Goal: Task Accomplishment & Management: Use online tool/utility

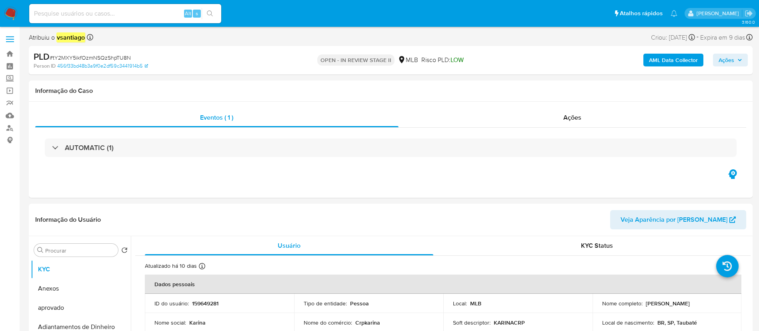
select select "10"
drag, startPoint x: 560, startPoint y: 122, endPoint x: 556, endPoint y: 125, distance: 5.0
click at [560, 122] on div "Ações" at bounding box center [573, 117] width 348 height 19
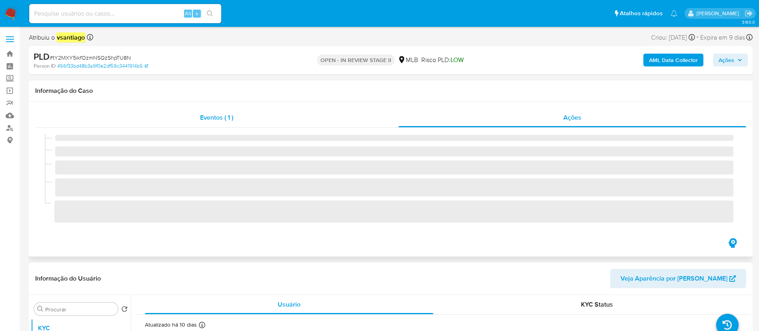
click at [224, 118] on span "Eventos ( 1 )" at bounding box center [216, 117] width 33 height 9
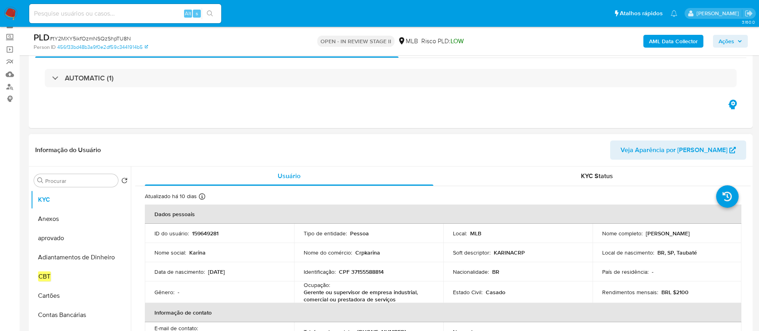
scroll to position [60, 0]
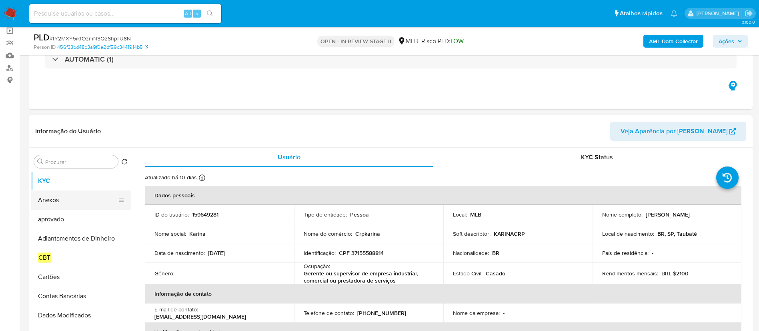
click at [57, 197] on button "Anexos" at bounding box center [78, 200] width 94 height 19
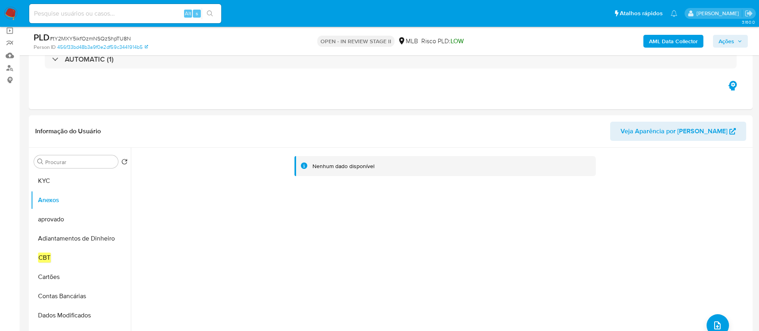
click at [668, 44] on b "AML Data Collector" at bounding box center [673, 41] width 49 height 13
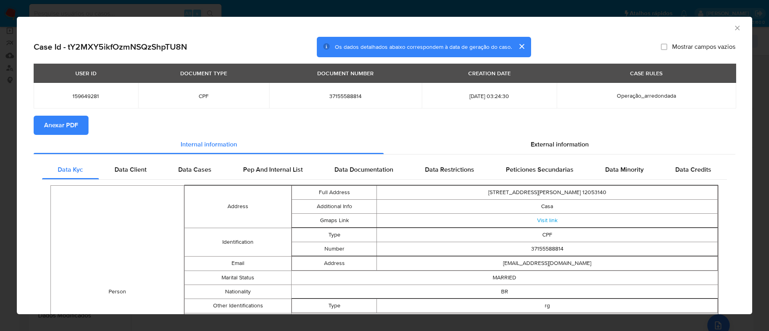
click at [61, 128] on span "Anexar PDF" at bounding box center [61, 125] width 34 height 18
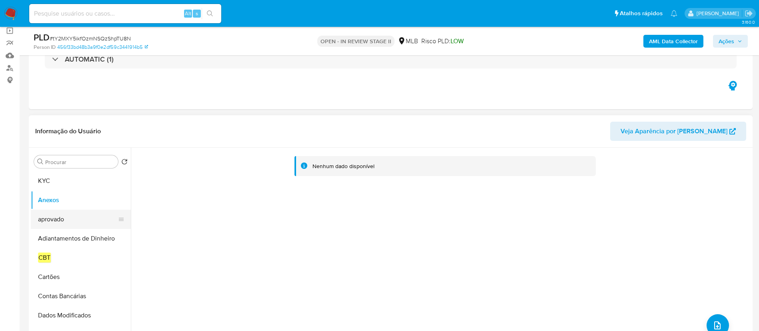
click at [51, 219] on button "aprovado" at bounding box center [78, 219] width 94 height 19
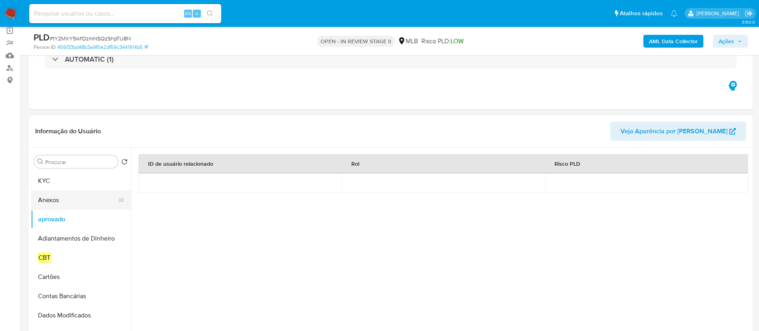
click at [50, 203] on button "Anexos" at bounding box center [78, 200] width 94 height 19
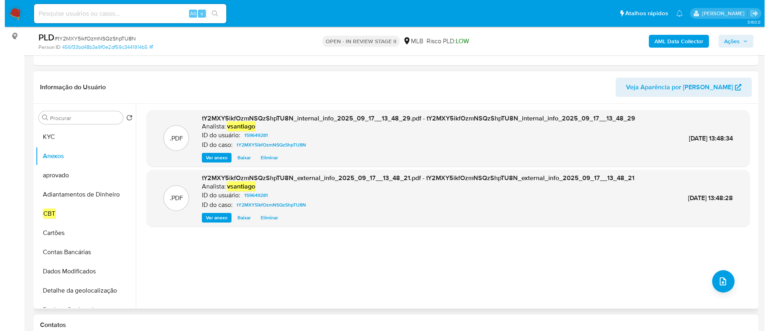
scroll to position [120, 0]
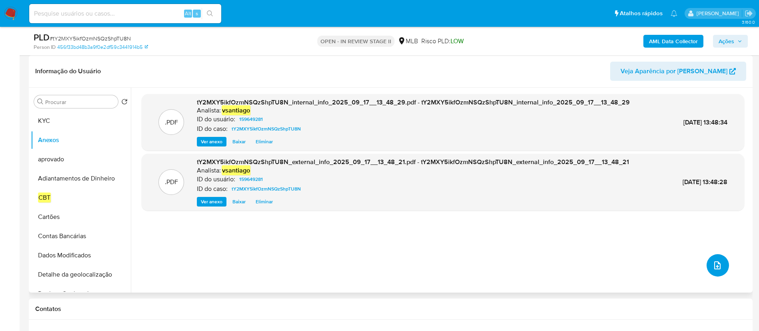
click at [718, 270] on button "upload-file" at bounding box center [718, 265] width 22 height 22
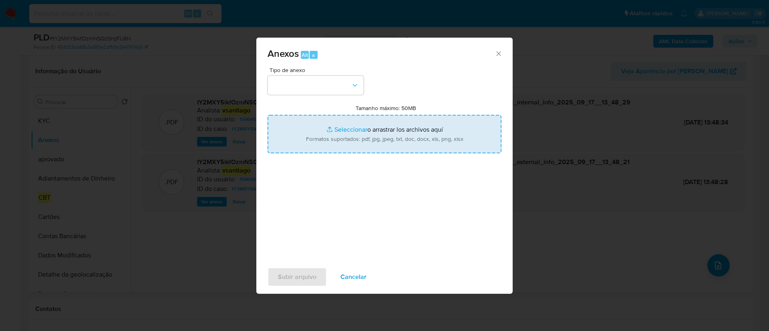
click at [360, 132] on input "Tamanho máximo: 50MB Seleccionar archivos" at bounding box center [384, 134] width 234 height 38
type input "C:\fakepath\SAR - XXX - CPF 37155588814 - KARINA CORREA RAMOS PEREIRA.pdf"
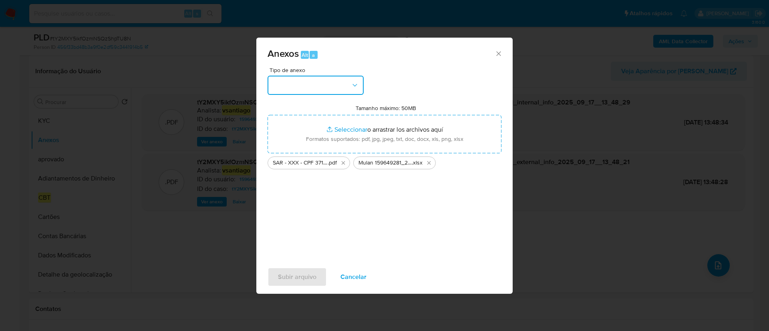
click at [320, 85] on button "button" at bounding box center [315, 85] width 96 height 19
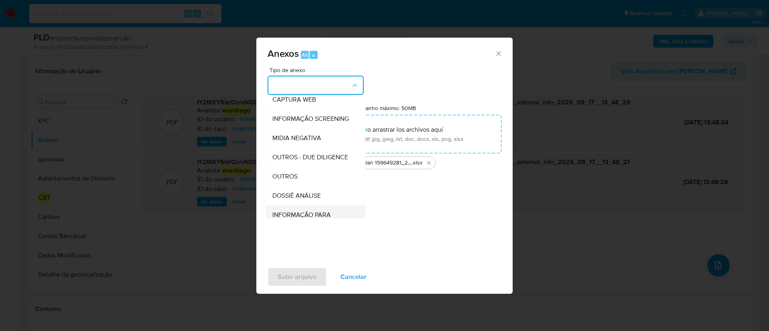
scroll to position [123, 0]
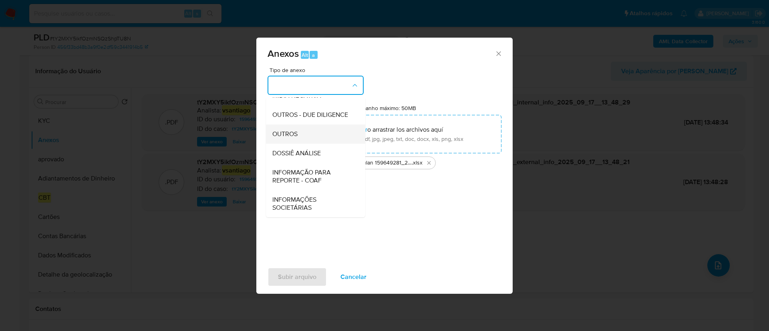
click at [298, 133] on div "OUTROS" at bounding box center [313, 133] width 82 height 19
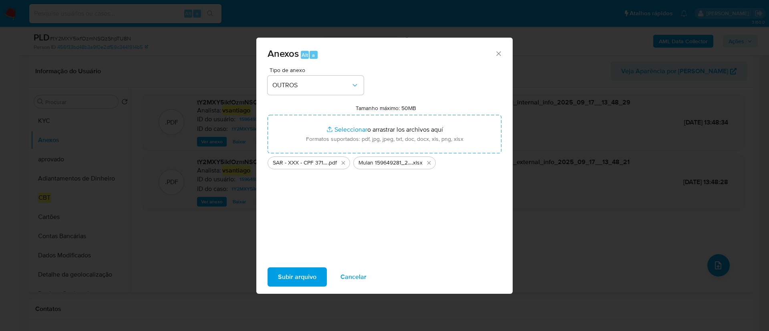
click at [358, 274] on span "Cancelar" at bounding box center [353, 277] width 26 height 18
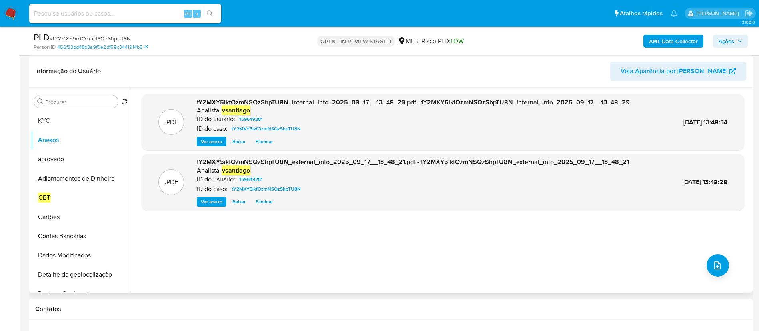
drag, startPoint x: 355, startPoint y: 253, endPoint x: 347, endPoint y: 237, distance: 17.9
click at [355, 254] on div ".PDF tY2MXY5ikfOzmNSQzShpTU8N_internal_info_2025_09_17__13_48_29.pdf - tY2MXY5i…" at bounding box center [443, 190] width 603 height 192
click at [713, 265] on icon "upload-file" at bounding box center [718, 266] width 10 height 10
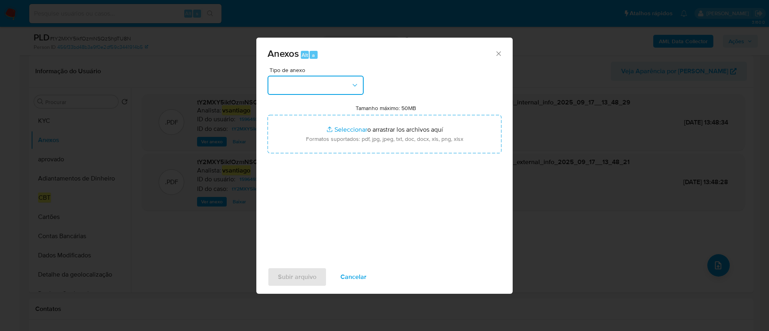
click at [329, 88] on button "button" at bounding box center [315, 85] width 96 height 19
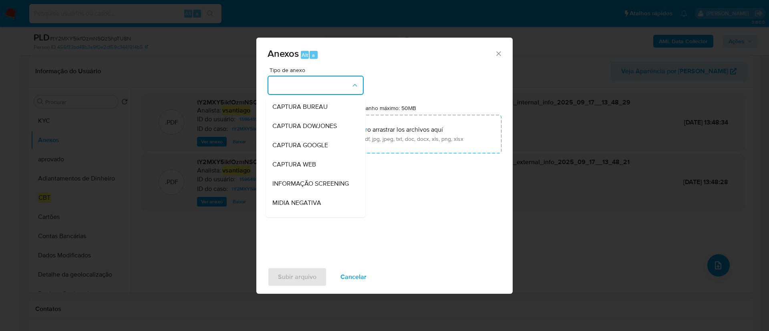
click at [427, 157] on div "Tipo de anexo CAPTURA BUREAU CAPTURA DOWJONES CAPTURA GOOGLE CAPTURA WEB INFORM…" at bounding box center [384, 161] width 234 height 189
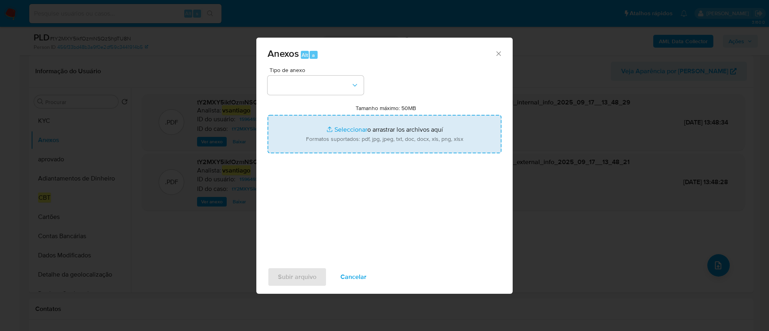
click at [410, 142] on input "Tamanho máximo: 50MB Seleccionar archivos" at bounding box center [384, 134] width 234 height 38
type input "C:\fakepath\Mulan 159649281_2025_09_16_10_30_52.xlsx"
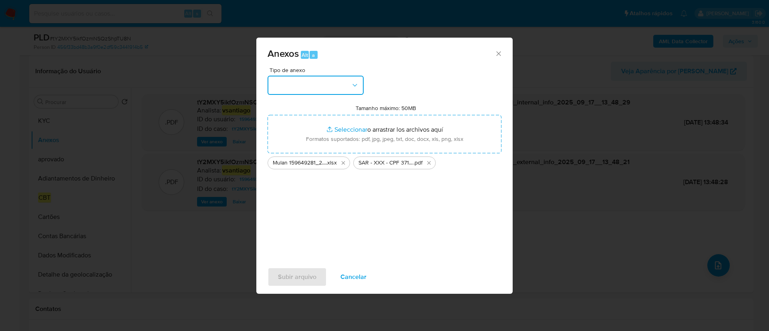
click at [309, 77] on button "button" at bounding box center [315, 85] width 96 height 19
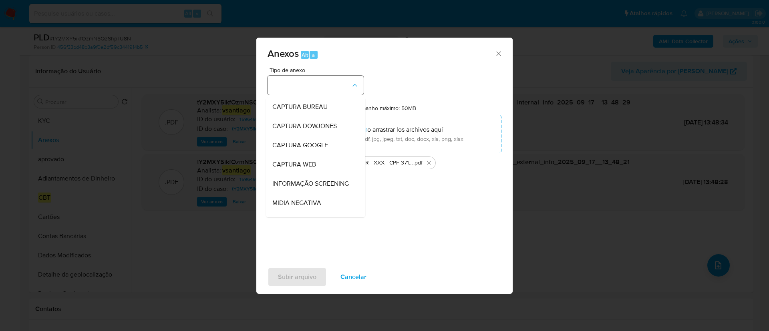
scroll to position [30, 0]
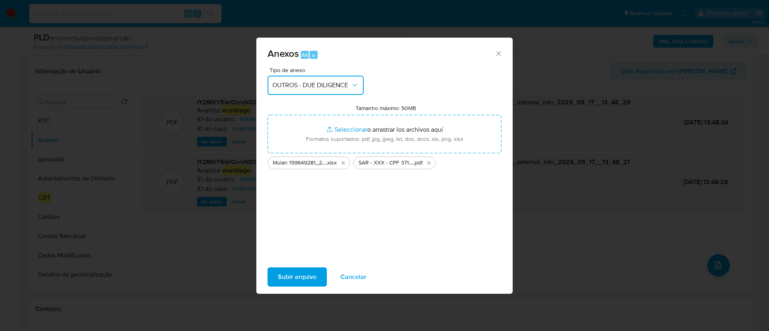
click at [303, 81] on span "OUTROS - DUE DILIGENCE" at bounding box center [311, 85] width 78 height 8
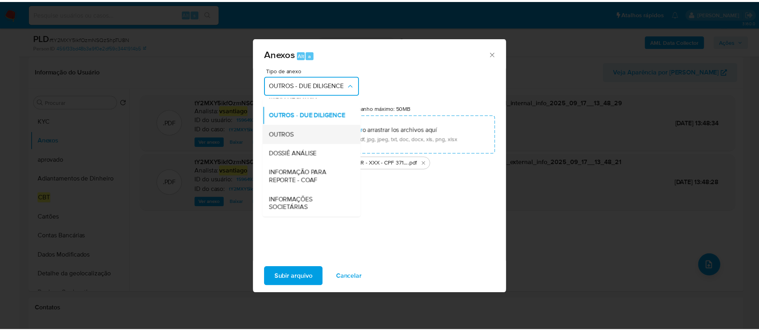
scroll to position [123, 0]
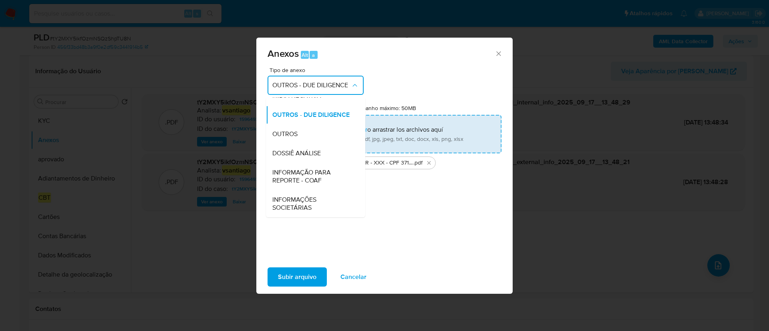
click at [305, 137] on div "OUTROS" at bounding box center [313, 133] width 82 height 19
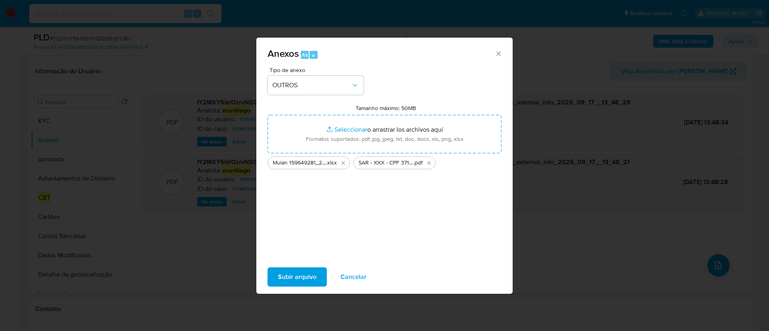
click at [297, 278] on span "Subir arquivo" at bounding box center [297, 277] width 38 height 18
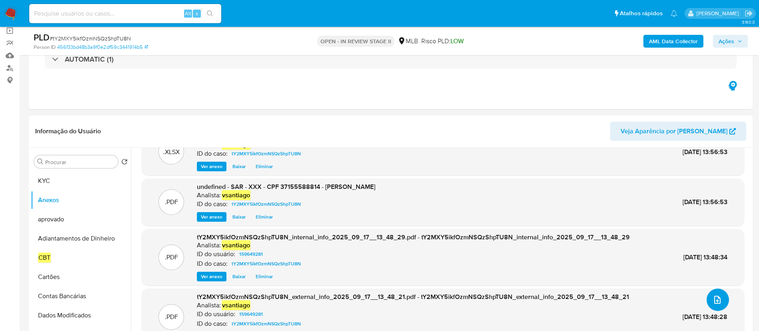
scroll to position [0, 0]
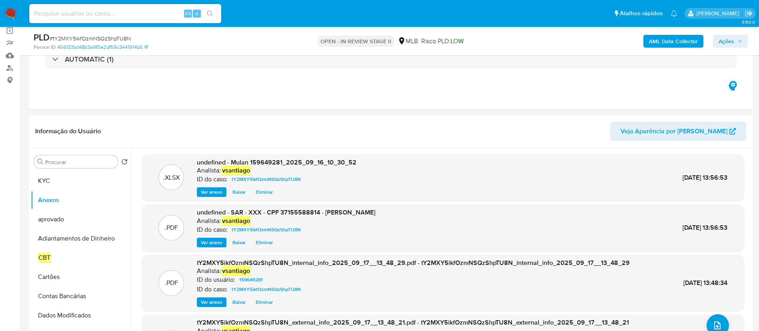
click at [724, 40] on span "Ações" at bounding box center [727, 41] width 16 height 13
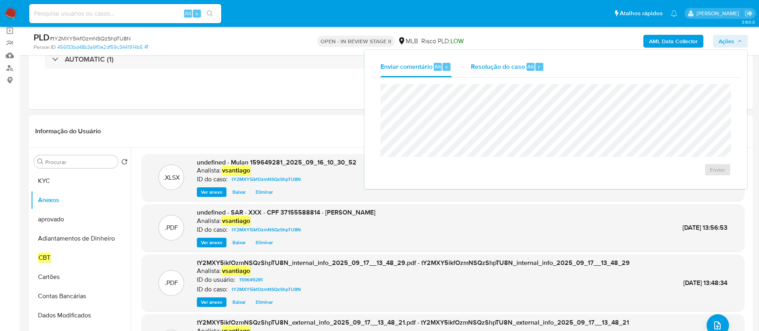
click at [488, 73] on div "Resolução do caso Alt r" at bounding box center [507, 66] width 73 height 21
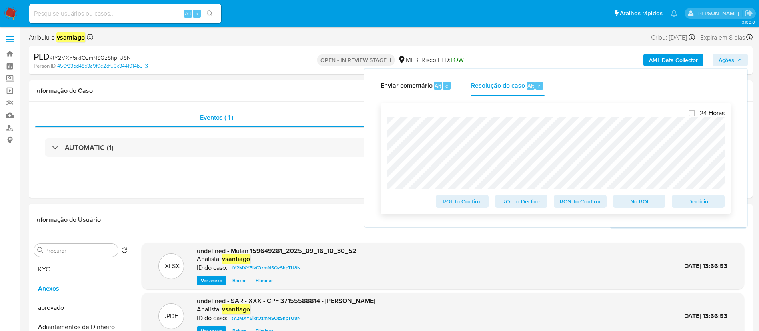
click at [586, 203] on span "ROS To Confirm" at bounding box center [581, 201] width 42 height 11
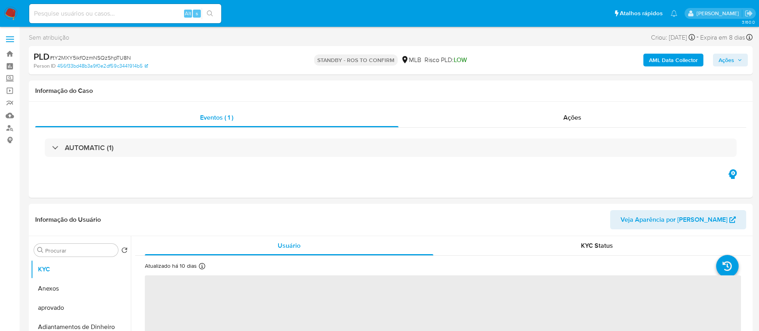
select select "10"
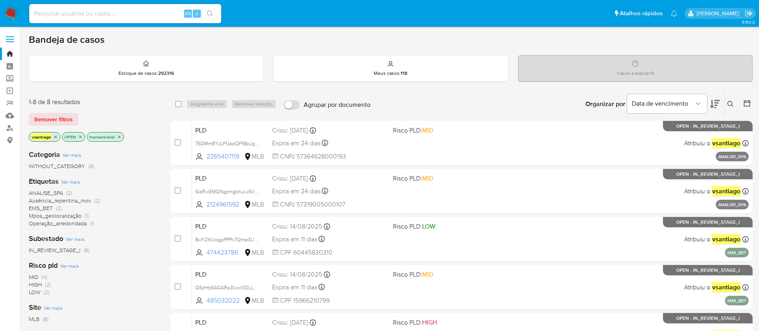
click at [132, 142] on div "vsantiago OPEN transactional" at bounding box center [93, 137] width 128 height 11
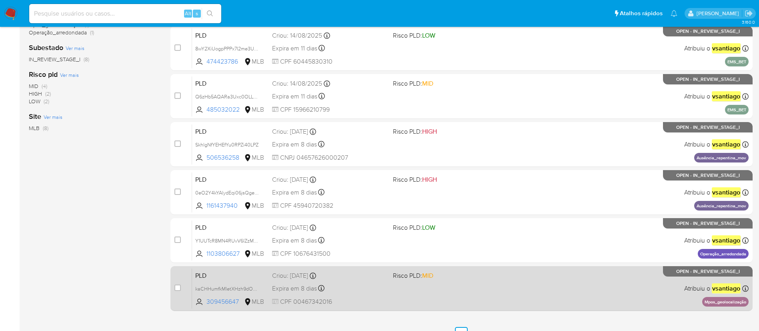
scroll to position [234, 0]
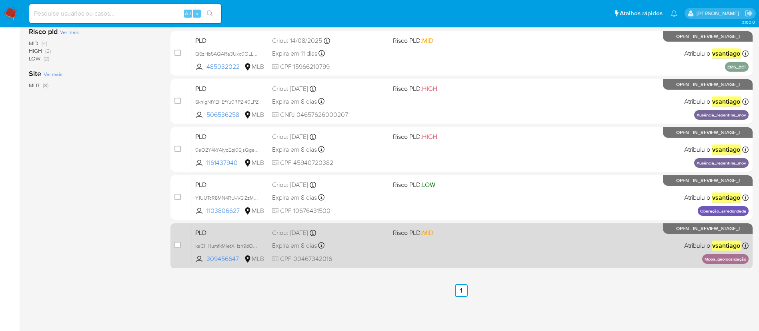
click at [377, 244] on div "Expira em 8 dias Expira em 26/09/2025 00:10:13" at bounding box center [329, 245] width 114 height 11
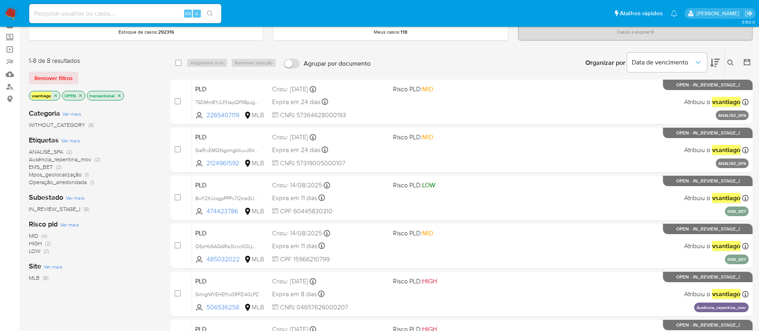
scroll to position [60, 0]
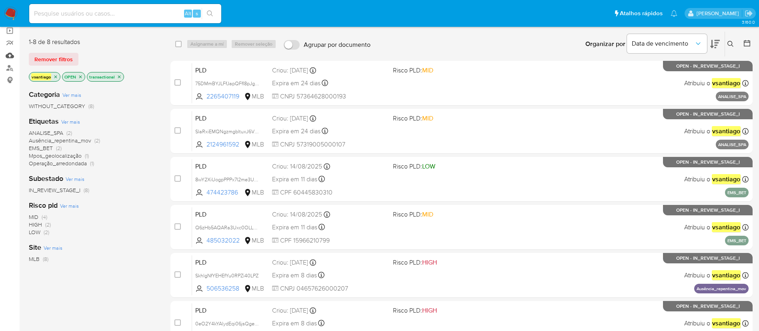
drag, startPoint x: 13, startPoint y: 55, endPoint x: 17, endPoint y: 52, distance: 4.9
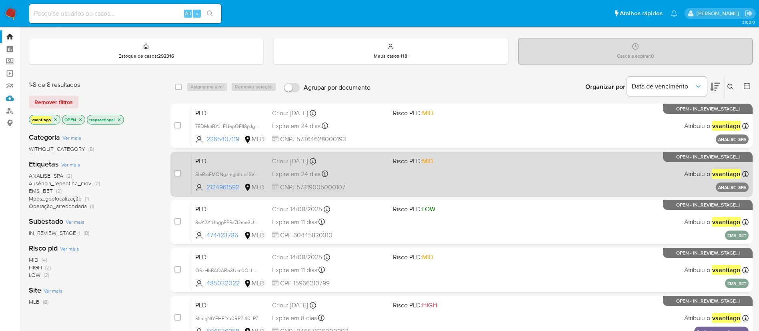
scroll to position [0, 0]
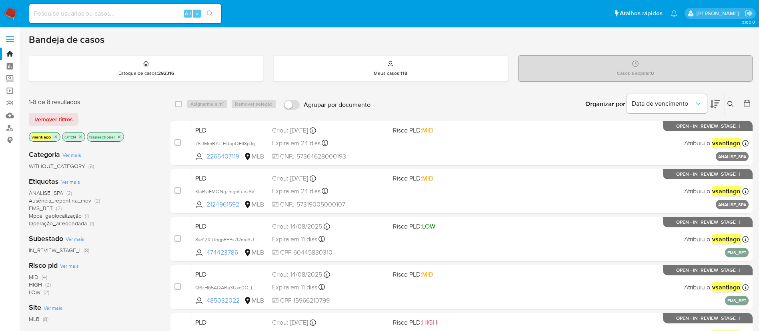
click at [139, 108] on div "1-8 de 8 resultados Remover filtros vsantiago OPEN transactional" at bounding box center [93, 121] width 128 height 46
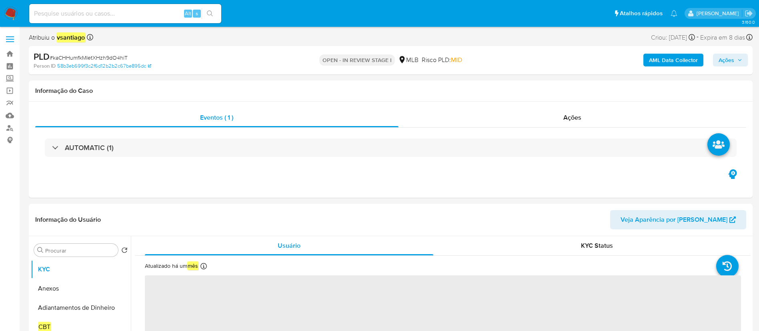
select select "10"
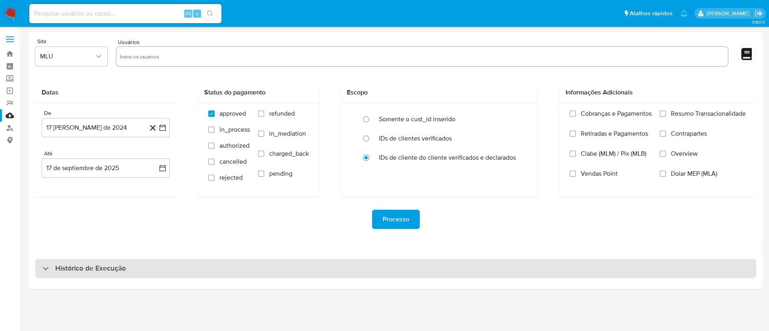
click at [207, 268] on div "Histórico de Execução" at bounding box center [395, 268] width 720 height 19
select select "10"
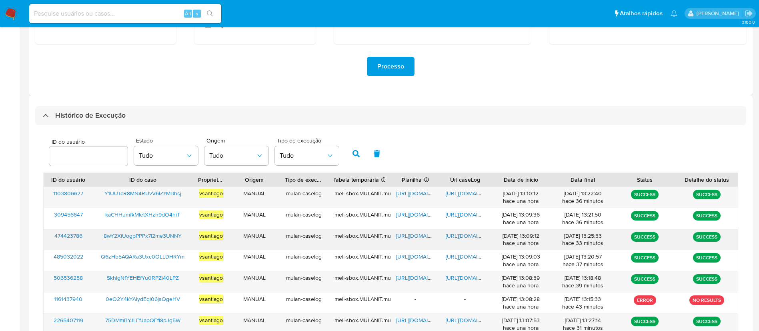
scroll to position [180, 0]
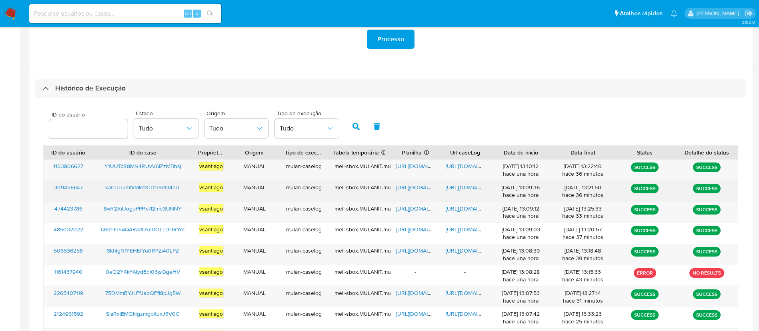
click at [174, 186] on span "kaCHHumfkMIetXHzh9dO4hiT" at bounding box center [142, 187] width 75 height 8
click at [401, 189] on span "https://docs.google.com/spreadsheets/d/1vc70vC_5G57HNSAEzQmjUtmSXDWWBn96xLMYevd…" at bounding box center [423, 187] width 55 height 8
click at [460, 189] on span "https://docs.google.com/document/d/1FtIxVdnR48YVM5egy76UioFN3zQgXtNfdl_ju8gmZKA…" at bounding box center [473, 187] width 55 height 8
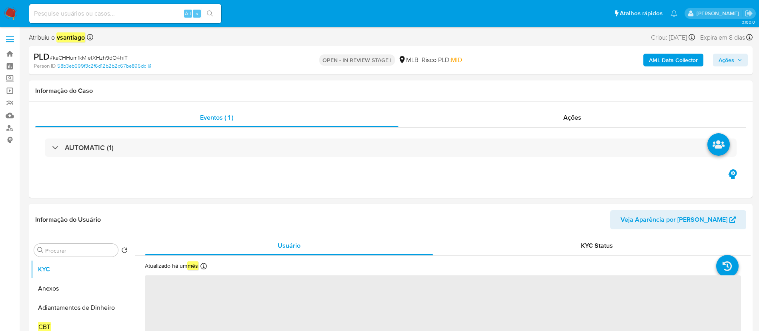
select select "10"
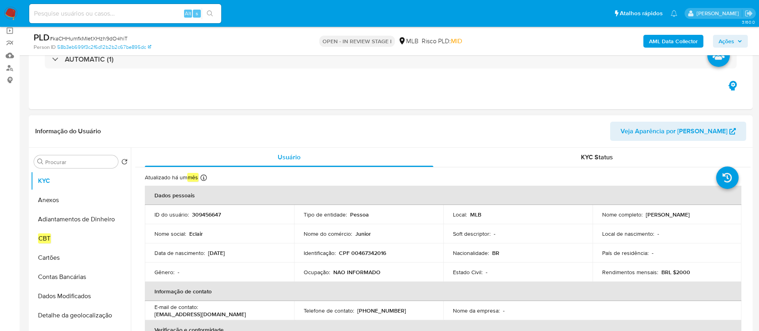
drag, startPoint x: 644, startPoint y: 215, endPoint x: 702, endPoint y: 217, distance: 57.7
click at [702, 217] on div "Nome completo : [PERSON_NAME]" at bounding box center [667, 214] width 130 height 7
copy p "[PERSON_NAME]"
click at [368, 251] on p "CPF 00467342016" at bounding box center [362, 252] width 47 height 7
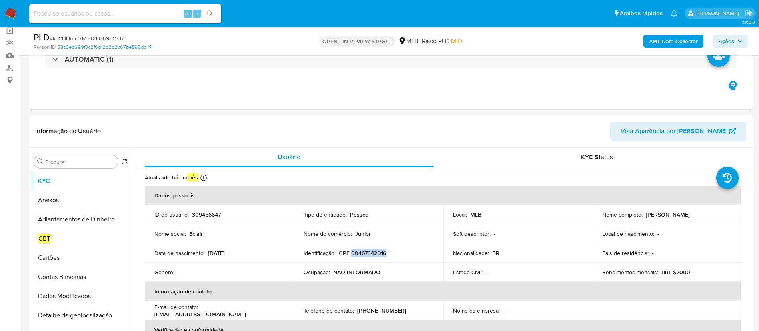
copy p "00467342016"
copy p "19/08/2025"
drag, startPoint x: 133, startPoint y: 183, endPoint x: 161, endPoint y: 182, distance: 28.4
click at [161, 182] on p "Atualizado: [DATE] 02:18:21" at bounding box center [149, 183] width 65 height 8
click at [74, 165] on input "Procurar" at bounding box center [80, 162] width 70 height 7
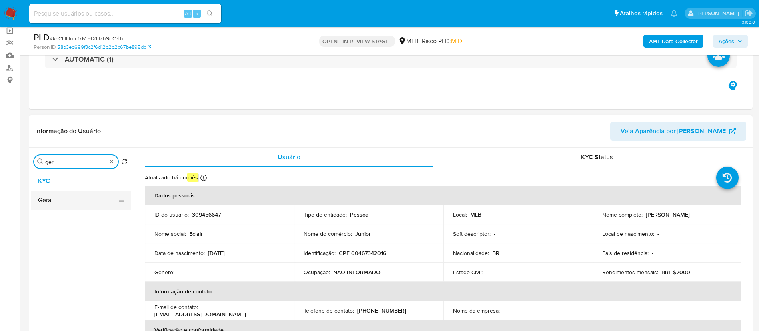
type input "ger"
drag, startPoint x: 69, startPoint y: 200, endPoint x: 89, endPoint y: 196, distance: 20.8
click at [70, 201] on button "Geral" at bounding box center [81, 200] width 100 height 19
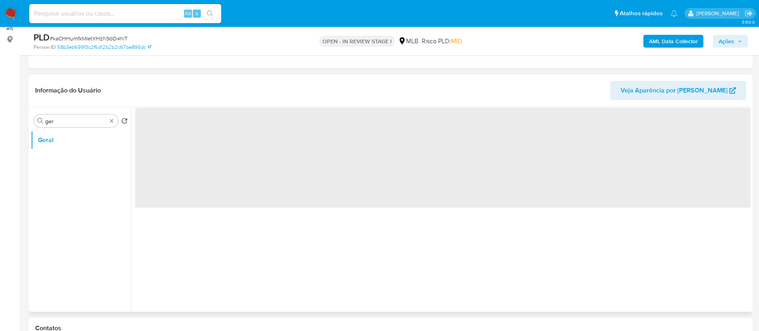
scroll to position [120, 0]
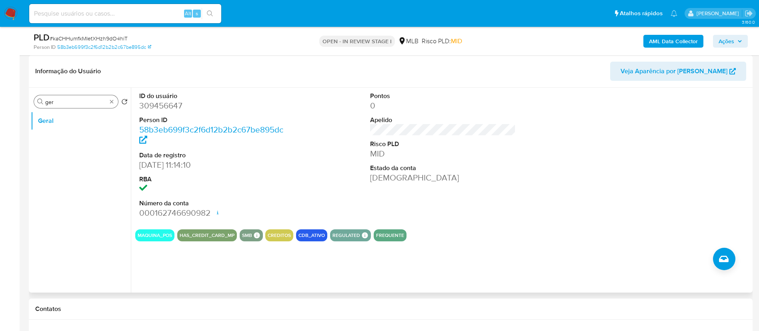
click at [67, 100] on input "ger" at bounding box center [76, 101] width 62 height 7
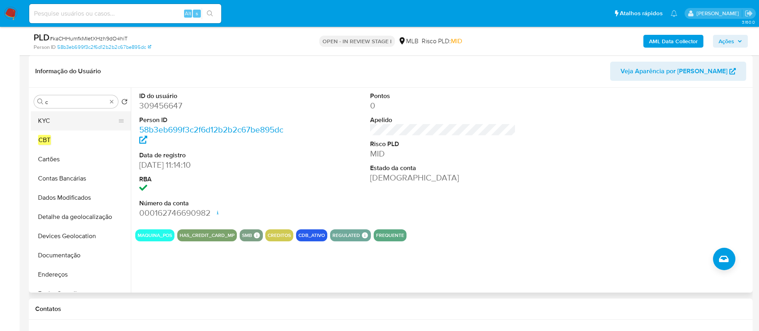
click at [56, 121] on button "KYC" at bounding box center [78, 120] width 94 height 19
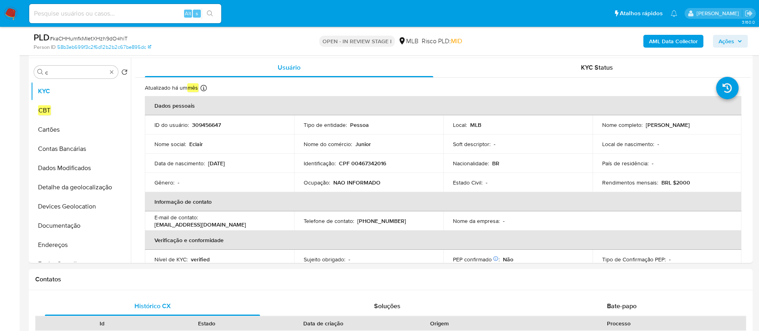
scroll to position [155, 0]
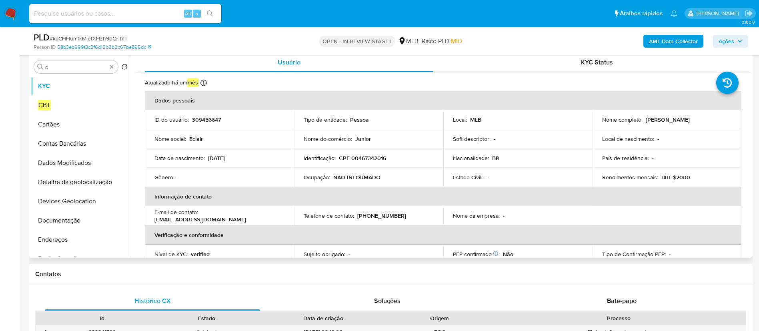
click at [752, 110] on div "Procurar c Retornar ao pedido padrão KYC CBT Cartões Contas Bancárias Dados Mod…" at bounding box center [391, 155] width 724 height 205
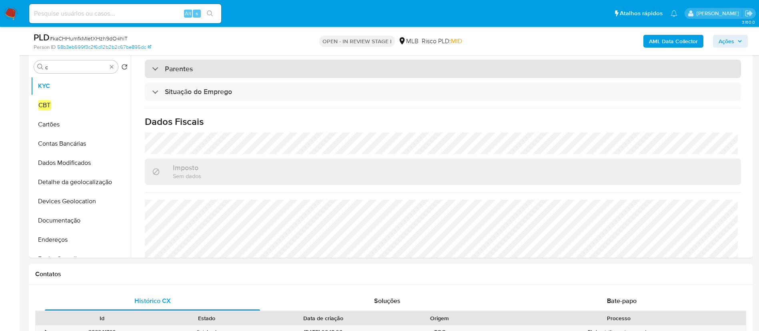
scroll to position [333, 0]
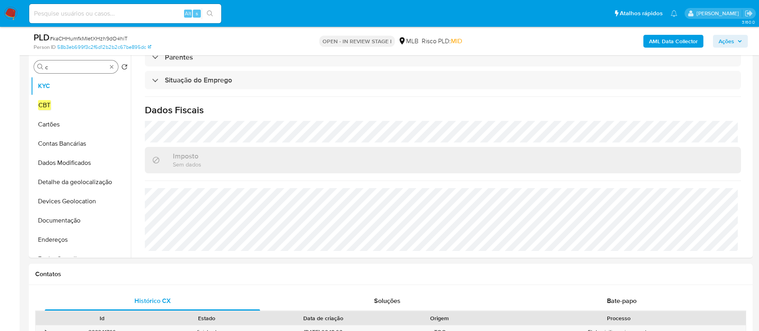
click at [70, 67] on input "c" at bounding box center [76, 67] width 62 height 7
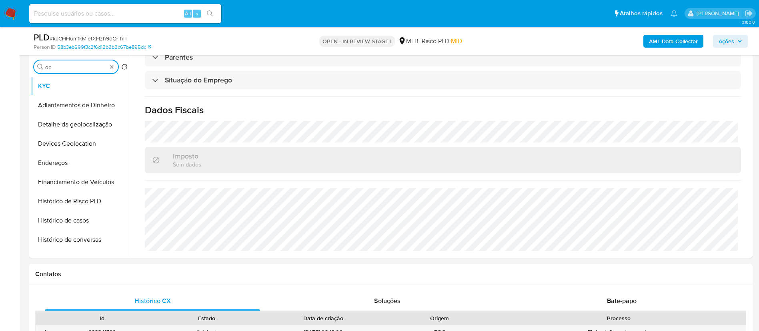
type input "d"
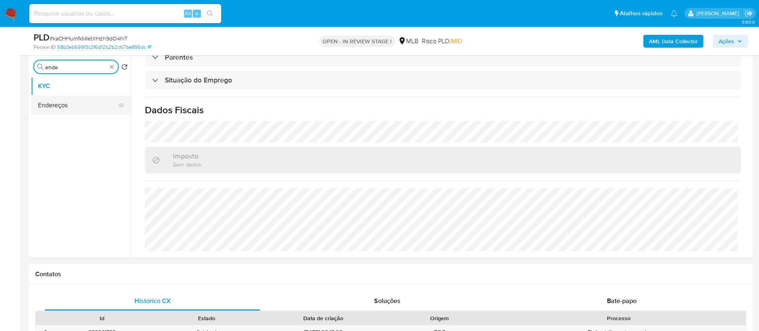
type input "ende"
click at [52, 112] on button "Endereços" at bounding box center [78, 105] width 94 height 19
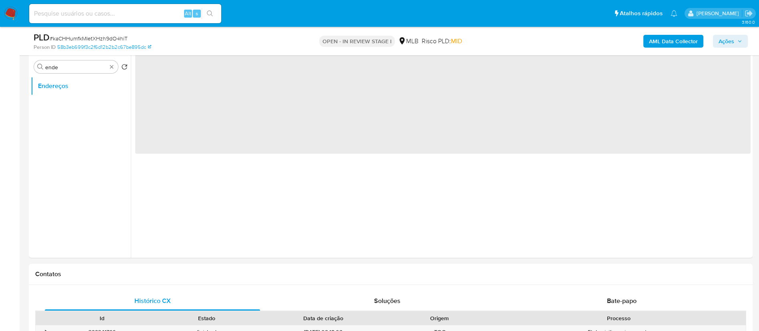
scroll to position [0, 0]
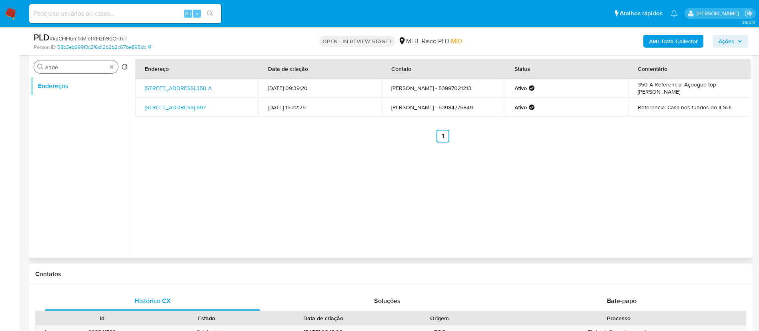
click at [77, 68] on input "ende" at bounding box center [76, 67] width 62 height 7
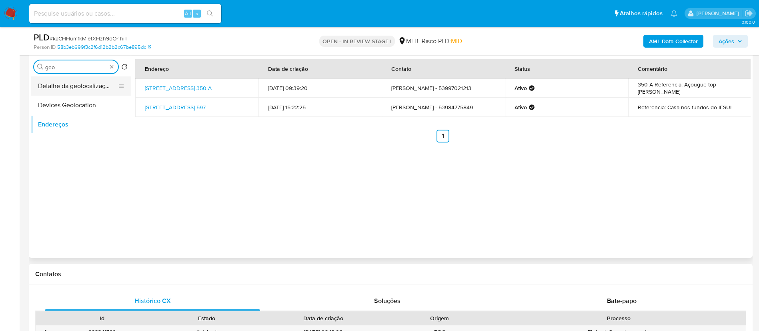
type input "geo"
click at [79, 86] on button "Detalhe da geolocalização" at bounding box center [78, 85] width 94 height 19
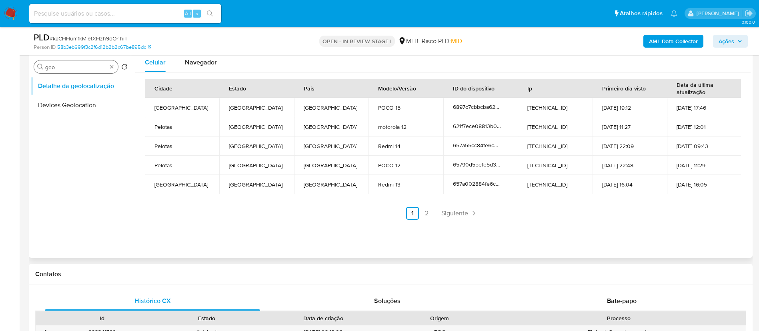
click at [79, 64] on input "geo" at bounding box center [76, 67] width 62 height 7
type input "res"
click at [78, 130] on button "Restrições Novo Mundo" at bounding box center [78, 124] width 94 height 19
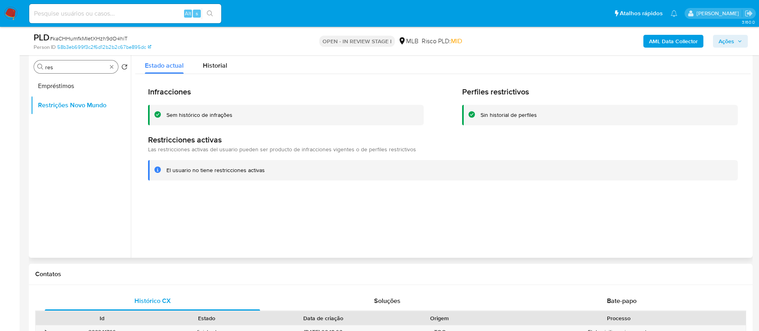
click at [79, 62] on div "Procurar res" at bounding box center [76, 66] width 84 height 13
type input "point"
click at [78, 87] on button "Dispositivos Point" at bounding box center [78, 85] width 94 height 19
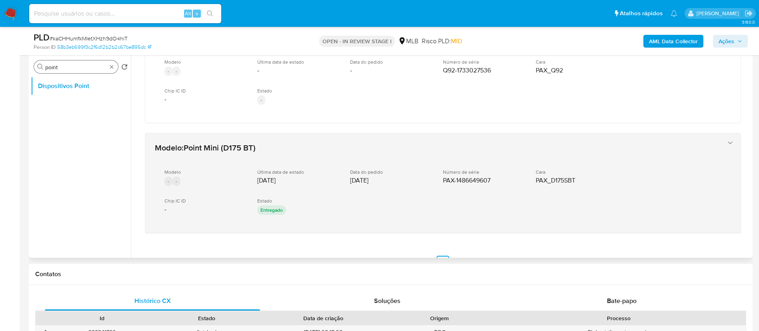
scroll to position [4, 0]
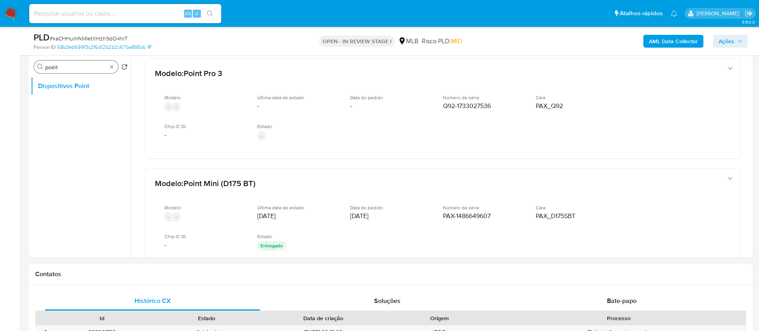
click at [79, 65] on input "point" at bounding box center [76, 67] width 62 height 7
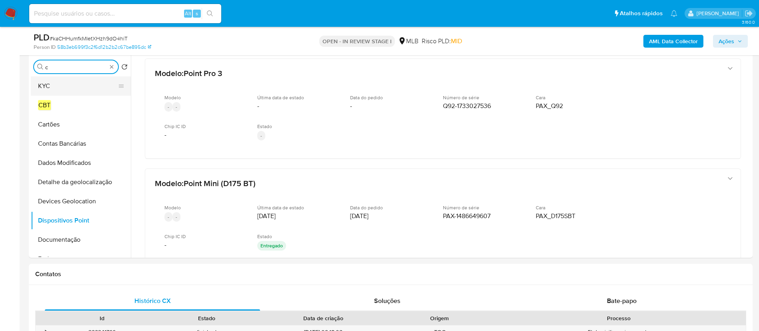
click at [61, 84] on button "KYC" at bounding box center [78, 85] width 94 height 19
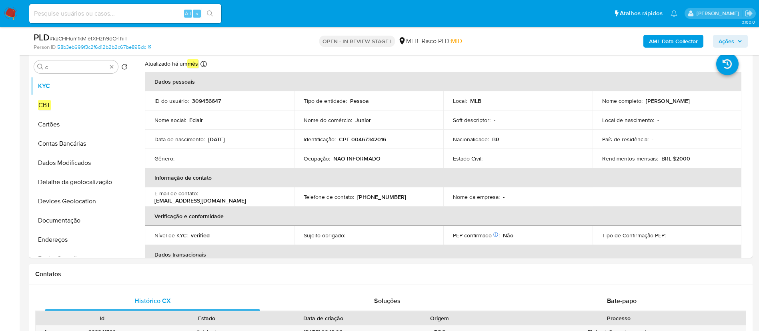
scroll to position [0, 0]
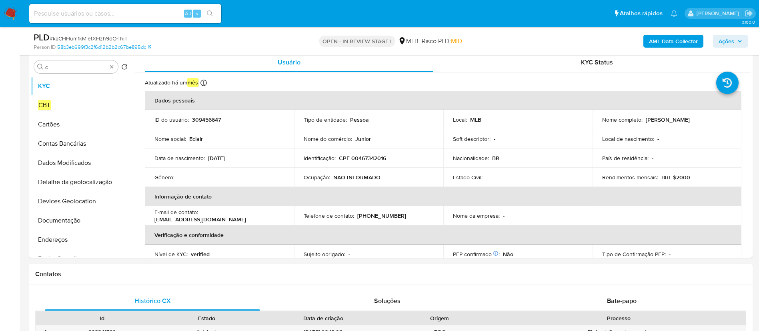
drag, startPoint x: 643, startPoint y: 120, endPoint x: 702, endPoint y: 121, distance: 58.5
click at [702, 121] on div "Nome completo : Eclair Rodrigues Junior" at bounding box center [667, 119] width 130 height 7
copy p "Eclair Rodrigues Junior"
click at [357, 156] on p "CPF 00467342016" at bounding box center [362, 158] width 47 height 7
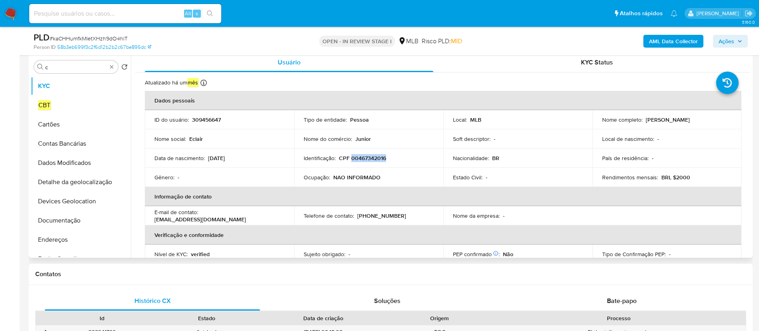
copy p "00467342016"
drag, startPoint x: 646, startPoint y: 121, endPoint x: 701, endPoint y: 122, distance: 55.2
click at [701, 122] on div "Nome completo : Eclair Rodrigues Junior" at bounding box center [667, 119] width 130 height 7
copy div "Eclair Rodrigues Junior"
click at [644, 127] on td "Nome completo : Eclair Rodrigues Junior" at bounding box center [667, 119] width 149 height 19
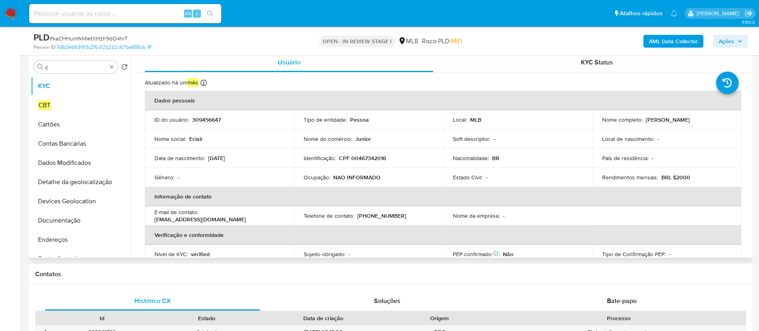
drag, startPoint x: 644, startPoint y: 121, endPoint x: 701, endPoint y: 120, distance: 57.6
click at [701, 120] on div "Nome completo : Eclair Rodrigues Junior" at bounding box center [667, 119] width 130 height 7
copy p "Eclair Rodrigues Junior"
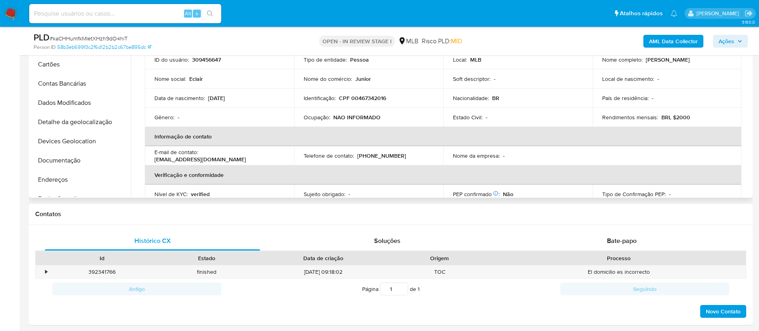
scroll to position [155, 0]
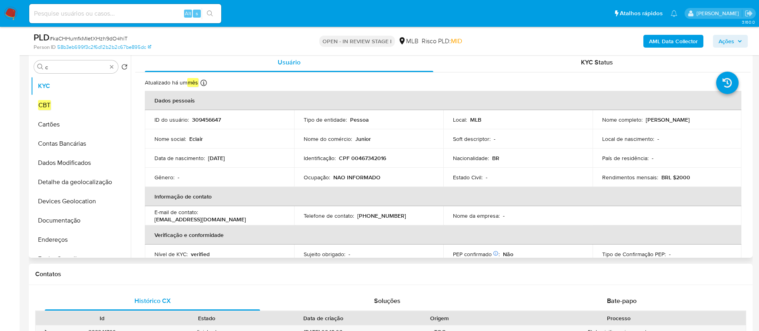
click at [365, 160] on p "CPF 00467342016" at bounding box center [362, 158] width 47 height 7
copy p "00467342016"
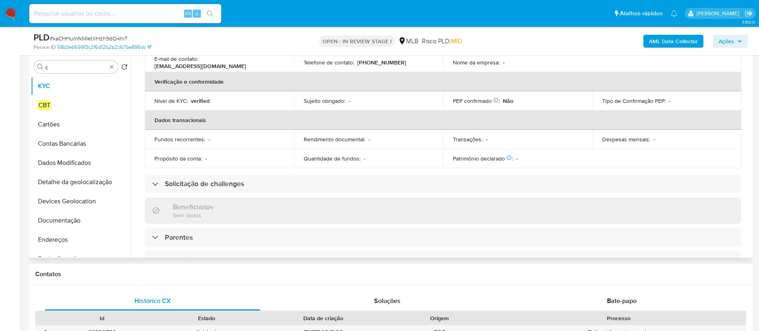
scroll to position [33, 0]
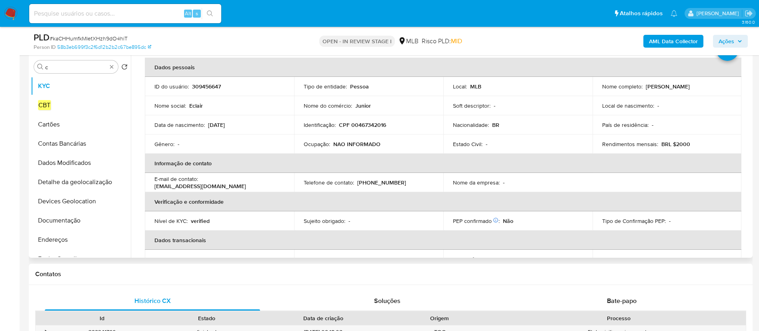
click at [367, 123] on p "CPF 00467342016" at bounding box center [362, 124] width 47 height 7
copy p "00467342016"
click at [387, 130] on td "Identificação : CPF 00467342016" at bounding box center [368, 124] width 149 height 19
drag, startPoint x: 642, startPoint y: 88, endPoint x: 703, endPoint y: 88, distance: 60.4
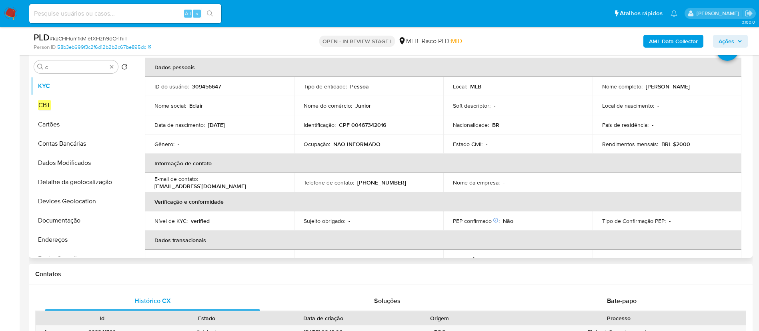
click at [703, 88] on div "Nome completo : Eclair Rodrigues Junior" at bounding box center [667, 86] width 130 height 7
copy p "Eclair Rodrigues Junior"
click at [74, 66] on input "c" at bounding box center [76, 67] width 62 height 7
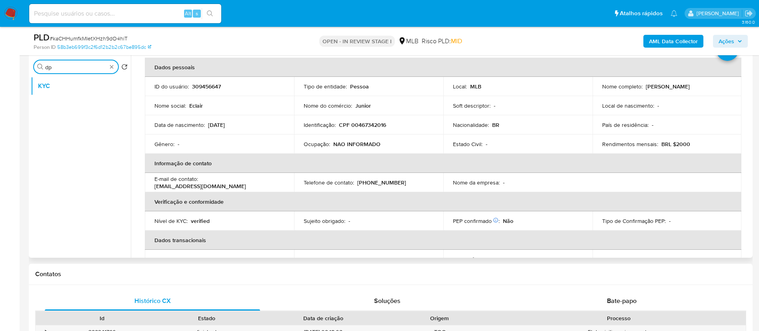
type input "d"
click at [66, 99] on button "Documentação" at bounding box center [78, 105] width 94 height 19
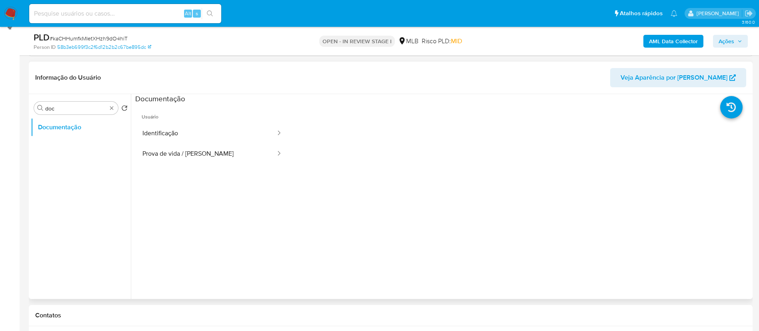
scroll to position [95, 0]
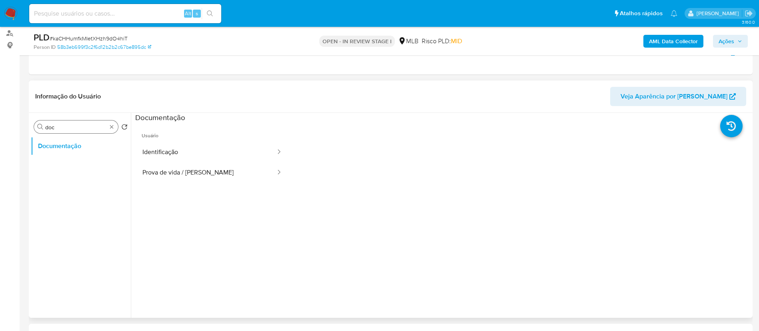
click at [72, 126] on input "doc" at bounding box center [76, 127] width 62 height 7
click at [54, 149] on button "KYC" at bounding box center [78, 145] width 94 height 19
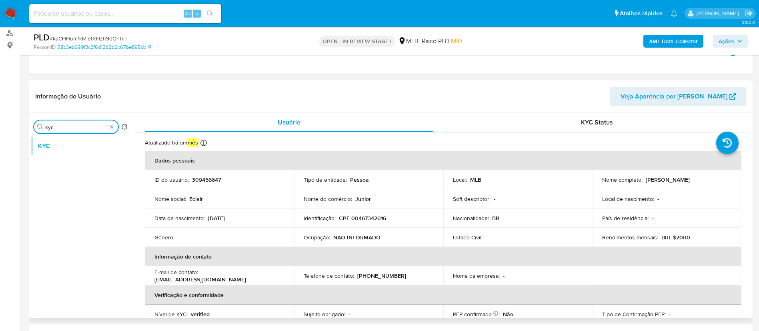
click at [62, 124] on input "kyc" at bounding box center [76, 127] width 62 height 7
type input "point"
click at [70, 164] on button "Dispositivos Point" at bounding box center [81, 165] width 100 height 19
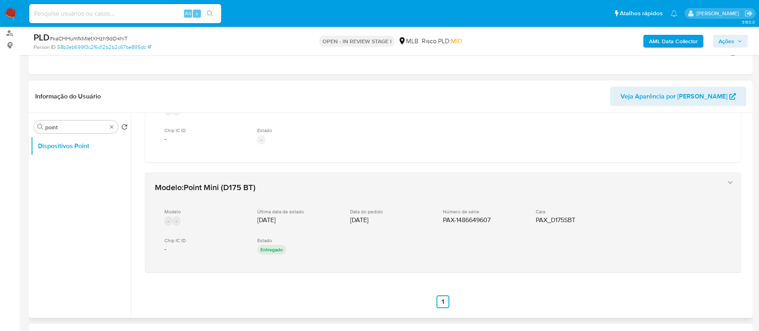
scroll to position [64, 0]
click at [253, 211] on div "Modelo - - Última data de estado 12/05/2025 Data do pedido 03/05/2025 Número de…" at bounding box center [435, 228] width 560 height 61
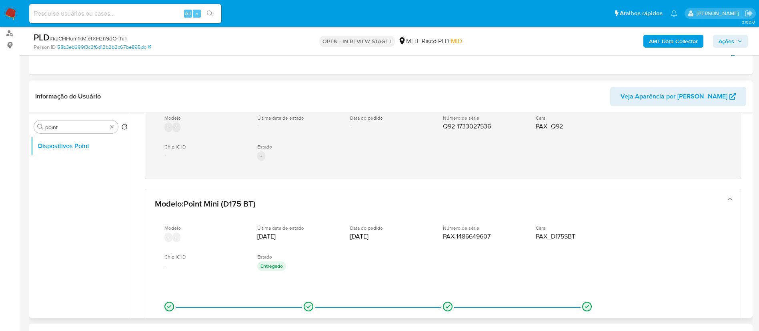
scroll to position [0, 0]
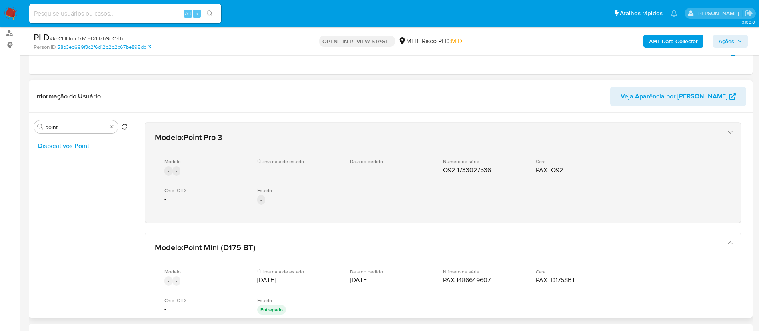
click at [349, 205] on div "Modelo - - Última data de estado - Data do pedido - Número de série Q92-1733027…" at bounding box center [435, 182] width 560 height 61
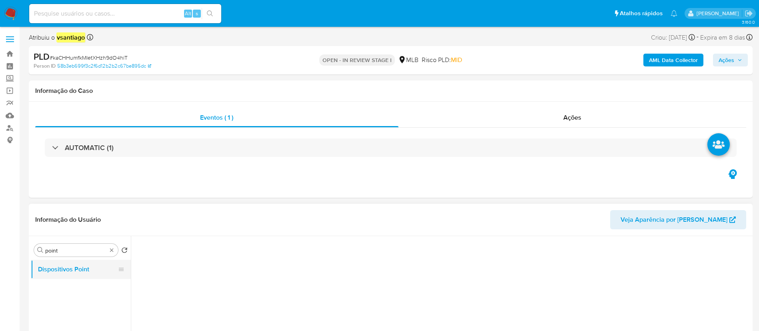
click at [77, 269] on button "Dispositivos Point" at bounding box center [78, 269] width 94 height 19
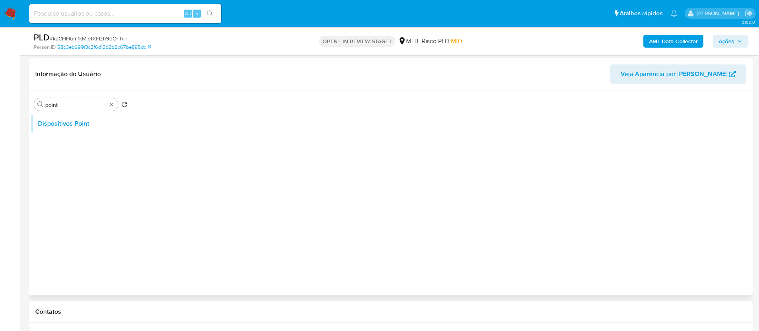
scroll to position [60, 0]
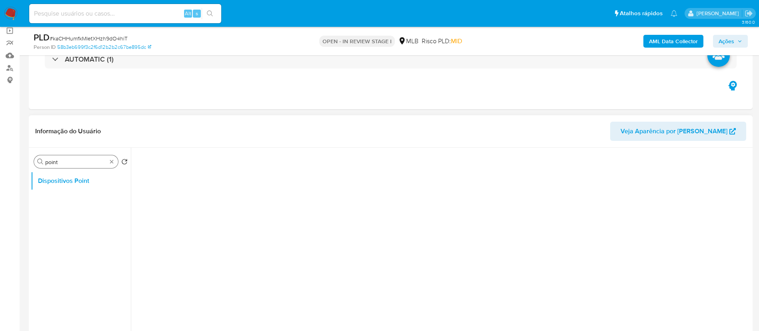
click at [116, 162] on div "Procurar point" at bounding box center [76, 161] width 84 height 13
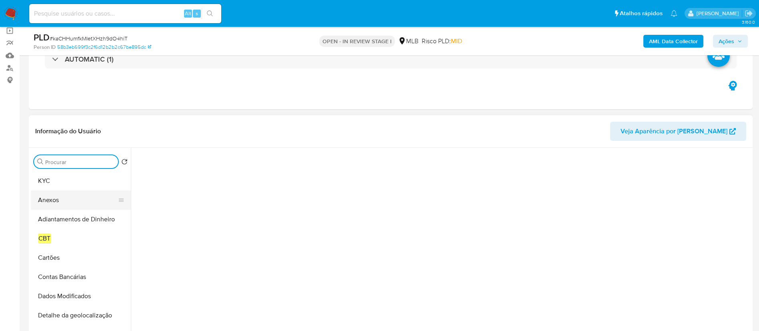
click at [65, 199] on button "Anexos" at bounding box center [78, 200] width 94 height 19
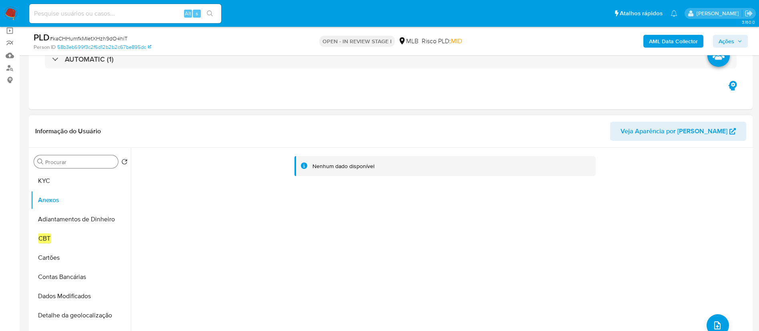
click at [70, 159] on input "Procurar" at bounding box center [80, 162] width 70 height 7
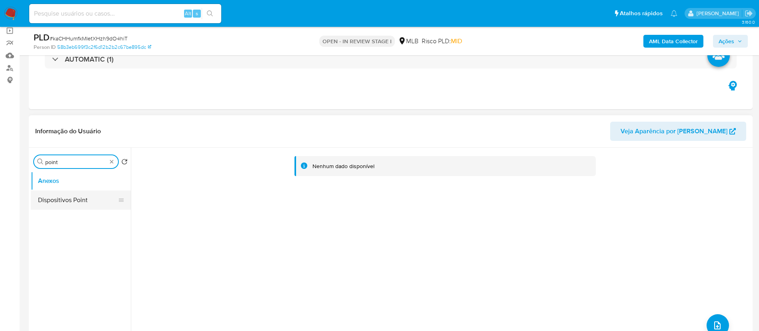
type input "point"
click at [73, 202] on button "Dispositivos Point" at bounding box center [78, 200] width 94 height 19
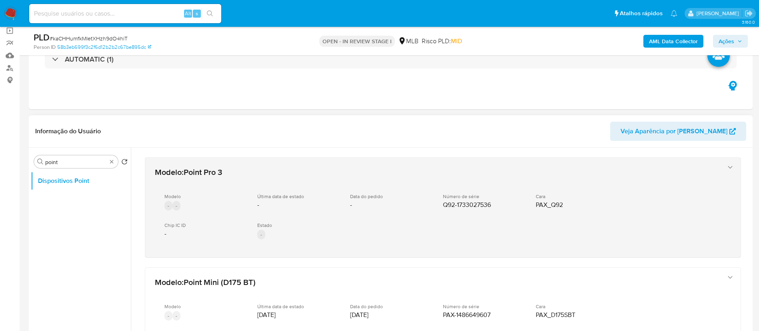
click at [729, 167] on icon "button" at bounding box center [730, 167] width 8 height 8
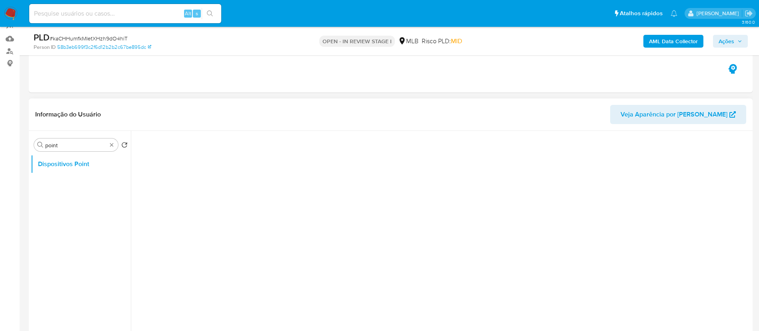
scroll to position [120, 0]
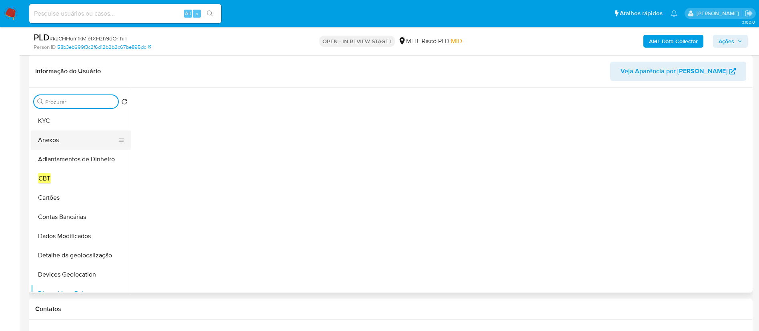
click at [58, 134] on button "Anexos" at bounding box center [78, 139] width 94 height 19
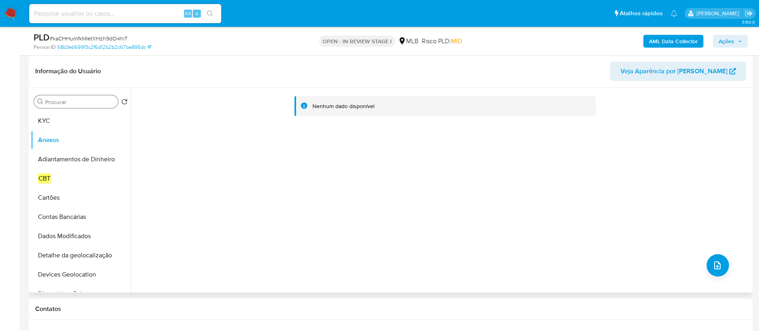
click at [74, 102] on input "Procurar" at bounding box center [80, 101] width 70 height 7
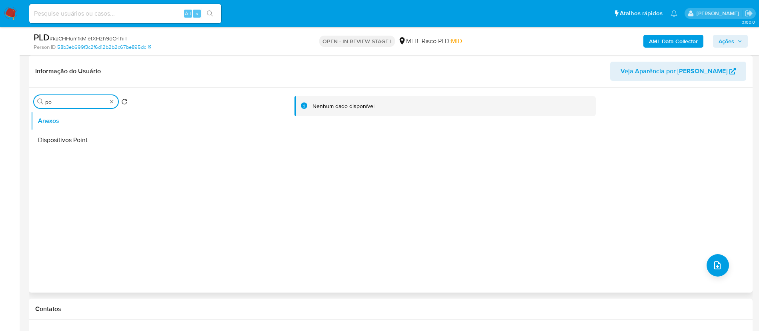
type input "p"
type input "point"
click at [70, 139] on button "Dispositivos Point" at bounding box center [78, 139] width 94 height 19
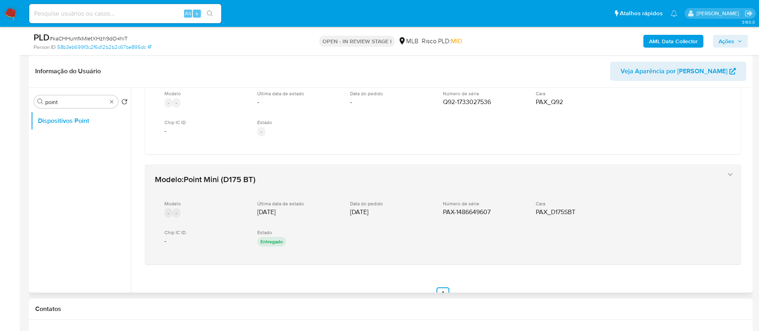
scroll to position [60, 0]
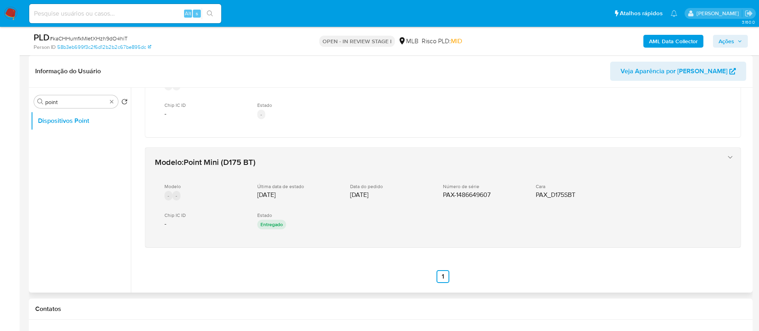
click at [307, 224] on div "Estado Entregado" at bounding box center [297, 221] width 80 height 19
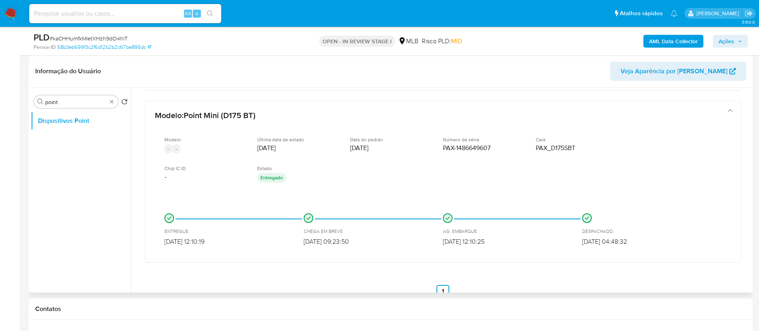
scroll to position [126, 0]
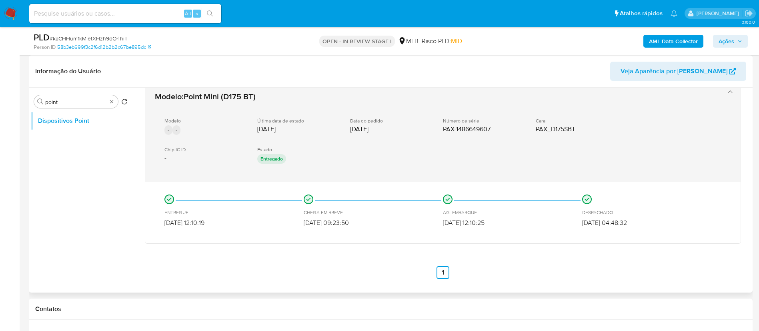
drag, startPoint x: 500, startPoint y: 129, endPoint x: 441, endPoint y: 127, distance: 58.9
click at [441, 127] on div "Modelo - - Última data de estado 12/05/2025 Data do pedido 03/05/2025 Número de…" at bounding box center [435, 141] width 560 height 61
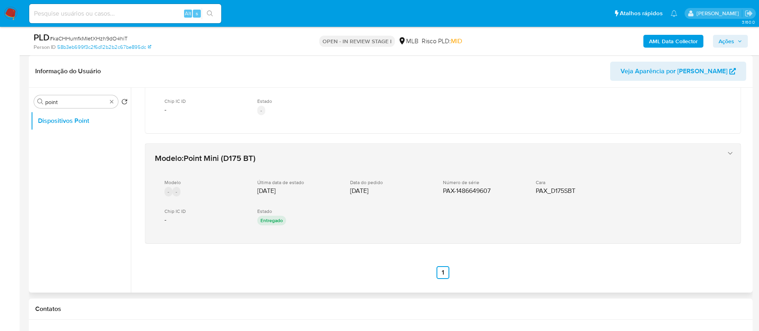
scroll to position [64, 0]
drag, startPoint x: 440, startPoint y: 186, endPoint x: 493, endPoint y: 192, distance: 53.5
click at [490, 189] on div "Modelo - - Última data de estado 12/05/2025 Data do pedido 03/05/2025 Número de…" at bounding box center [435, 203] width 560 height 61
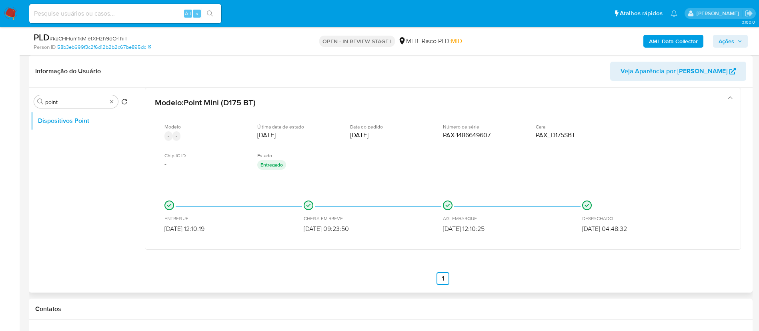
scroll to position [126, 0]
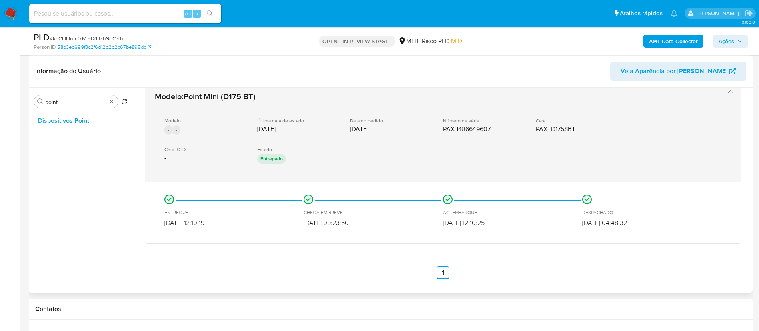
drag, startPoint x: 493, startPoint y: 192, endPoint x: 454, endPoint y: 175, distance: 42.5
click at [454, 185] on div "Modelo : Point Mini (D175 BT) Modelo - - Última data de estado 12/05/2025 Data …" at bounding box center [443, 163] width 596 height 162
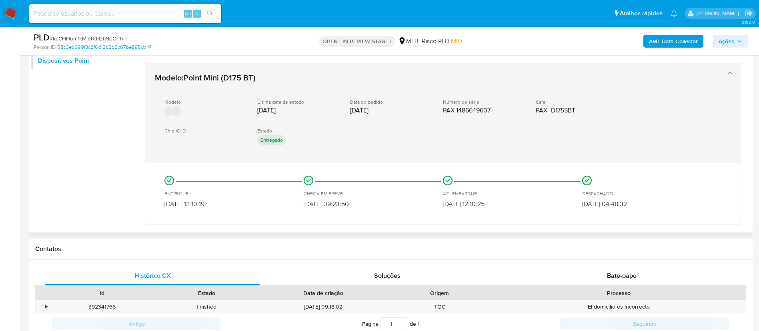
scroll to position [66, 0]
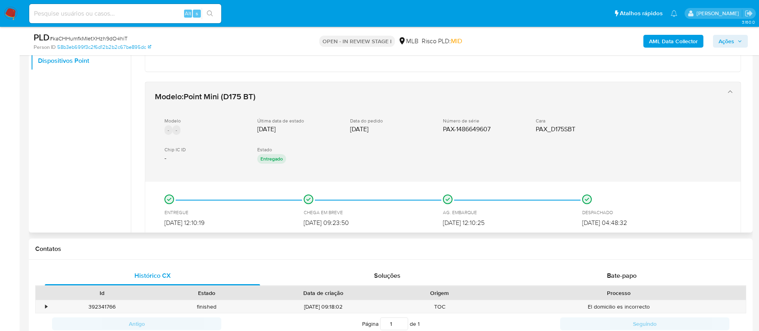
drag, startPoint x: 442, startPoint y: 116, endPoint x: 506, endPoint y: 130, distance: 65.4
click at [496, 128] on div "Modelo - - Última data de estado 12/05/2025 Data do pedido 03/05/2025 Número de…" at bounding box center [435, 141] width 560 height 61
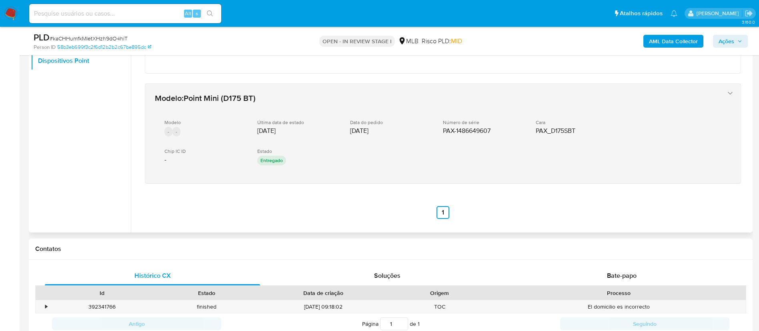
drag, startPoint x: 506, startPoint y: 130, endPoint x: 440, endPoint y: 127, distance: 66.1
click at [442, 126] on div "Modelo - - Última data de estado 12/05/2025 Data do pedido 03/05/2025 Número de…" at bounding box center [435, 143] width 560 height 61
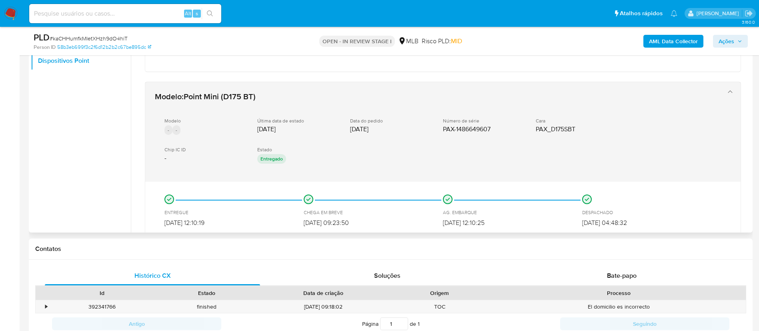
drag, startPoint x: 440, startPoint y: 127, endPoint x: 497, endPoint y: 130, distance: 56.9
click at [497, 130] on div "Modelo - - Última data de estado 12/05/2025 Data do pedido 03/05/2025 Número de…" at bounding box center [435, 141] width 560 height 61
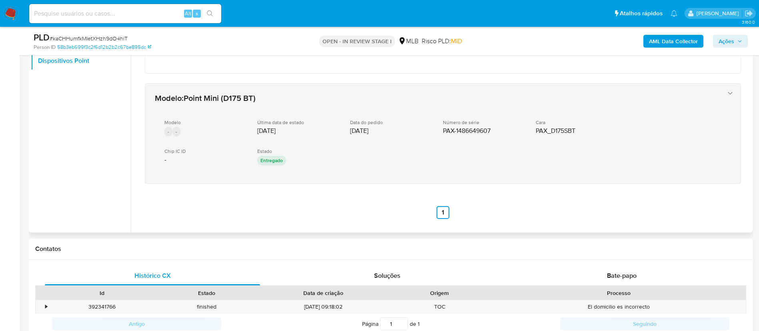
click at [498, 143] on div "Modelo - - Última data de estado 12/05/2025 Data do pedido 03/05/2025 Número de…" at bounding box center [435, 143] width 560 height 61
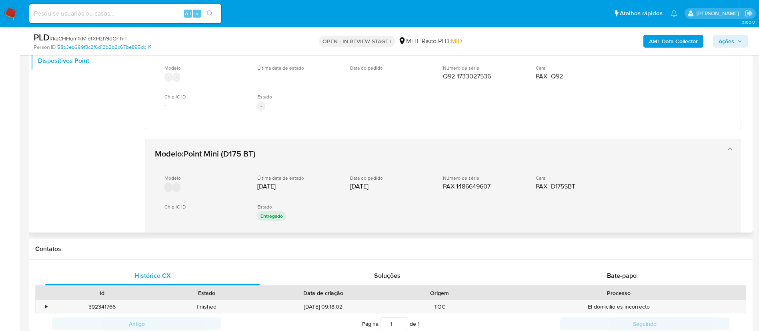
scroll to position [6, 0]
click at [562, 189] on span "PAX_D175SBT" at bounding box center [556, 189] width 40 height 8
drag, startPoint x: 588, startPoint y: 189, endPoint x: 476, endPoint y: 184, distance: 112.6
click at [513, 183] on div "Modelo - - Última data de estado 12/05/2025 Data do pedido 03/05/2025 Número de…" at bounding box center [435, 201] width 560 height 61
drag, startPoint x: 434, startPoint y: 182, endPoint x: 490, endPoint y: 194, distance: 57.3
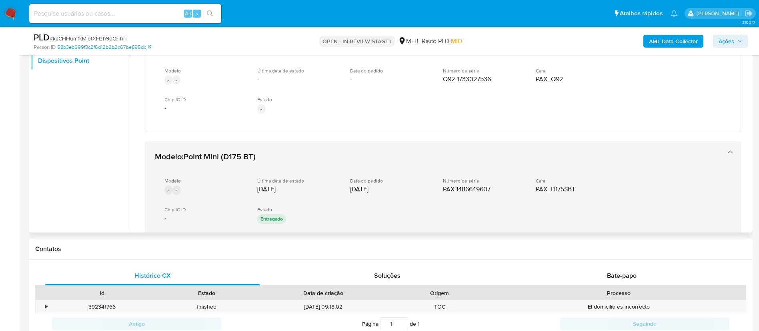
click at [498, 184] on div "Modelo - - Última data de estado 12/05/2025 Data do pedido 03/05/2025 Número de…" at bounding box center [435, 201] width 560 height 61
drag, startPoint x: 412, startPoint y: 165, endPoint x: 516, endPoint y: 189, distance: 107.3
click at [516, 189] on div "Modelo : Point Mini (D175 BT) Modelo - - Última data de estado 12/05/2025 Data …" at bounding box center [435, 192] width 567 height 88
drag, startPoint x: 194, startPoint y: 150, endPoint x: 264, endPoint y: 159, distance: 70.2
click at [263, 158] on div "Modelo : Point Mini (D175 BT) Modelo - - Última data de estado 12/05/2025 Data …" at bounding box center [435, 192] width 567 height 88
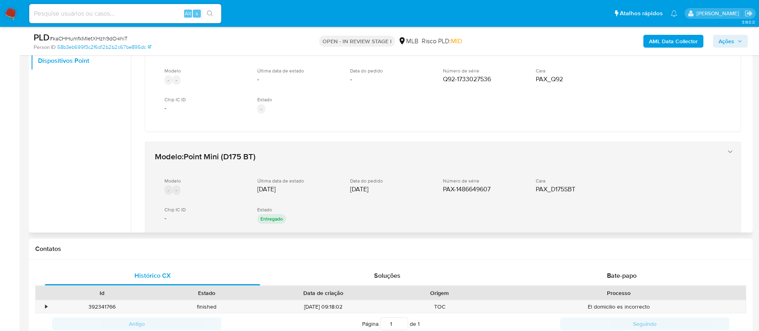
click at [297, 184] on div "Última data de estado 12/05/2025" at bounding box center [297, 186] width 80 height 16
drag, startPoint x: 441, startPoint y: 188, endPoint x: 370, endPoint y: 194, distance: 71.9
click at [368, 195] on div "Modelo - - Última data de estado 12/05/2025 Data do pedido 03/05/2025 Número de…" at bounding box center [435, 201] width 560 height 61
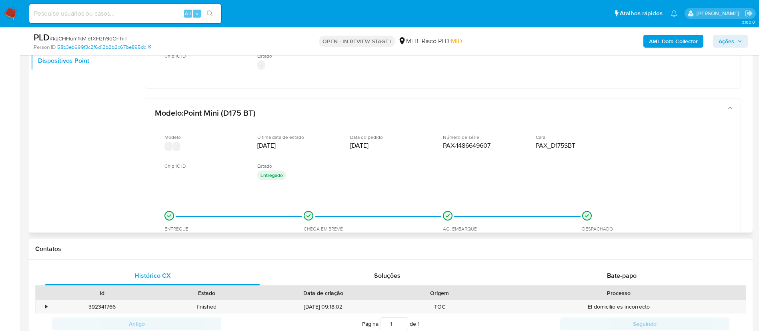
scroll to position [66, 0]
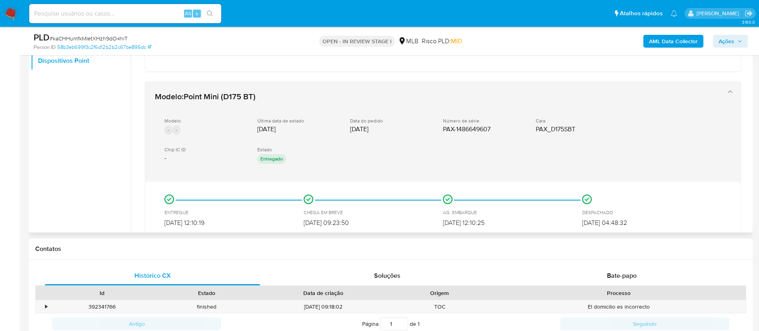
drag, startPoint x: 494, startPoint y: 131, endPoint x: 436, endPoint y: 125, distance: 58.7
click at [436, 125] on div "Modelo - - Última data de estado 12/05/2025 Data do pedido 03/05/2025 Número de…" at bounding box center [435, 141] width 560 height 61
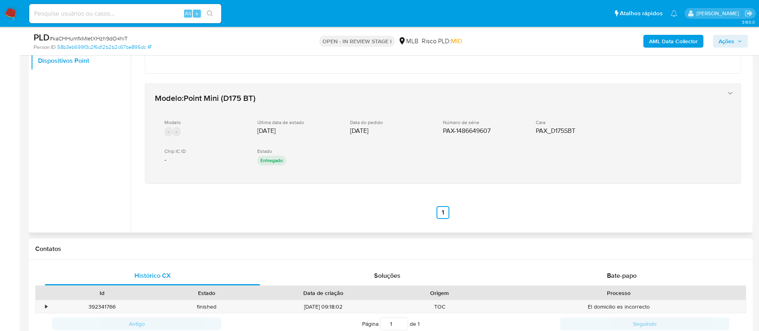
click at [437, 120] on div "Modelo - - Última data de estado 12/05/2025 Data do pedido 03/05/2025 Número de…" at bounding box center [435, 143] width 560 height 61
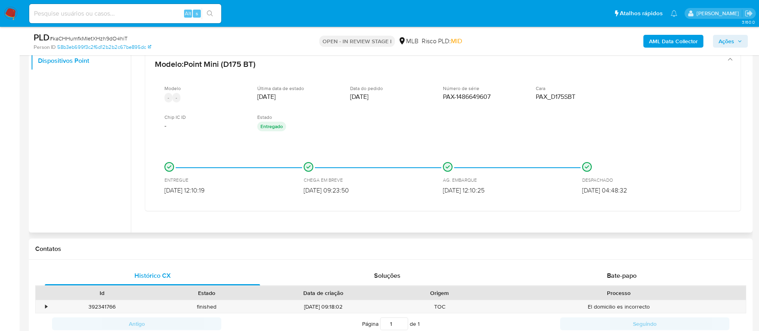
scroll to position [126, 0]
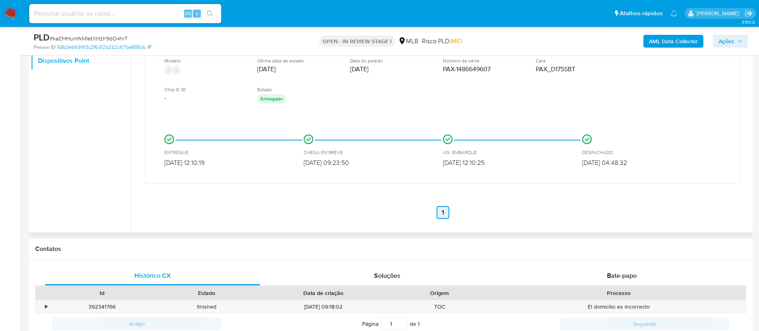
click at [440, 212] on link "1" at bounding box center [443, 212] width 13 height 13
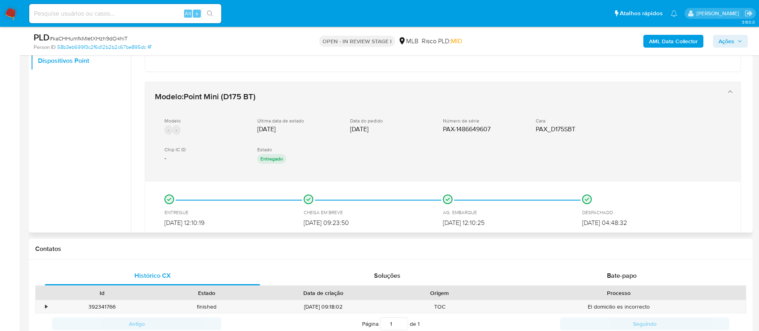
click at [355, 114] on div "Modelo - - Última data de estado 12/05/2025 Data do pedido 03/05/2025 Número de…" at bounding box center [435, 141] width 560 height 61
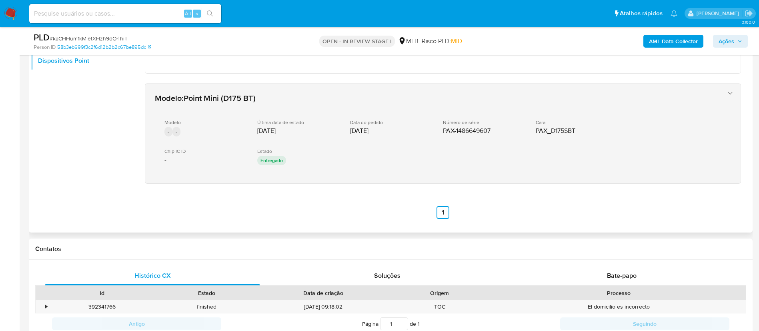
click at [357, 132] on span "03/05/2025" at bounding box center [359, 131] width 18 height 8
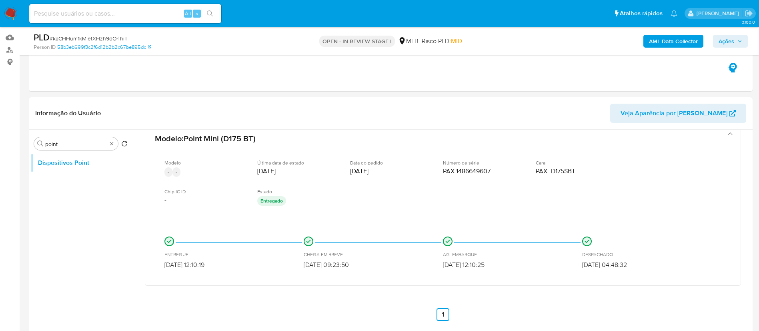
scroll to position [60, 0]
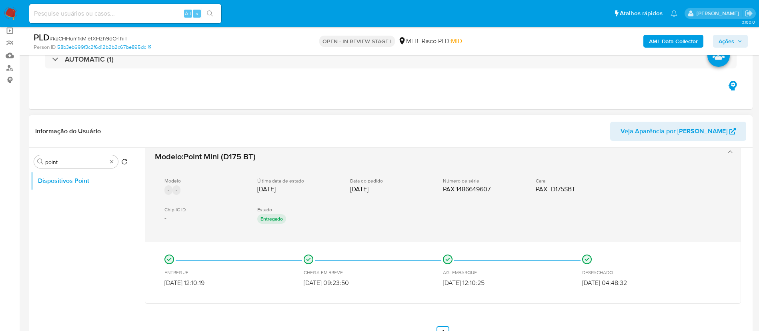
drag, startPoint x: 447, startPoint y: 182, endPoint x: 525, endPoint y: 198, distance: 80.1
click at [525, 198] on div "Modelo - - Última data de estado 12/05/2025 Data do pedido 03/05/2025 Número de…" at bounding box center [435, 201] width 560 height 61
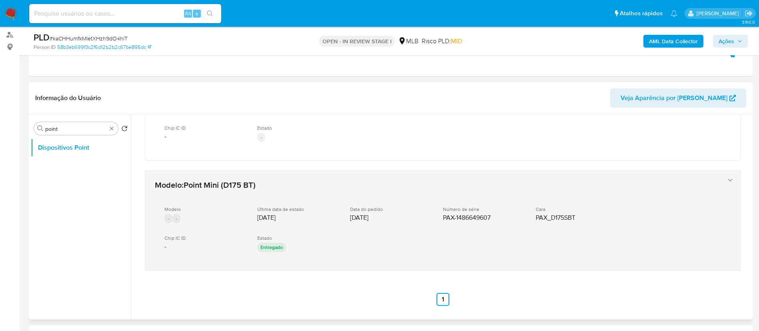
scroll to position [120, 0]
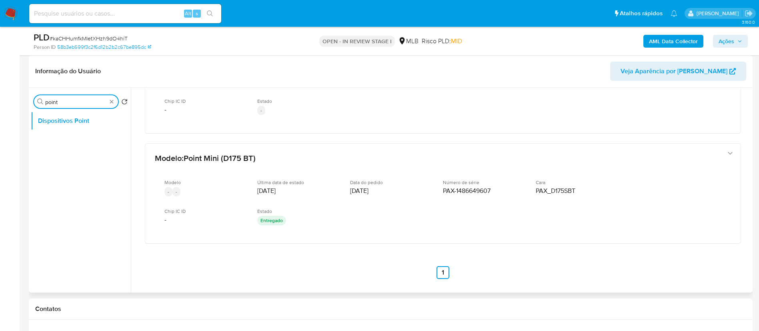
click at [74, 101] on input "point" at bounding box center [76, 101] width 62 height 7
type input "p"
type input "d"
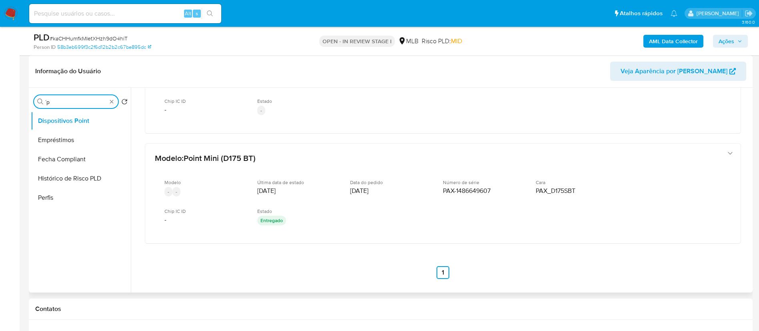
type input "´"
type input "p"
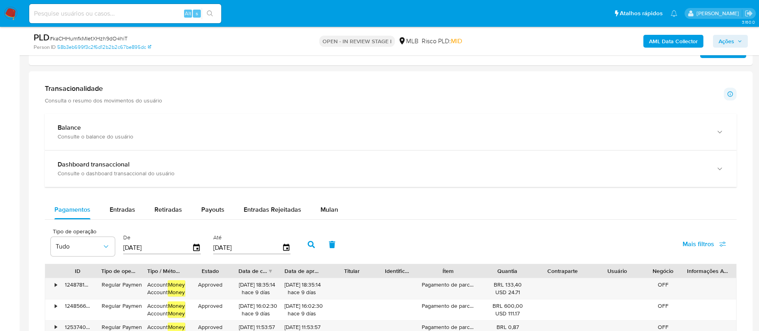
scroll to position [540, 0]
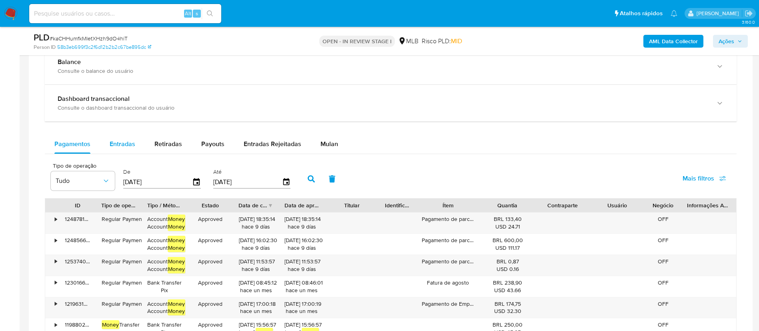
click at [124, 148] on span "Entradas" at bounding box center [123, 143] width 26 height 9
select select "10"
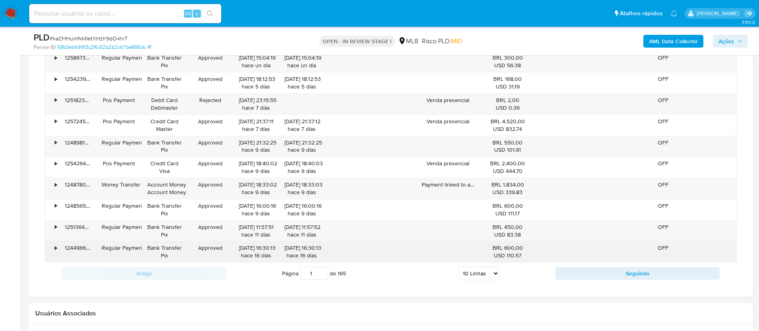
scroll to position [720, 0]
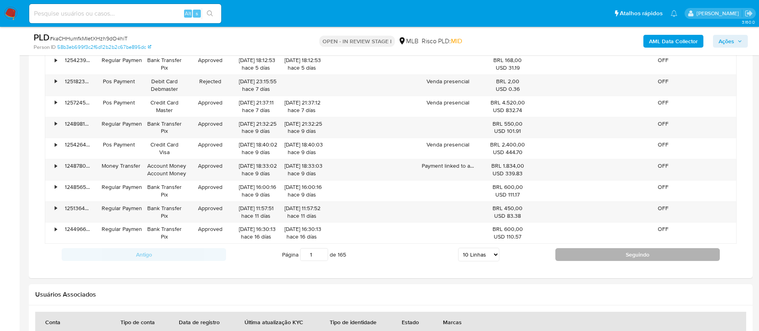
click at [625, 255] on button "Seguindo" at bounding box center [638, 254] width 165 height 13
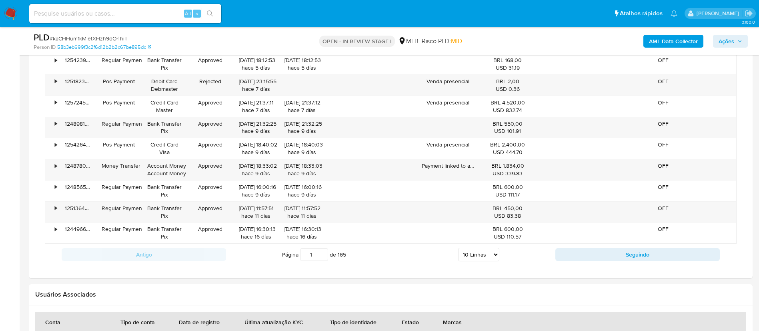
type input "2"
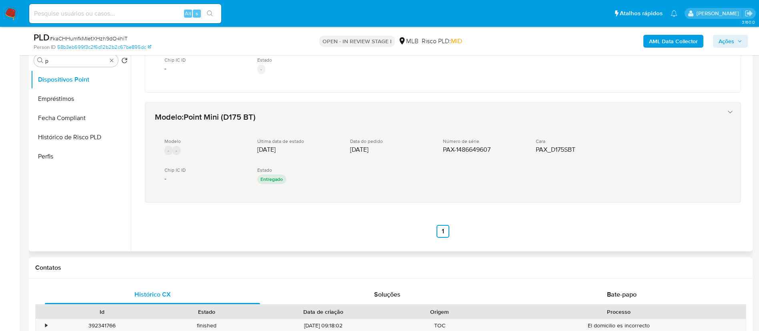
scroll to position [180, 0]
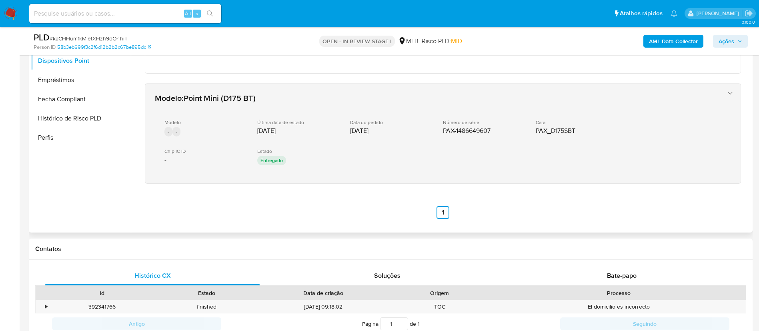
click at [421, 168] on div "Modelo - - Última data de estado 12/05/2025 Data do pedido 03/05/2025 Número de…" at bounding box center [435, 143] width 560 height 61
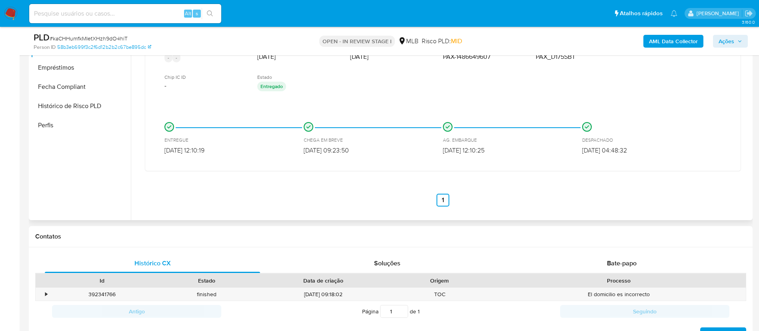
scroll to position [120, 0]
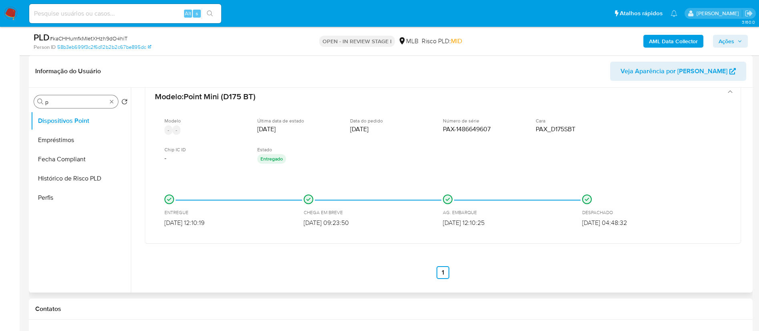
click at [73, 104] on input "p" at bounding box center [76, 101] width 62 height 7
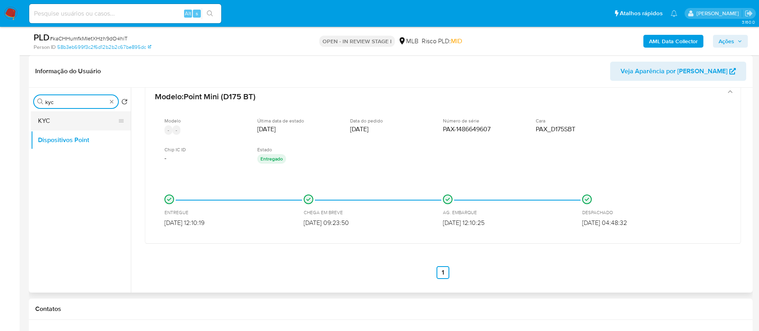
click at [67, 124] on button "KYC" at bounding box center [78, 120] width 94 height 19
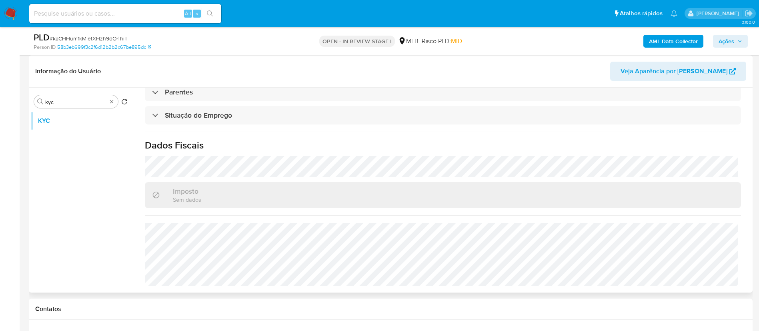
scroll to position [333, 0]
click at [74, 102] on input "kyc" at bounding box center [76, 101] width 62 height 7
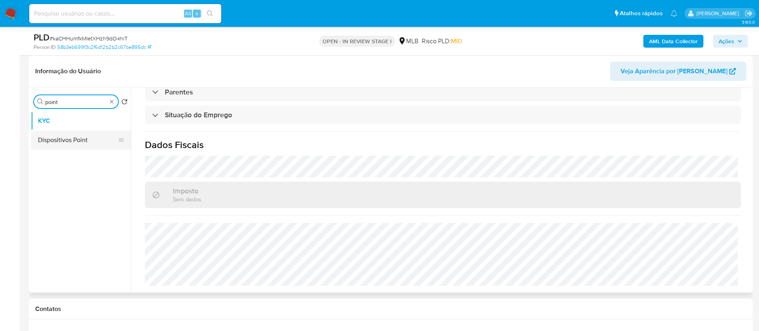
type input "point"
click at [72, 136] on button "Dispositivos Point" at bounding box center [78, 139] width 94 height 19
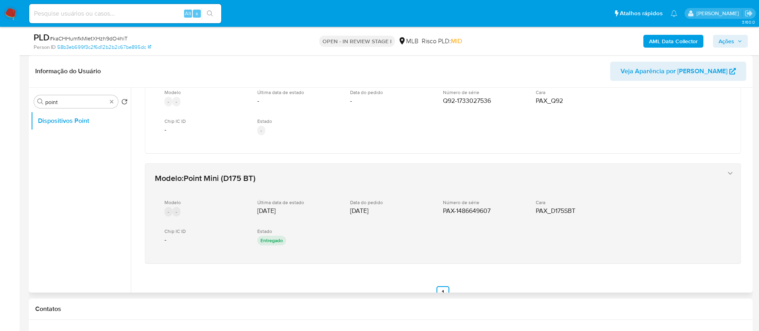
scroll to position [60, 0]
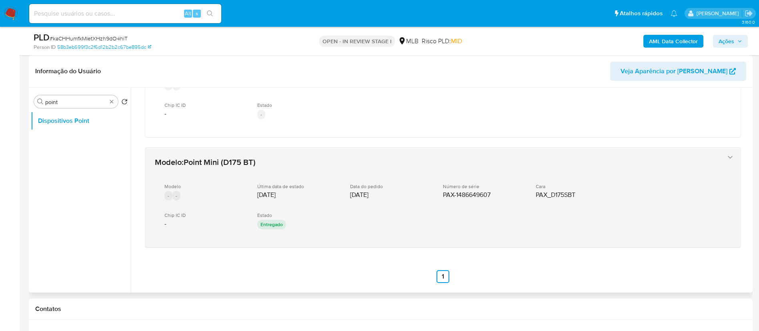
drag, startPoint x: 497, startPoint y: 193, endPoint x: 455, endPoint y: 201, distance: 42.6
click at [457, 202] on div "Modelo - - Última data de estado 12/05/2025 Data do pedido 03/05/2025 Número de…" at bounding box center [435, 207] width 560 height 61
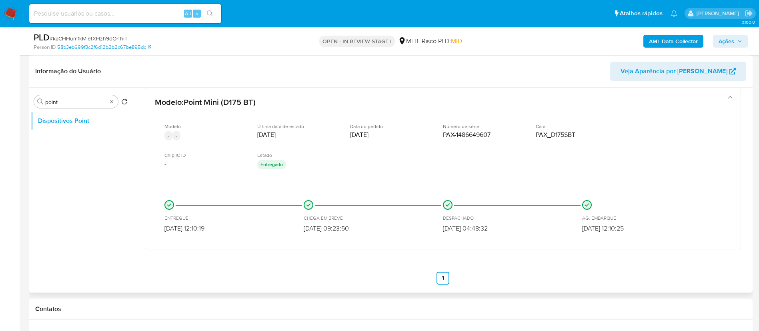
scroll to position [0, 0]
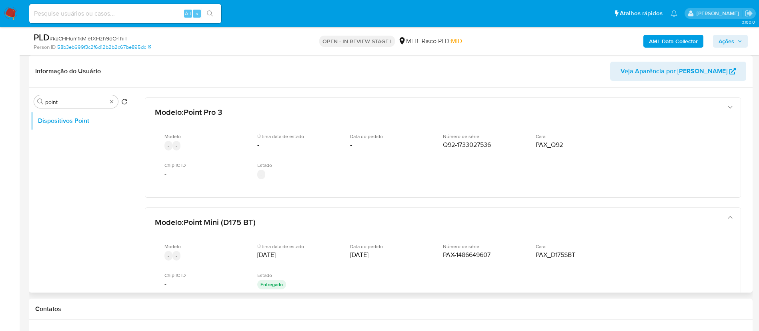
click at [440, 79] on header "Informação do Usuário Veja Aparência por Pessoa" at bounding box center [390, 71] width 711 height 19
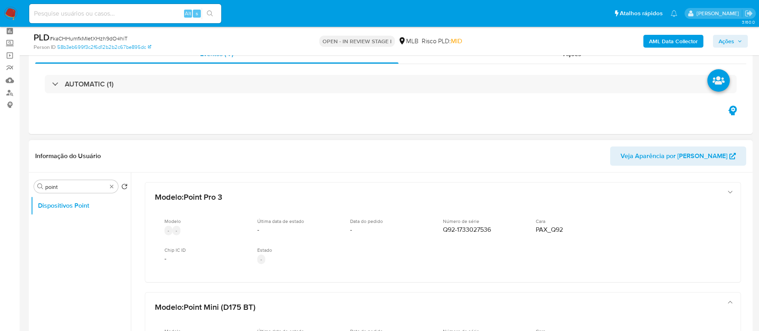
scroll to position [60, 0]
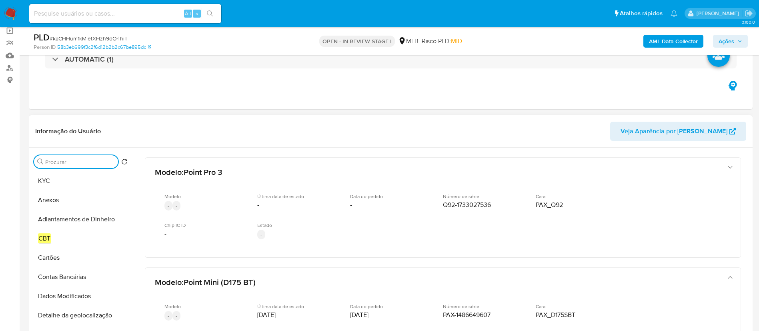
click at [58, 165] on input "Procurar" at bounding box center [80, 162] width 70 height 7
click at [667, 41] on b "AML Data Collector" at bounding box center [673, 41] width 49 height 13
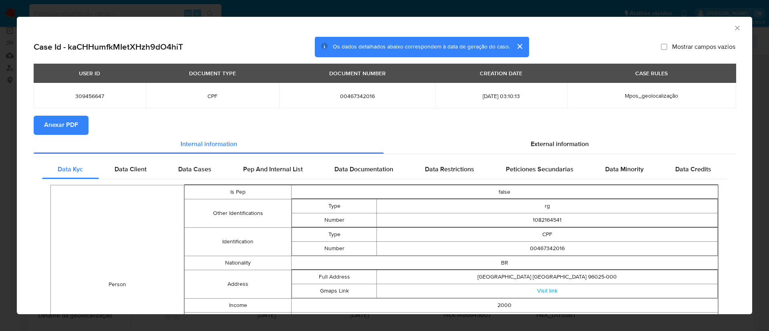
click at [62, 125] on span "Anexar PDF" at bounding box center [61, 125] width 34 height 18
drag, startPoint x: 730, startPoint y: 26, endPoint x: 726, endPoint y: 33, distance: 7.3
click at [733, 26] on icon "Fechar a janela" at bounding box center [737, 28] width 8 height 8
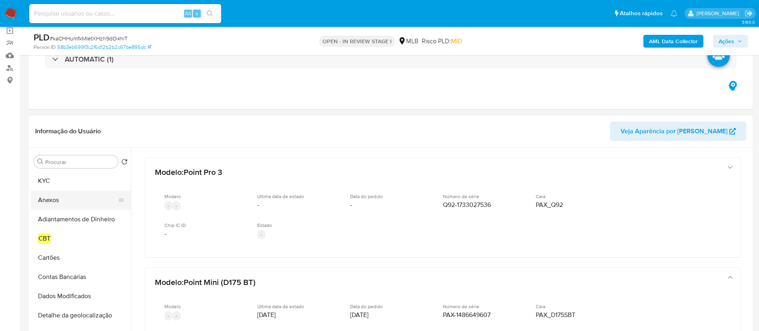
click at [58, 202] on button "Anexos" at bounding box center [78, 200] width 94 height 19
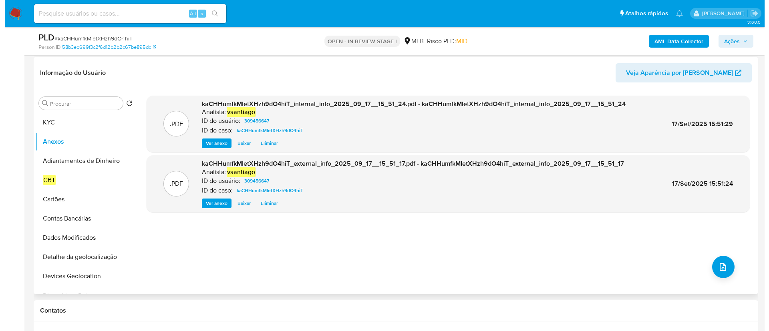
scroll to position [120, 0]
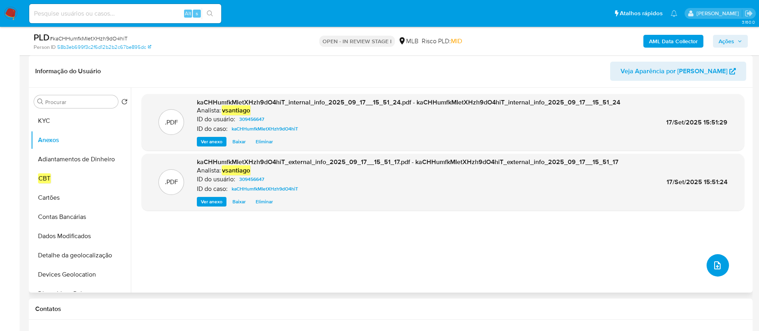
click at [718, 264] on icon "upload-file" at bounding box center [717, 265] width 6 height 8
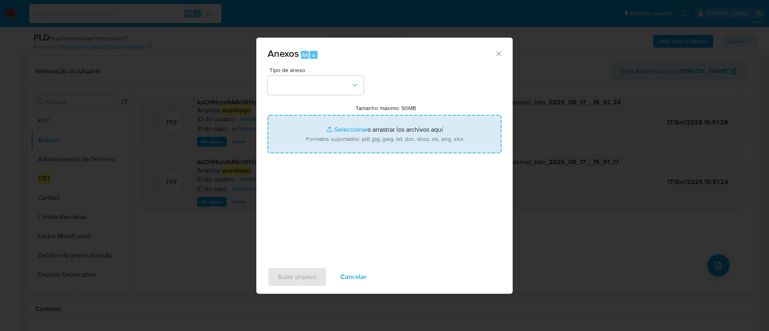
click at [346, 128] on input "Tamanho máximo: 50MB Seleccionar archivos" at bounding box center [384, 134] width 234 height 38
type input "C:\fakepath\SAR - XXX - CPF 00467342016 - ECLAIR RODRIGUES JUNIOR.pdf"
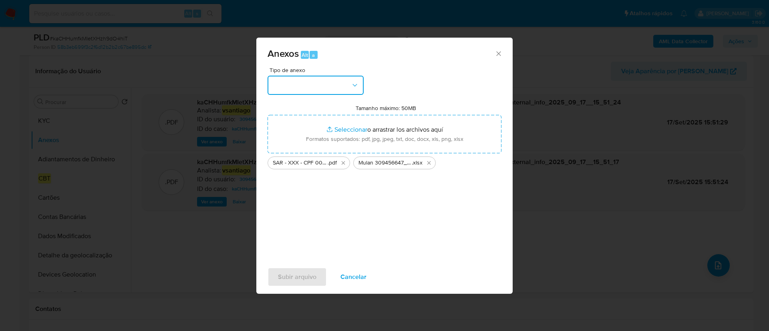
click at [315, 91] on button "button" at bounding box center [315, 85] width 96 height 19
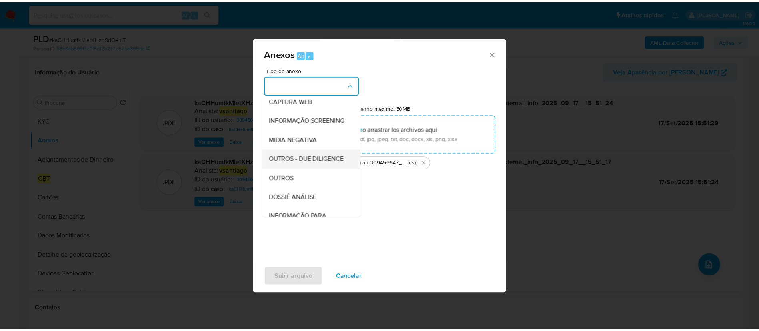
scroll to position [90, 0]
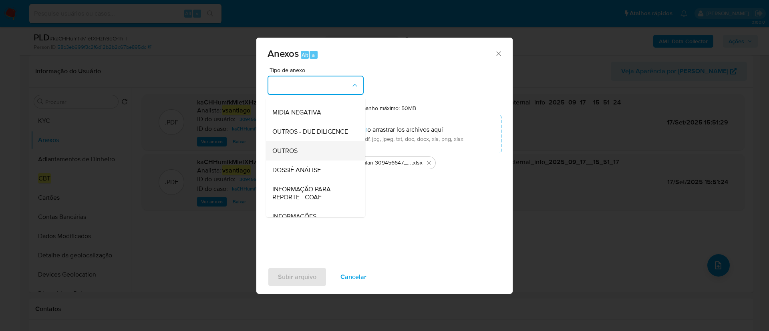
click at [301, 161] on div "OUTROS" at bounding box center [313, 150] width 82 height 19
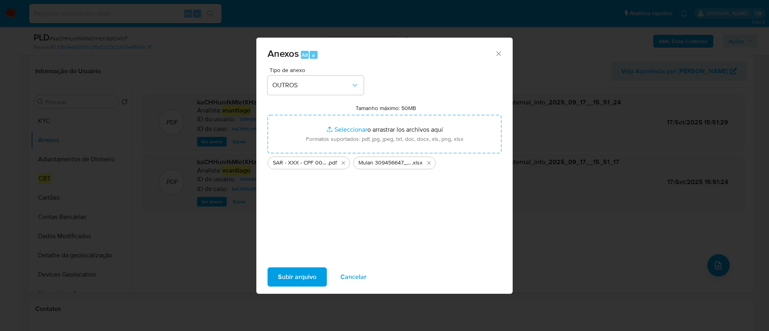
click at [441, 210] on div "Tipo de anexo OUTROS Tamanho máximo: 50MB Seleccionar archivos Seleccionar o ar…" at bounding box center [384, 161] width 234 height 189
click at [305, 274] on span "Subir arquivo" at bounding box center [297, 277] width 38 height 18
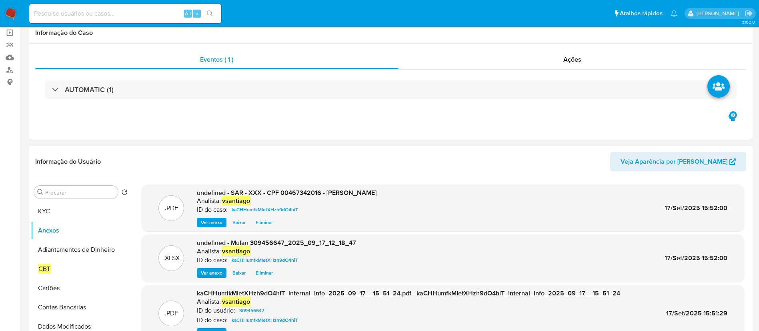
scroll to position [0, 0]
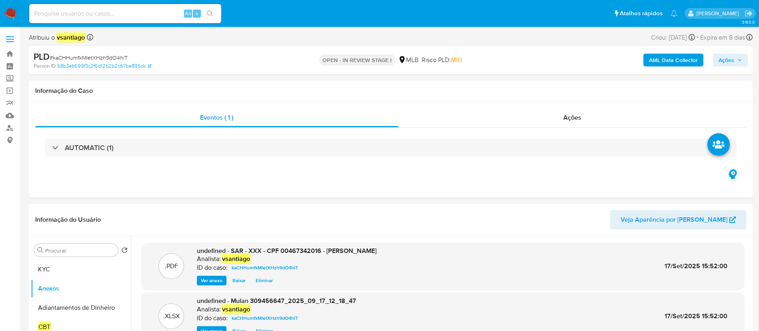
click at [723, 62] on span "Ações" at bounding box center [727, 60] width 16 height 13
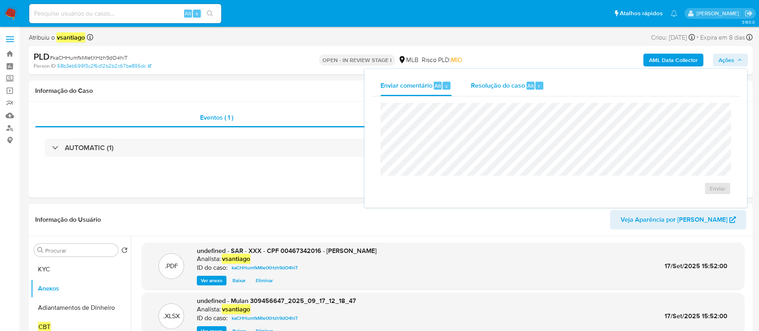
click at [499, 90] on div "Resolução do caso Alt r" at bounding box center [507, 85] width 73 height 21
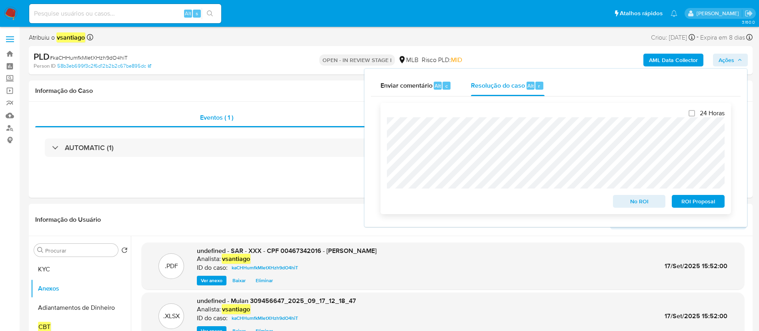
scroll to position [60, 0]
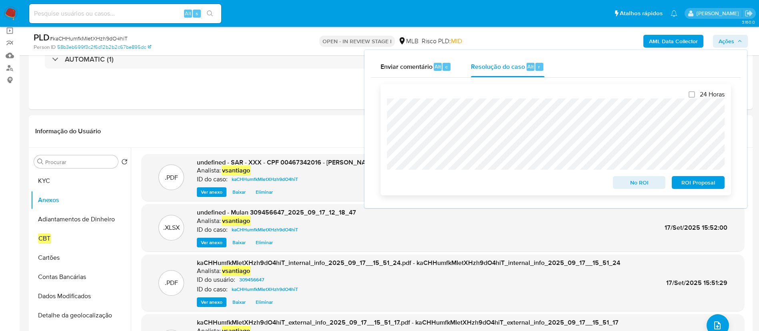
click at [694, 183] on span "ROI Proposal" at bounding box center [699, 182] width 42 height 11
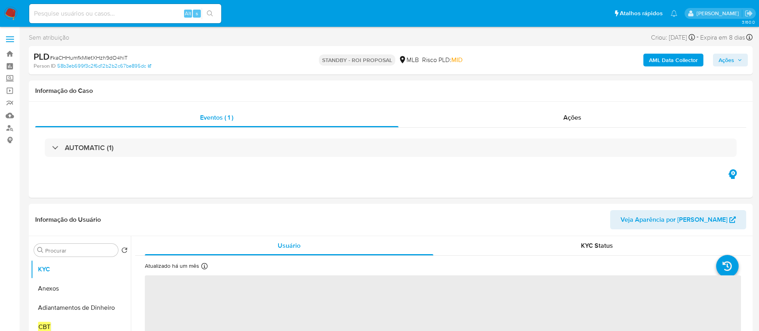
select select "10"
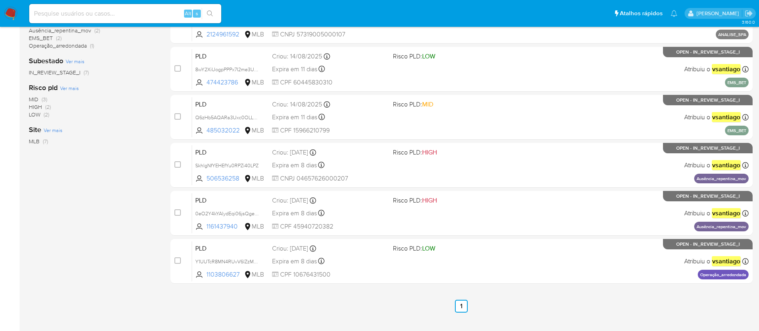
scroll to position [186, 0]
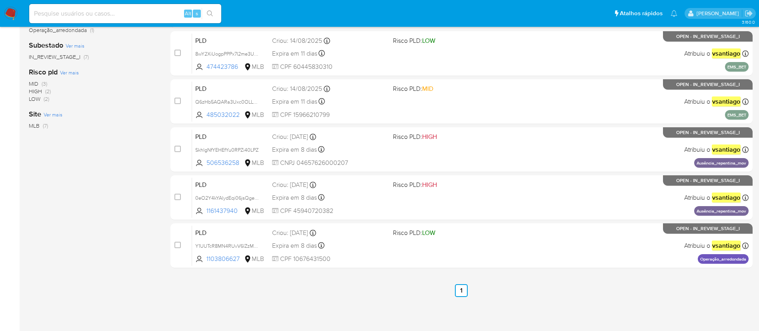
click at [387, 299] on div "3.160.0" at bounding box center [391, 86] width 724 height 480
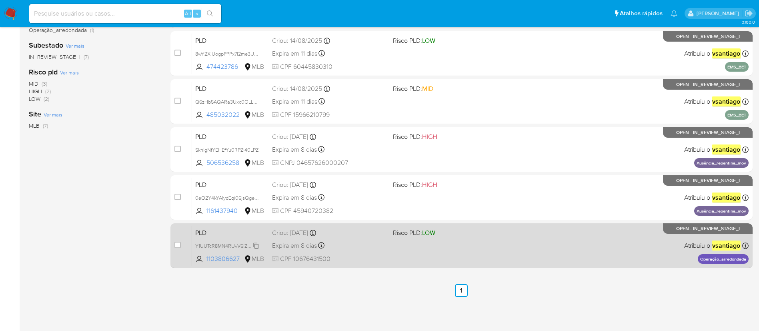
click at [254, 247] on span "Y1UUTcR8MN4RUvV6lZzMBhsj" at bounding box center [229, 245] width 68 height 9
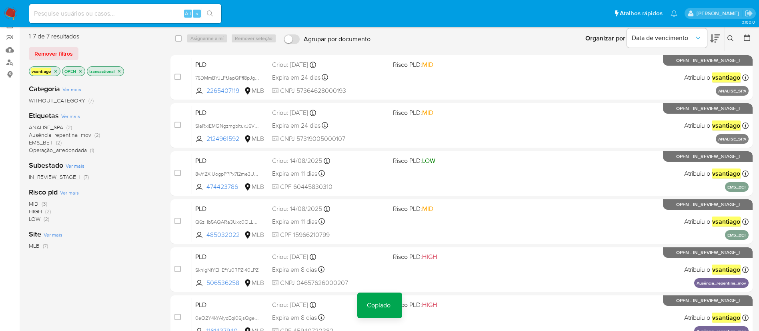
scroll to position [0, 0]
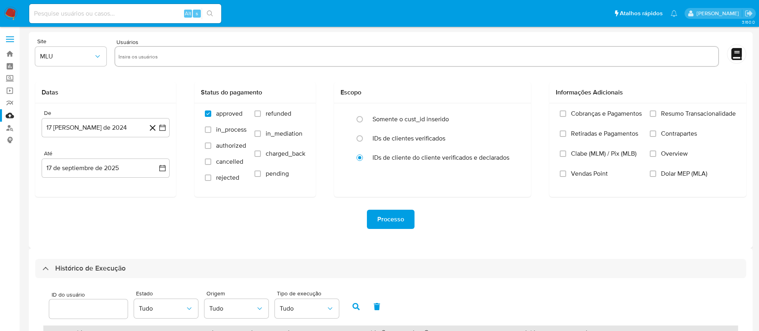
select select "10"
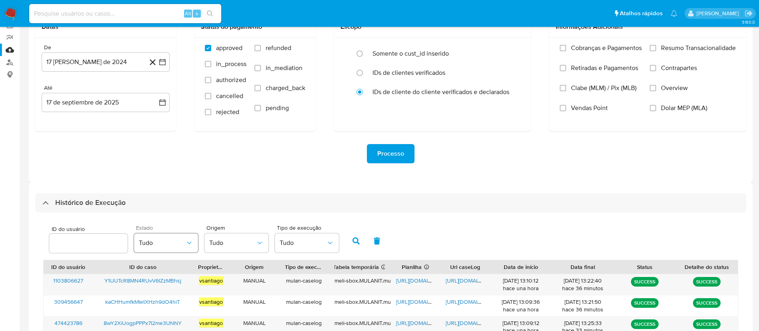
scroll to position [84, 0]
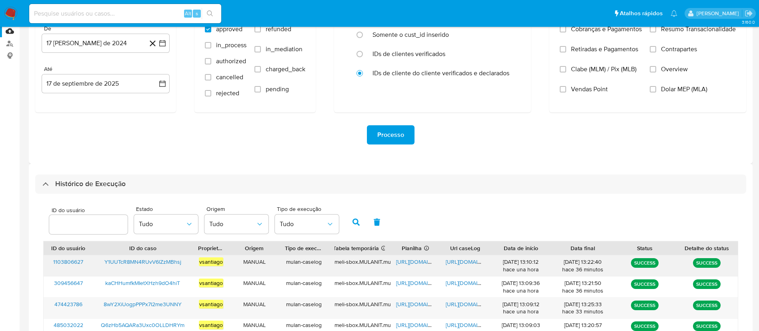
click at [168, 261] on span "Y1UUTcR8MN4RUvV6lZzMBhsj" at bounding box center [142, 262] width 77 height 8
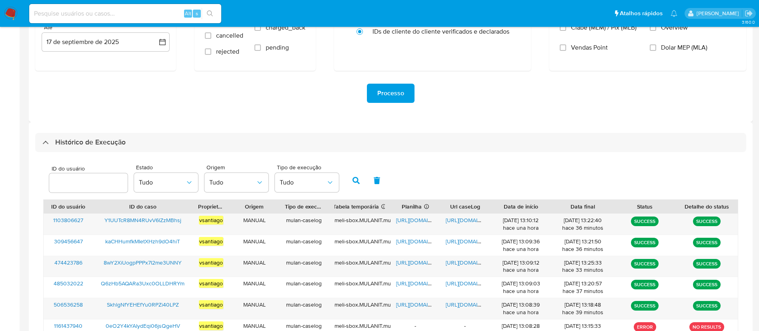
scroll to position [144, 0]
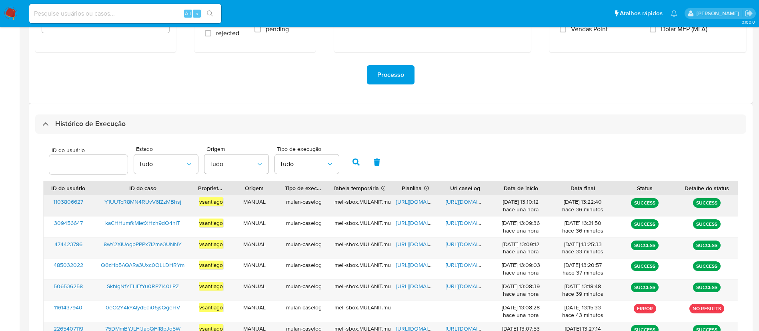
click at [424, 205] on span "[URL][DOMAIN_NAME]" at bounding box center [423, 202] width 55 height 8
click at [463, 200] on span "[URL][DOMAIN_NAME]" at bounding box center [473, 202] width 55 height 8
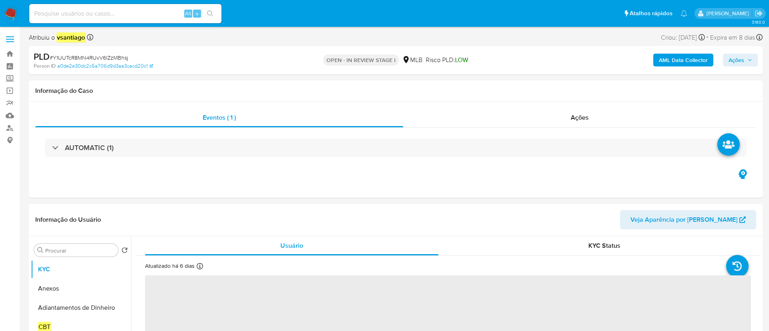
select select "10"
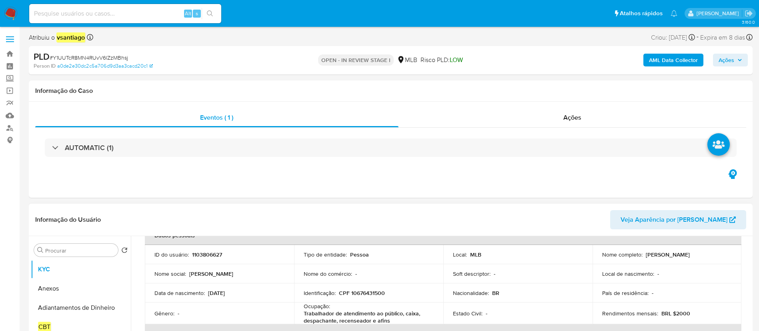
scroll to position [60, 0]
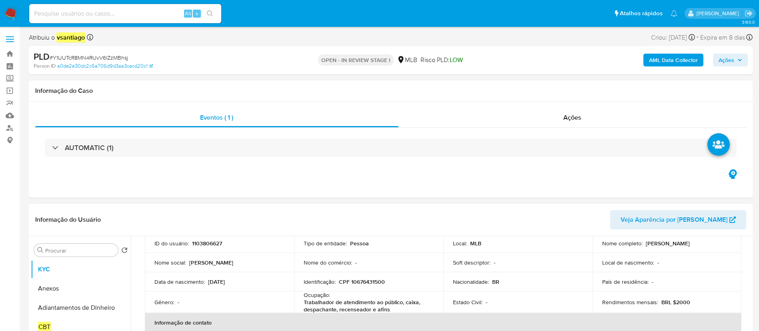
drag, startPoint x: 642, startPoint y: 244, endPoint x: 702, endPoint y: 244, distance: 60.0
click at [702, 244] on div "Nome completo : [PERSON_NAME]" at bounding box center [667, 243] width 130 height 7
copy div "[PERSON_NAME]"
click at [357, 279] on p "CPF 10676431500" at bounding box center [362, 281] width 46 height 7
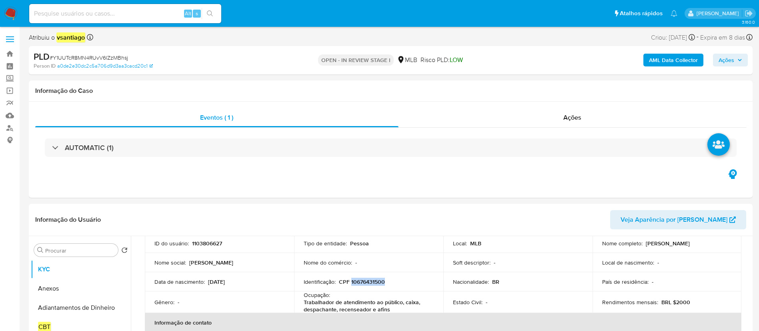
copy p "10676431500"
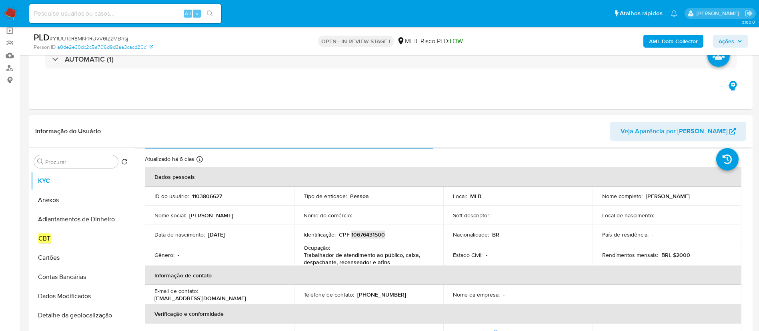
scroll to position [0, 0]
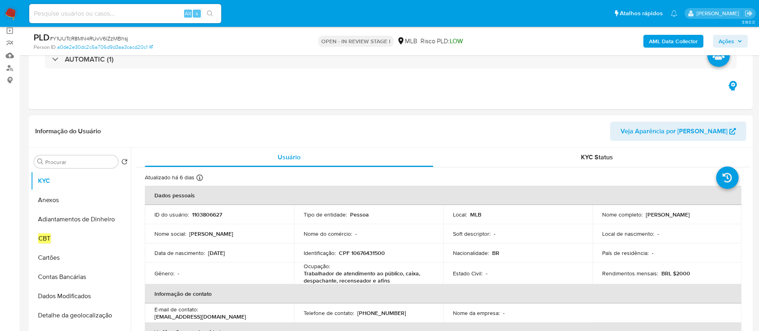
click at [199, 174] on div "Atualizado há 6 dias Criado: 08/04/2022 16:39:35 Atualizado: 11/09/2025 18:25:15" at bounding box center [186, 179] width 82 height 10
click at [199, 175] on icon at bounding box center [200, 178] width 6 height 6
drag, startPoint x: 129, startPoint y: 183, endPoint x: 155, endPoint y: 184, distance: 26.0
click at [155, 184] on p "Atualizado: [DATE] 18:25:15" at bounding box center [144, 183] width 65 height 8
copy p "11/09/2025"
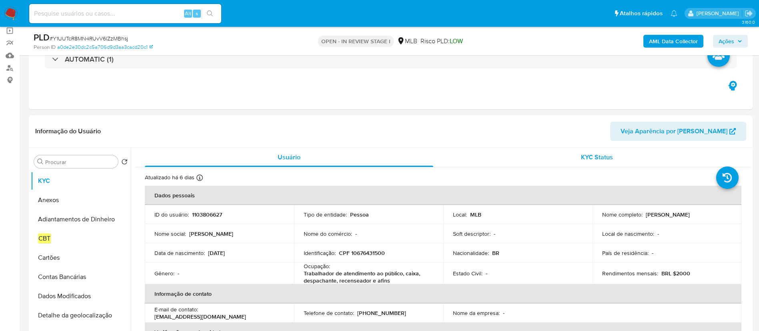
click at [584, 151] on div "KYC Status" at bounding box center [597, 157] width 289 height 19
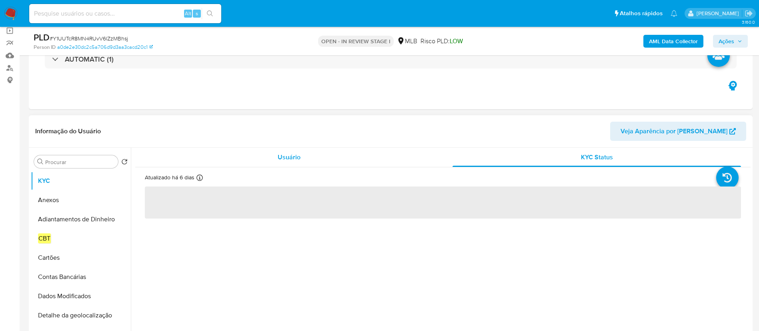
click at [282, 165] on div "Usuário" at bounding box center [289, 157] width 289 height 19
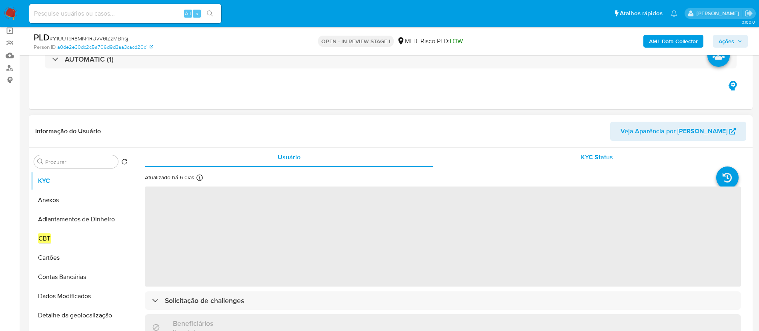
click at [588, 150] on div "KYC Status" at bounding box center [597, 157] width 289 height 19
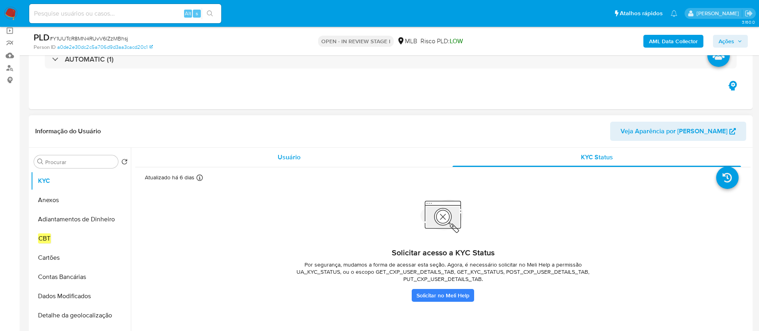
click at [301, 158] on div "Usuário" at bounding box center [289, 157] width 289 height 19
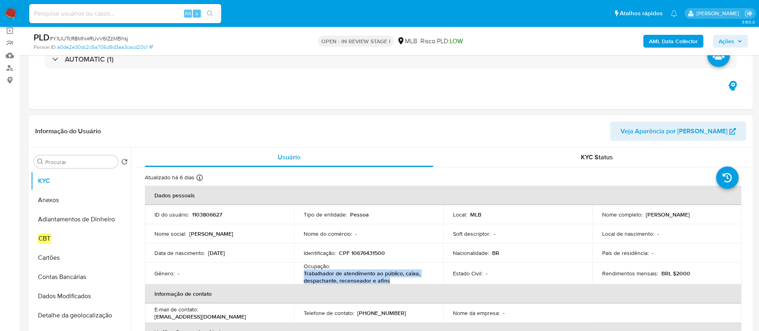
drag, startPoint x: 389, startPoint y: 280, endPoint x: 301, endPoint y: 275, distance: 88.2
click at [301, 275] on td "Ocupação : Trabalhador de atendimento ao público, caixa, despachante, recensead…" at bounding box center [368, 274] width 149 height 22
copy p "Trabalhador de atendimento ao público, caixa, despachante, recenseador e afins"
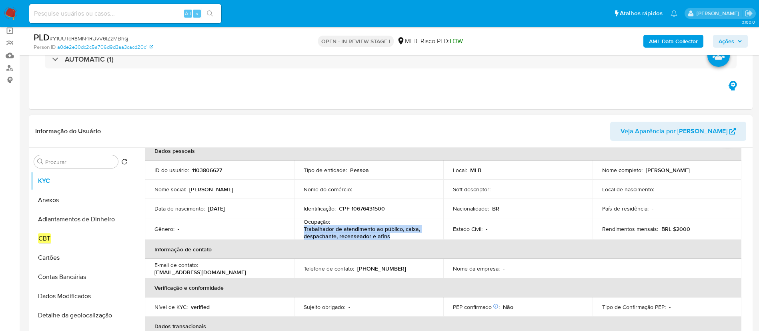
scroll to position [60, 0]
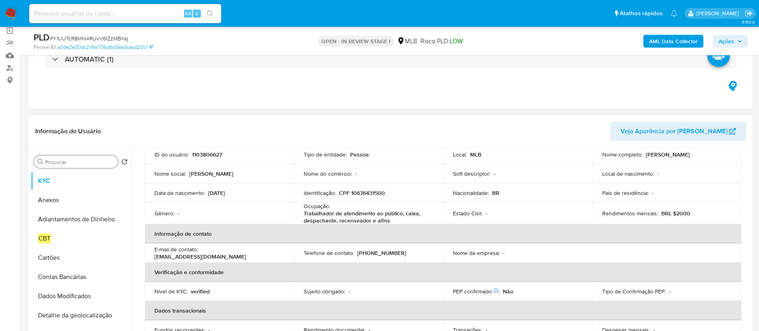
click at [80, 162] on input "Procurar" at bounding box center [80, 162] width 70 height 7
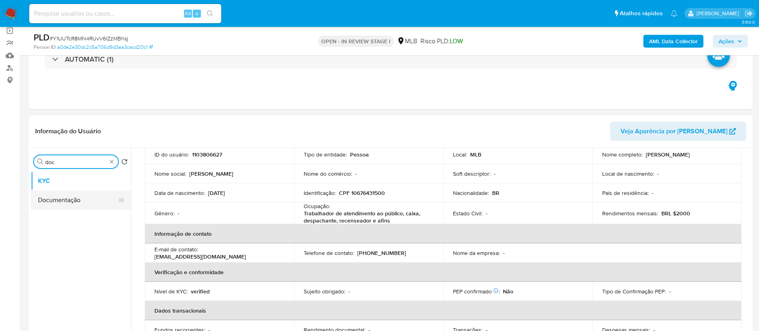
click at [91, 193] on button "Documentação" at bounding box center [78, 200] width 94 height 19
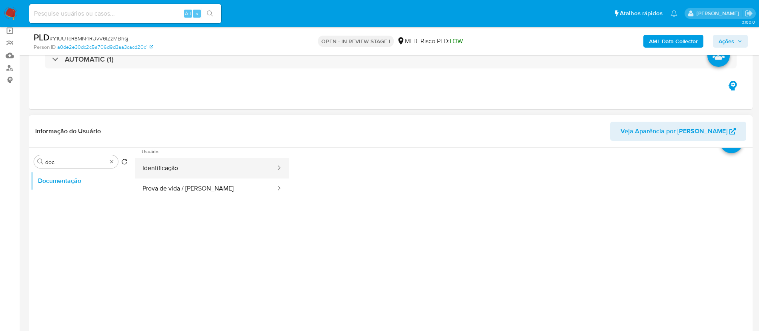
scroll to position [0, 0]
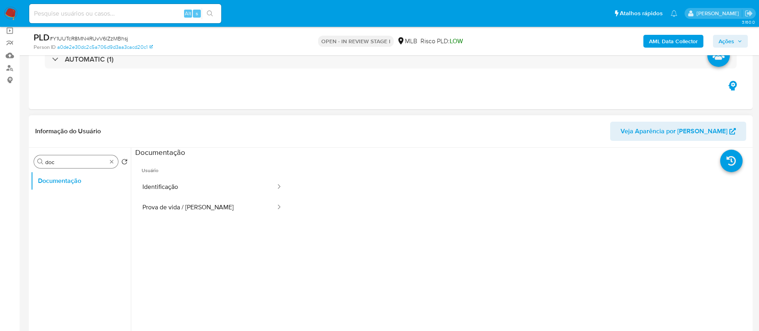
click at [74, 165] on input "doc" at bounding box center [76, 162] width 62 height 7
click at [73, 165] on input "doc" at bounding box center [76, 162] width 62 height 7
type input "ger"
click at [64, 197] on button "Geral" at bounding box center [78, 200] width 94 height 19
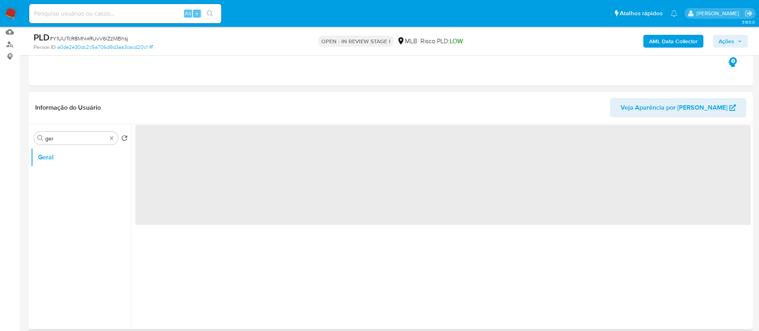
scroll to position [120, 0]
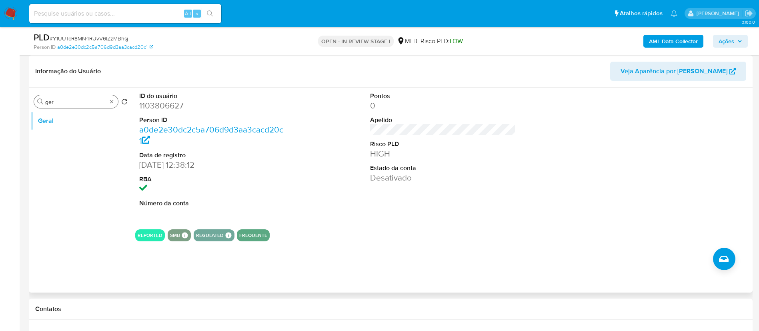
click at [66, 96] on div "Procurar ger" at bounding box center [76, 101] width 84 height 13
click at [65, 102] on input "ger" at bounding box center [76, 101] width 62 height 7
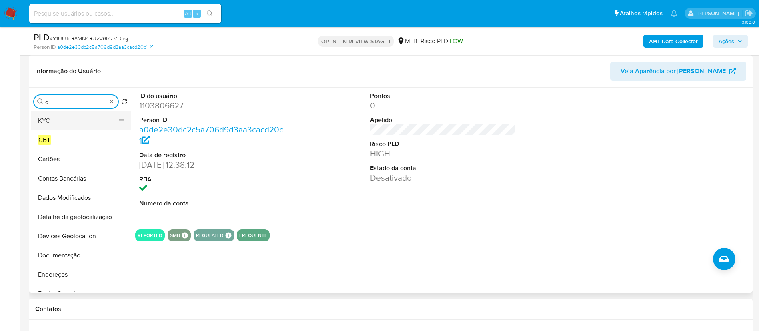
type input "c"
click at [63, 123] on button "KYC" at bounding box center [78, 120] width 94 height 19
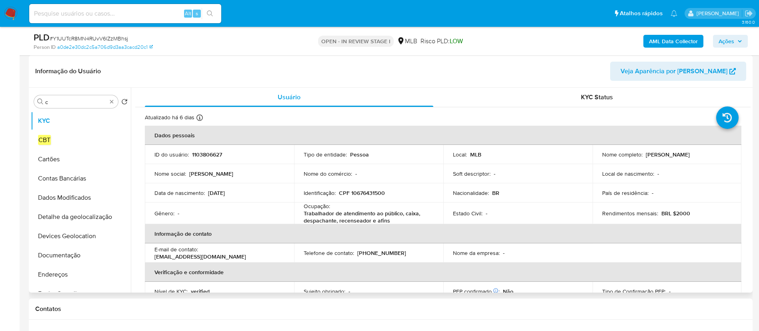
click at [516, 78] on header "Informação do Usuário Veja Aparência por Pessoa" at bounding box center [390, 71] width 711 height 19
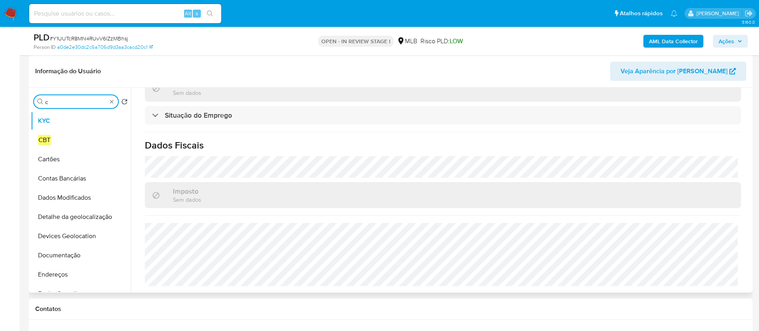
click at [85, 98] on input "c" at bounding box center [76, 101] width 62 height 7
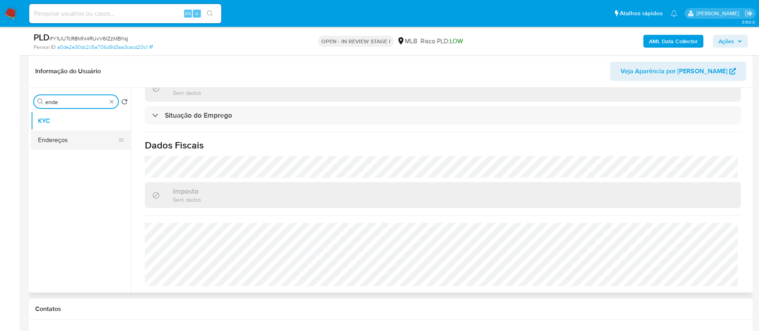
type input "ende"
click at [48, 142] on button "Endereços" at bounding box center [78, 139] width 94 height 19
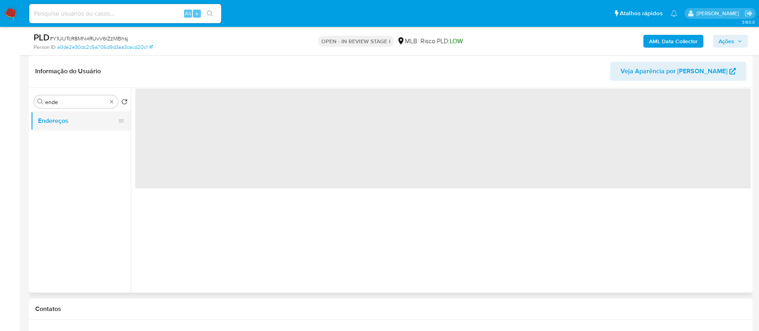
scroll to position [0, 0]
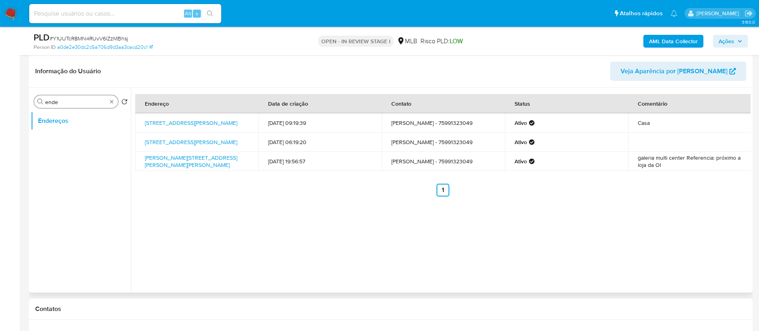
click at [85, 104] on input "ende" at bounding box center [76, 101] width 62 height 7
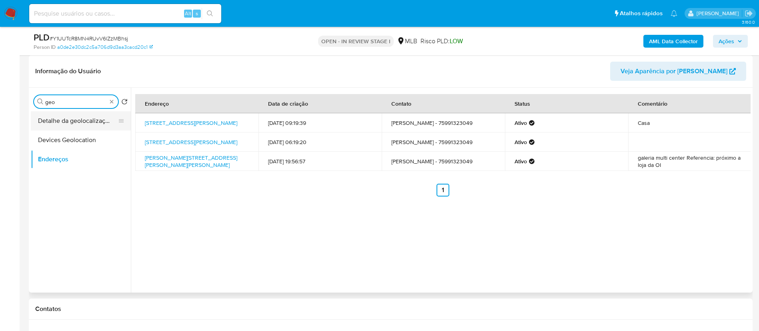
type input "geo"
click at [80, 126] on button "Detalhe da geolocalização" at bounding box center [78, 120] width 94 height 19
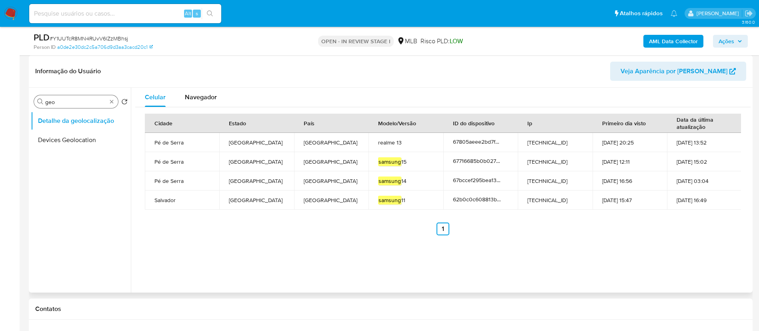
click at [84, 100] on input "geo" at bounding box center [76, 101] width 62 height 7
click at [76, 161] on button "Restrições Novo Mundo" at bounding box center [78, 159] width 94 height 19
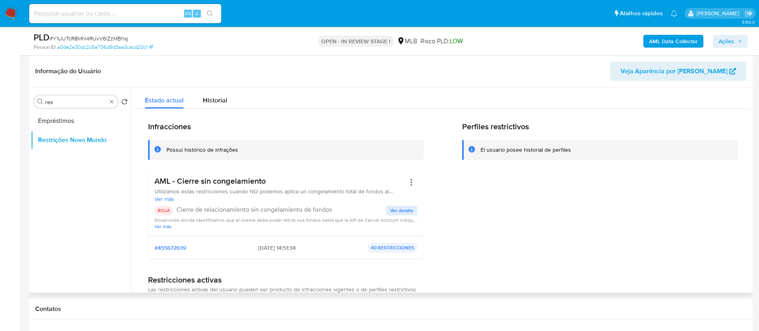
click at [148, 141] on div at bounding box center [149, 150] width 2 height 20
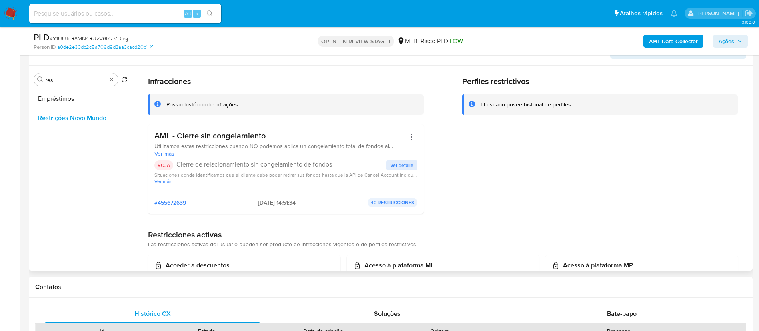
scroll to position [9, 0]
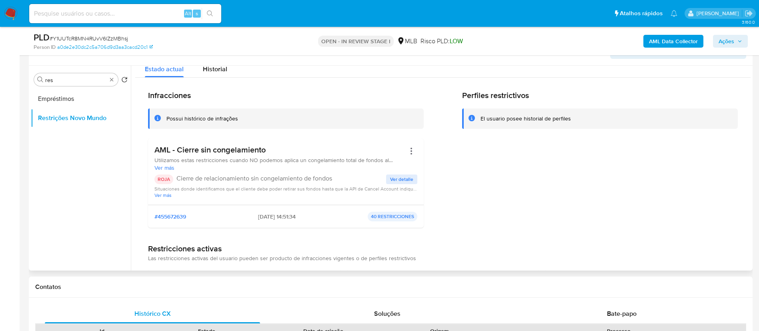
drag, startPoint x: 179, startPoint y: 150, endPoint x: 265, endPoint y: 150, distance: 85.7
click at [265, 150] on h3 "AML - Cierre sin congelamiento" at bounding box center [280, 150] width 251 height 10
click at [75, 83] on input "res" at bounding box center [76, 79] width 62 height 7
type input "point"
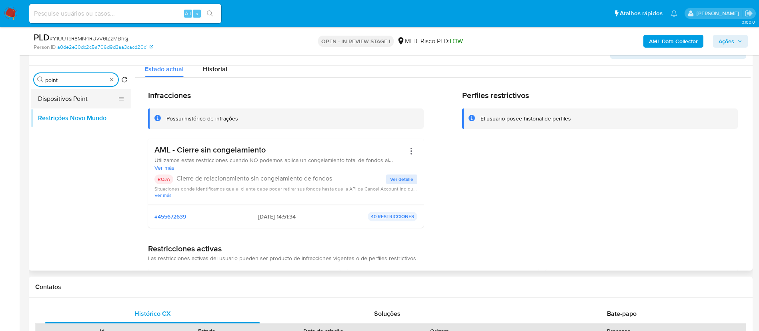
click at [74, 100] on button "Dispositivos Point" at bounding box center [78, 98] width 94 height 19
click at [76, 98] on button "Dispositivos Point" at bounding box center [78, 98] width 94 height 19
click at [56, 100] on button "Dispositivos Point" at bounding box center [78, 98] width 94 height 19
click at [57, 100] on button "Dispositivos Point" at bounding box center [78, 98] width 94 height 19
click at [85, 189] on ul "Dispositivos Point Restrições Novo Mundo" at bounding box center [81, 179] width 100 height 181
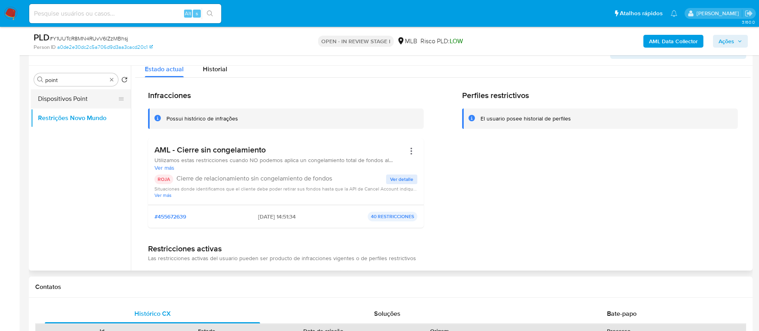
click at [79, 105] on button "Dispositivos Point" at bounding box center [78, 98] width 94 height 19
click at [87, 120] on button "Restrições Novo Mundo" at bounding box center [78, 117] width 94 height 19
drag, startPoint x: 87, startPoint y: 220, endPoint x: 92, endPoint y: 220, distance: 5.2
click at [90, 220] on ul "Dispositivos Point Restrições Novo Mundo" at bounding box center [81, 179] width 100 height 181
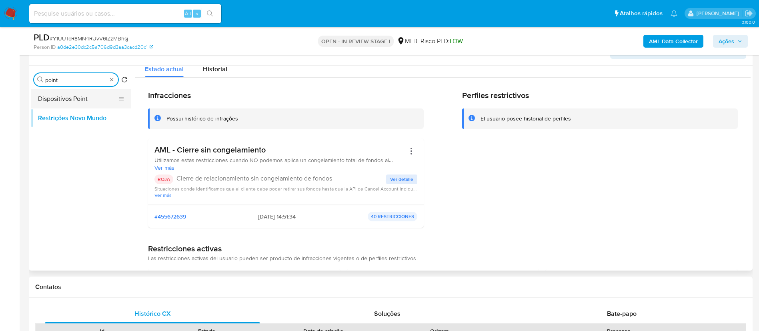
type input "point"
click at [93, 94] on button "Dispositivos Point" at bounding box center [78, 98] width 94 height 19
click at [72, 101] on button "Dispositivos Point" at bounding box center [78, 98] width 94 height 19
click at [71, 101] on button "Dispositivos Point" at bounding box center [78, 98] width 94 height 19
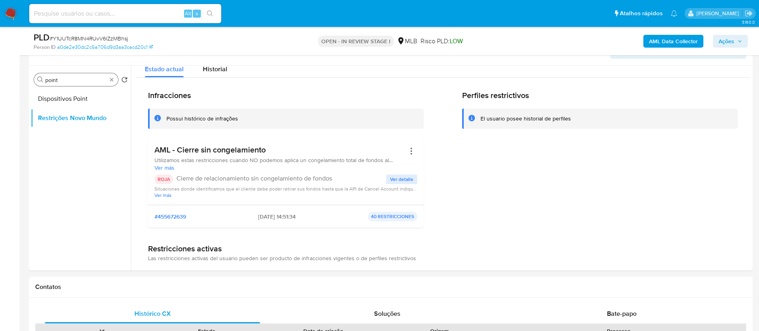
drag, startPoint x: 71, startPoint y: 196, endPoint x: 69, endPoint y: 26, distance: 169.3
click at [74, 195] on ul "Dispositivos Point Restrições Novo Mundo" at bounding box center [81, 179] width 100 height 181
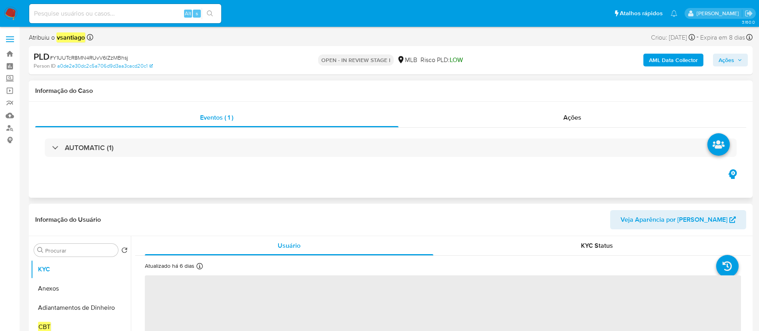
select select "10"
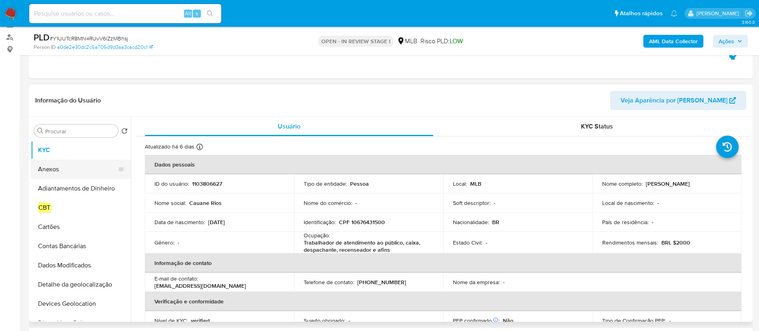
scroll to position [120, 0]
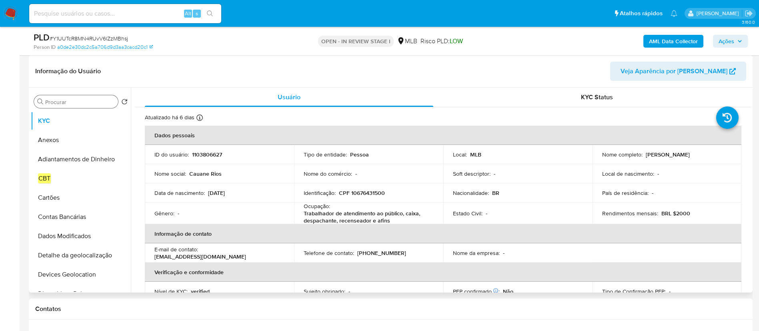
click at [88, 106] on div "Procurar" at bounding box center [76, 101] width 84 height 13
click at [86, 102] on input "Procurar" at bounding box center [80, 101] width 70 height 7
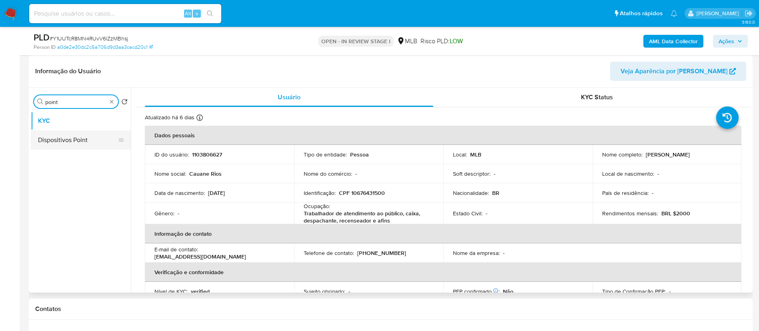
type input "point"
click at [71, 138] on button "Dispositivos Point" at bounding box center [78, 139] width 94 height 19
click at [56, 145] on button "Dispositivos Point" at bounding box center [78, 139] width 94 height 19
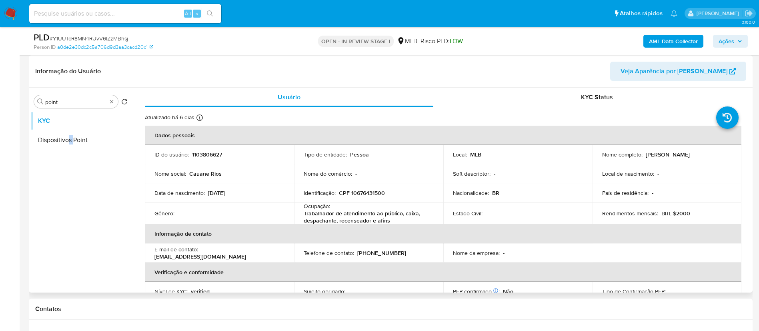
click at [73, 180] on ul "KYC Dispositivos Point" at bounding box center [81, 201] width 100 height 181
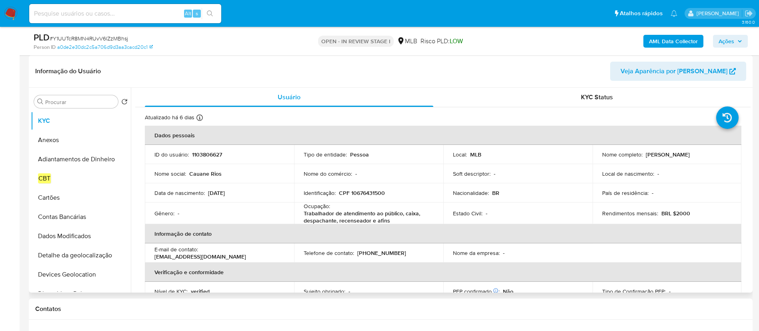
drag, startPoint x: 176, startPoint y: 78, endPoint x: 197, endPoint y: 83, distance: 22.1
click at [177, 78] on header "Informação do Usuário Veja Aparência por Pessoa" at bounding box center [390, 71] width 711 height 19
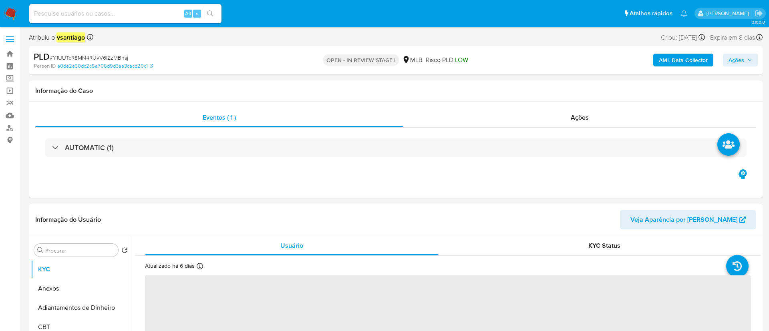
select select "10"
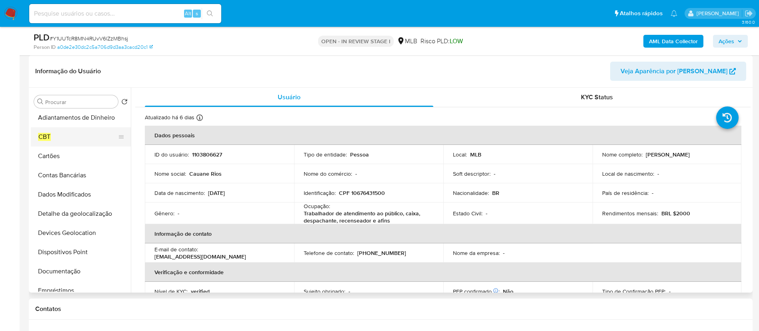
scroll to position [60, 0]
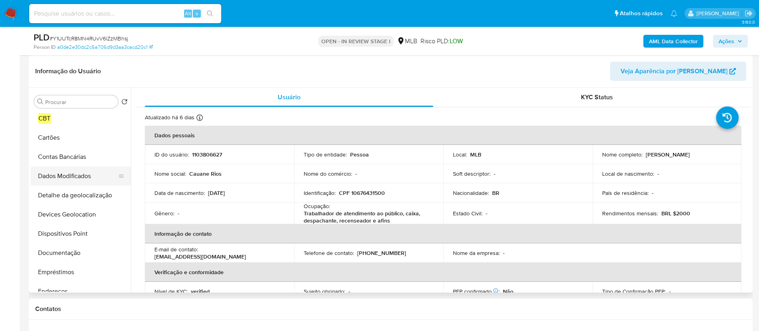
click at [76, 175] on button "Dados Modificados" at bounding box center [78, 176] width 94 height 19
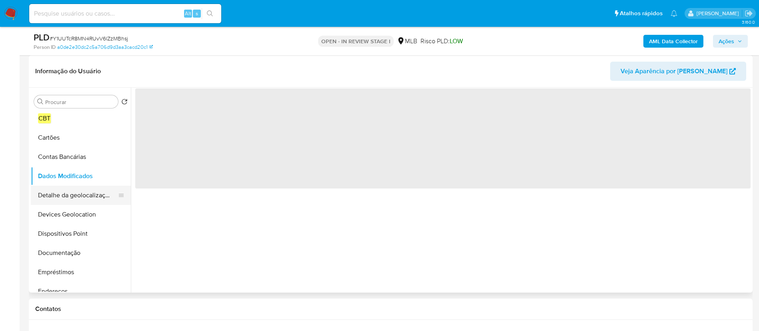
click at [66, 202] on button "Detalhe da geolocalização" at bounding box center [78, 195] width 94 height 19
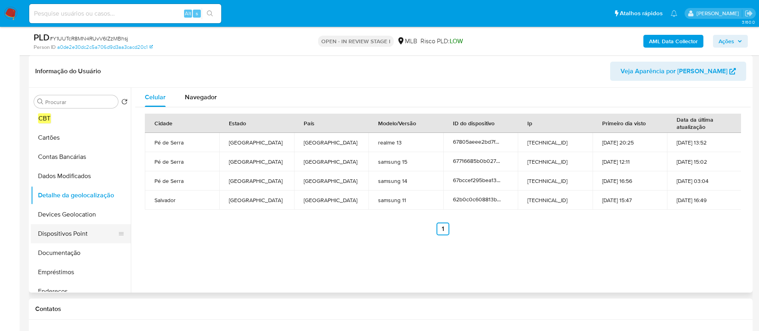
click at [66, 235] on button "Dispositivos Point" at bounding box center [78, 233] width 94 height 19
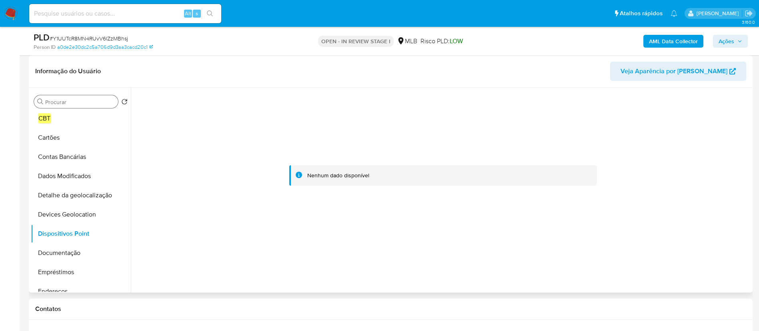
click at [63, 97] on div "Procurar" at bounding box center [76, 101] width 84 height 13
click at [63, 100] on input "Procurar" at bounding box center [80, 101] width 70 height 7
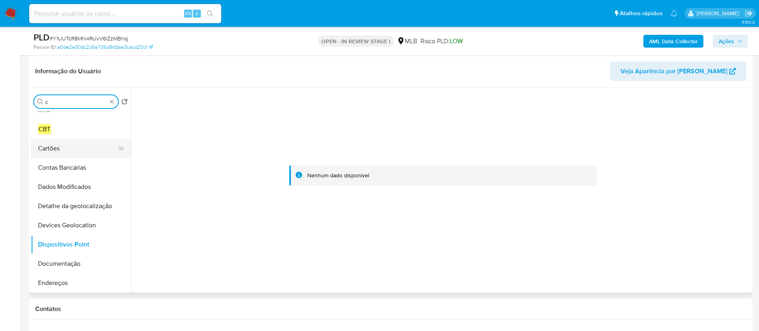
scroll to position [0, 0]
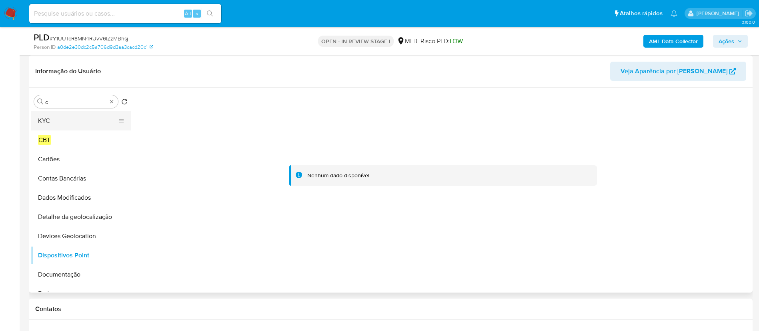
click at [68, 123] on button "KYC" at bounding box center [78, 120] width 94 height 19
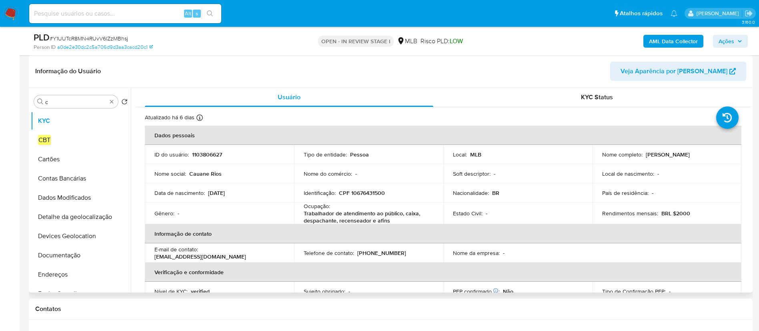
drag, startPoint x: 648, startPoint y: 153, endPoint x: 696, endPoint y: 158, distance: 48.3
click at [696, 158] on td "Nome completo : [PERSON_NAME]" at bounding box center [667, 154] width 149 height 19
click at [646, 154] on p "[PERSON_NAME]" at bounding box center [668, 154] width 44 height 7
click at [652, 166] on td "Local de nascimento : -" at bounding box center [667, 173] width 149 height 19
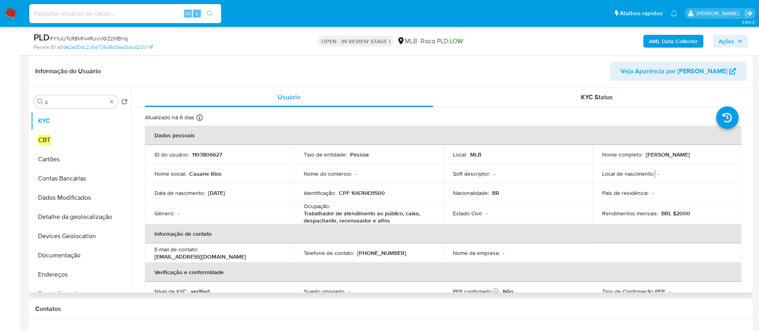
drag, startPoint x: 644, startPoint y: 156, endPoint x: 698, endPoint y: 155, distance: 53.6
click at [699, 155] on div "Nome completo : Cauane Rios da Silva" at bounding box center [667, 154] width 130 height 7
copy p "[PERSON_NAME]"
click at [358, 193] on p "CPF 10676431500" at bounding box center [362, 192] width 46 height 7
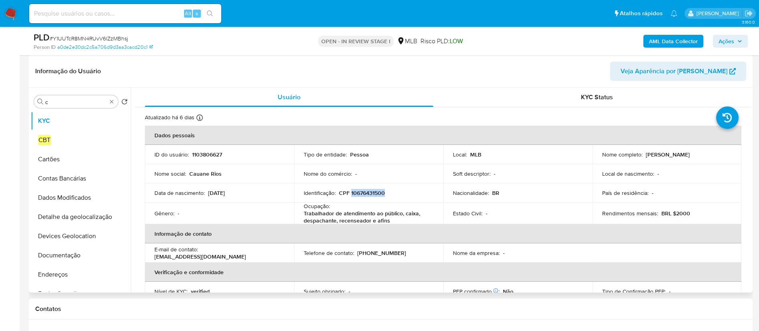
copy p "10676431500"
drag, startPoint x: 644, startPoint y: 155, endPoint x: 698, endPoint y: 157, distance: 53.7
click at [698, 157] on div "Nome completo : Cauane Rios da Silva" at bounding box center [667, 154] width 130 height 7
copy p "Cauane Rios da Silva"
click at [363, 195] on p "CPF 10676431500" at bounding box center [362, 192] width 46 height 7
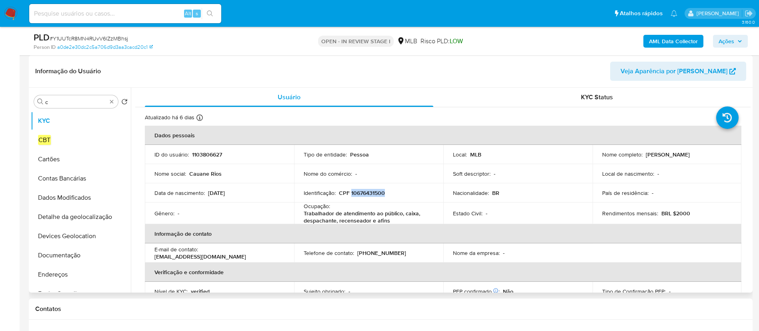
click at [363, 195] on p "CPF 10676431500" at bounding box center [362, 192] width 46 height 7
copy p "10676431500"
drag, startPoint x: 644, startPoint y: 152, endPoint x: 698, endPoint y: 157, distance: 53.8
click at [698, 157] on div "Nome completo : Cauane Rios da Silva" at bounding box center [667, 154] width 130 height 7
copy p "Cauane Rios da Silva"
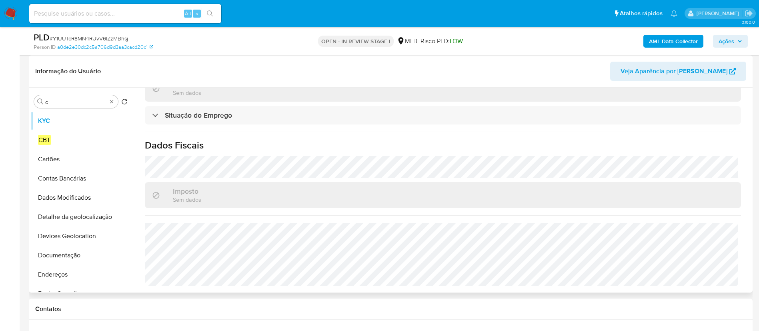
scroll to position [43, 0]
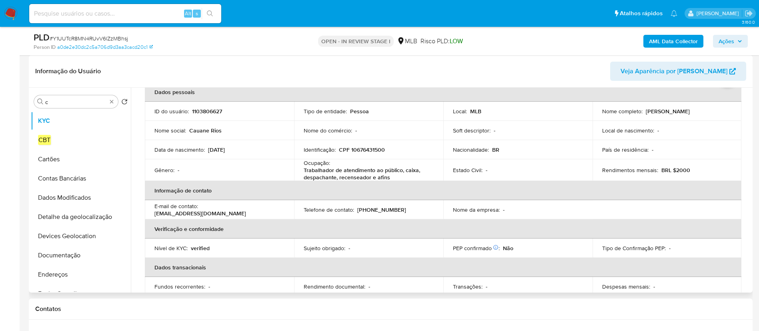
click at [360, 149] on p "CPF 10676431500" at bounding box center [362, 149] width 46 height 7
copy p "10676431500"
click at [370, 147] on p "CPF 10676431500" at bounding box center [362, 149] width 46 height 7
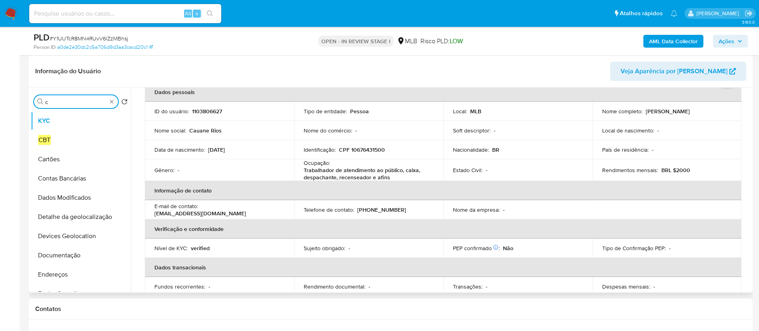
click at [82, 98] on input "c" at bounding box center [76, 101] width 62 height 7
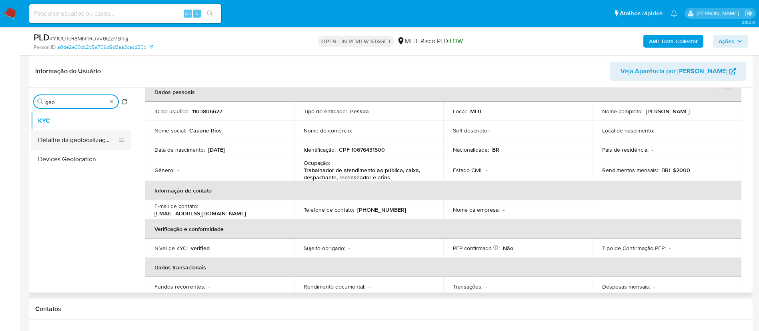
type input "geo"
click at [84, 146] on button "Detalhe da geolocalização" at bounding box center [78, 139] width 94 height 19
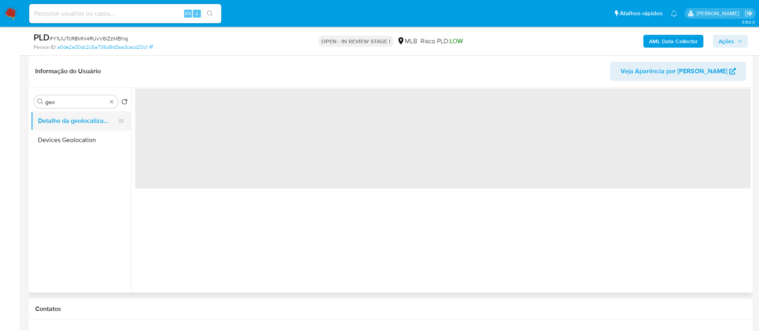
scroll to position [0, 0]
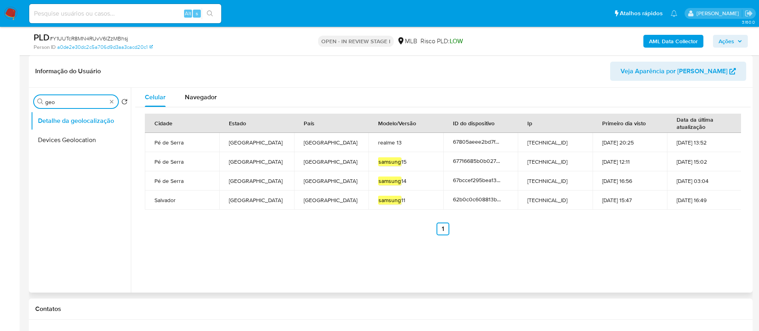
click at [82, 102] on input "geo" at bounding box center [76, 101] width 62 height 7
click at [73, 124] on button "KYC" at bounding box center [78, 120] width 94 height 19
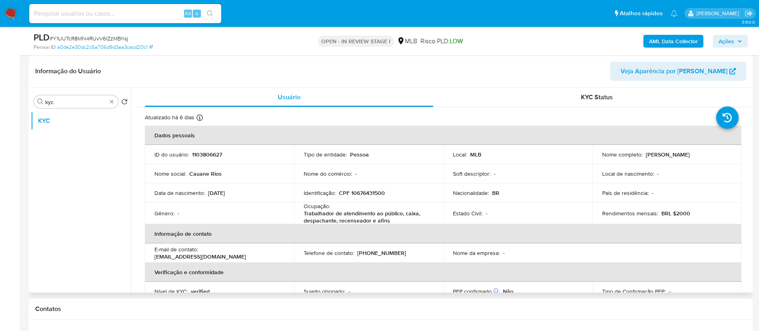
click at [210, 157] on p "1103806627" at bounding box center [207, 154] width 30 height 7
copy p "1103806627"
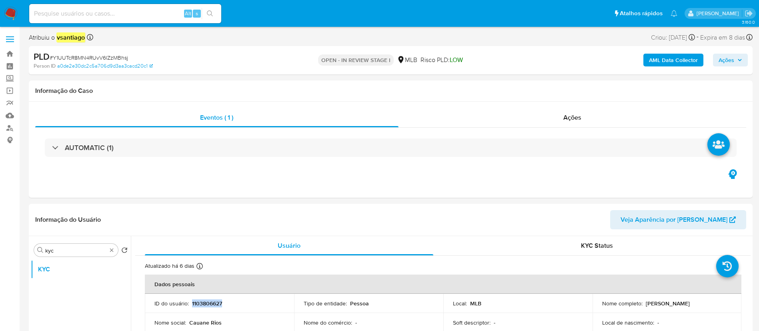
click at [686, 66] on b "AML Data Collector" at bounding box center [673, 60] width 49 height 13
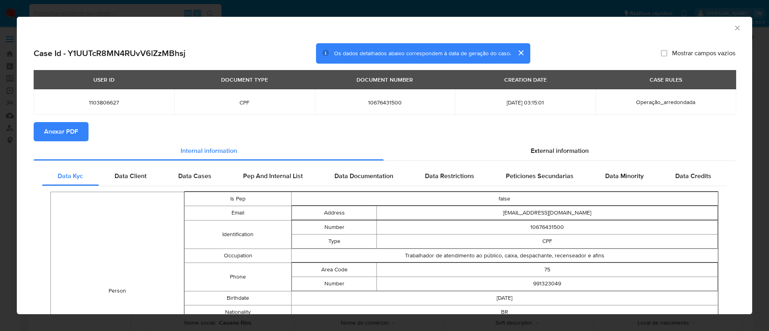
click at [71, 135] on span "Anexar PDF" at bounding box center [61, 132] width 34 height 18
click at [733, 26] on icon "Fechar a janela" at bounding box center [737, 28] width 8 height 8
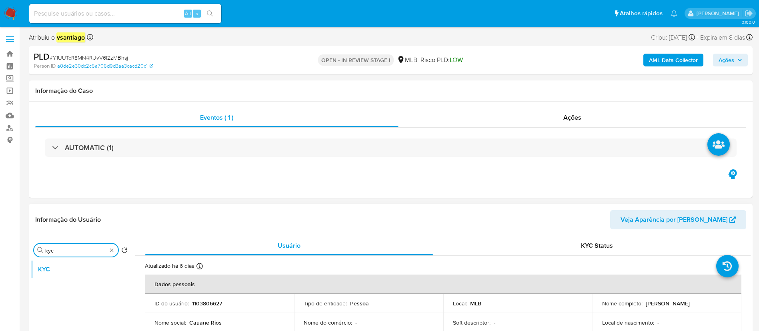
click at [66, 248] on input "kyc" at bounding box center [76, 250] width 62 height 7
type input "a"
click at [59, 283] on button "Anexos" at bounding box center [78, 288] width 94 height 19
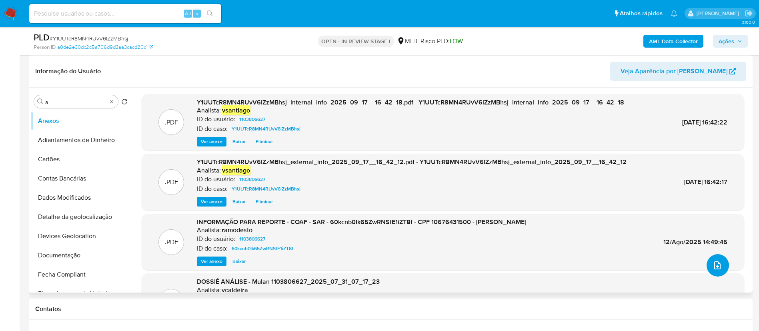
click at [714, 265] on icon "upload-file" at bounding box center [717, 265] width 6 height 8
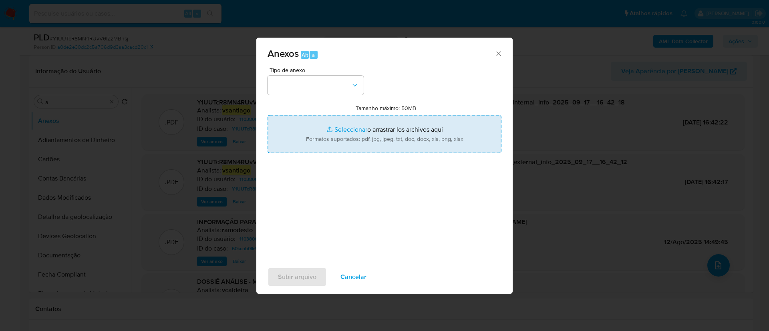
click at [375, 138] on input "Tamanho máximo: 50MB Seleccionar archivos" at bounding box center [384, 134] width 234 height 38
type input "C:\fakepath\Mulan 1103806627_2025_09_17_12_19_50.xlsx"
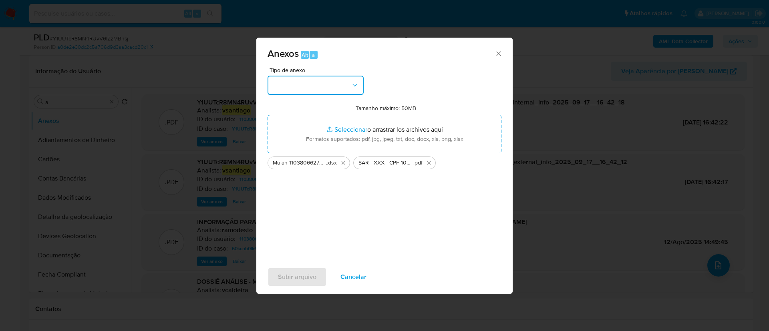
click at [332, 84] on button "button" at bounding box center [315, 85] width 96 height 19
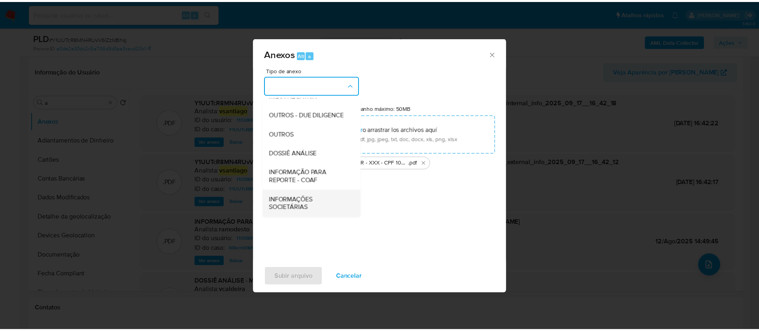
scroll to position [123, 0]
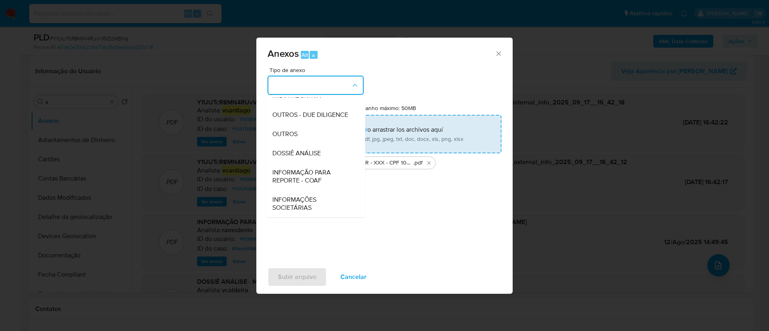
click at [295, 138] on div "OUTROS" at bounding box center [313, 133] width 82 height 19
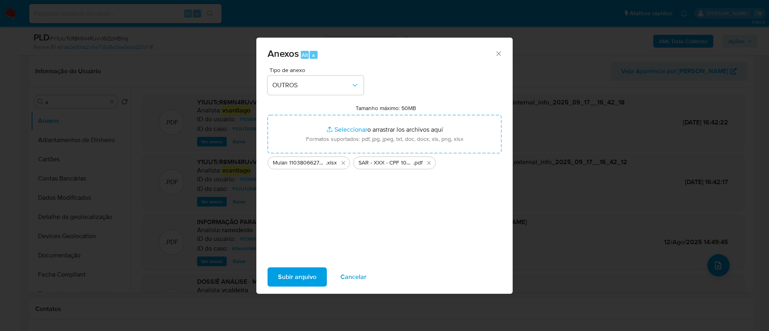
click at [301, 275] on span "Subir arquivo" at bounding box center [297, 277] width 38 height 18
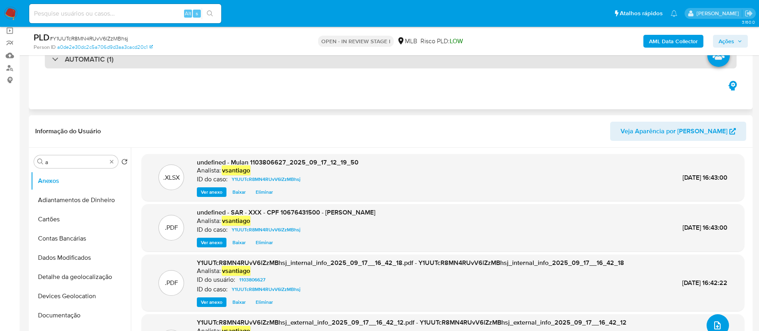
scroll to position [0, 0]
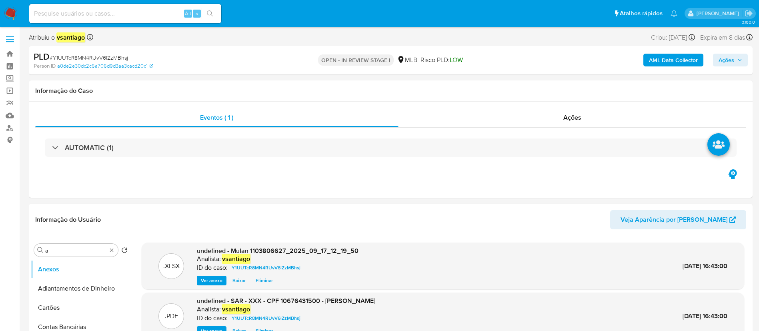
click at [729, 57] on span "Ações" at bounding box center [727, 60] width 16 height 13
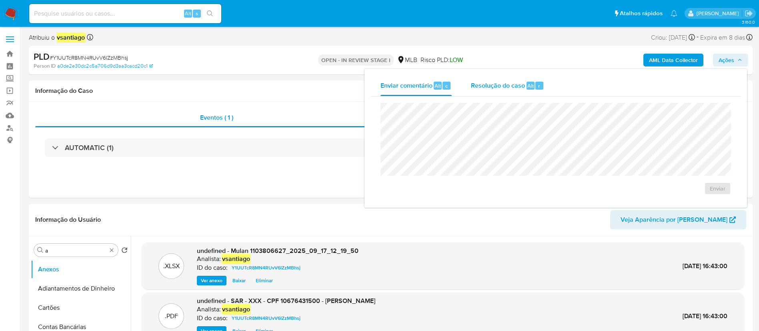
click at [491, 90] on span "Resolução do caso" at bounding box center [498, 85] width 54 height 9
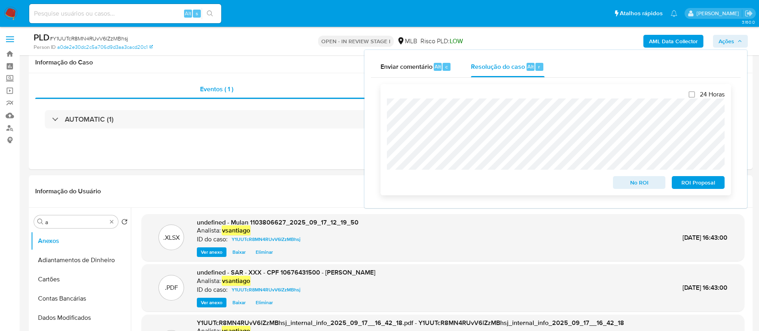
scroll to position [60, 0]
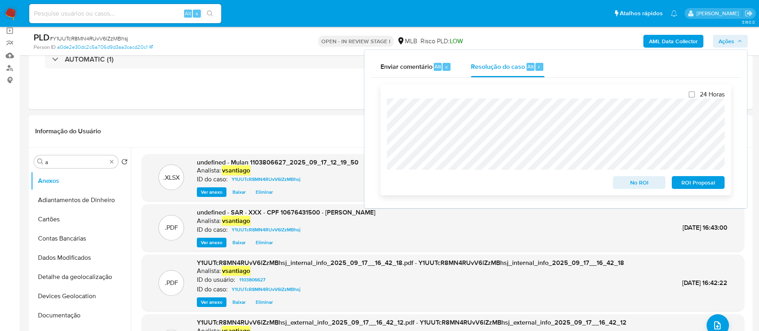
click at [699, 185] on span "ROI Proposal" at bounding box center [699, 182] width 42 height 11
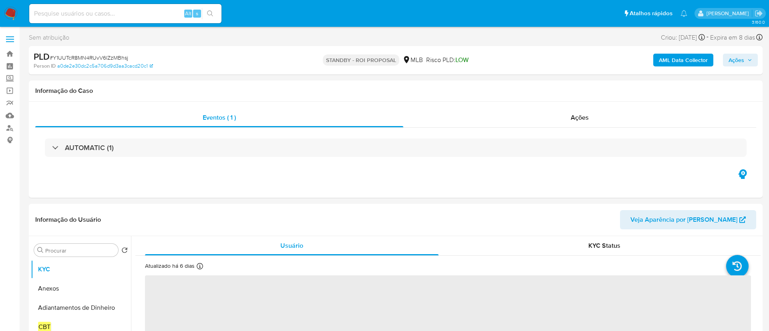
select select "10"
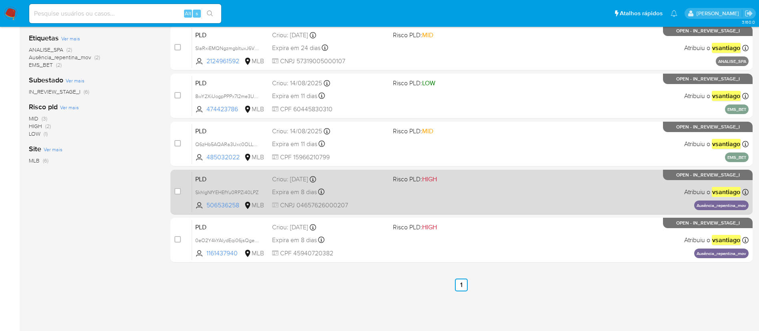
scroll to position [157, 0]
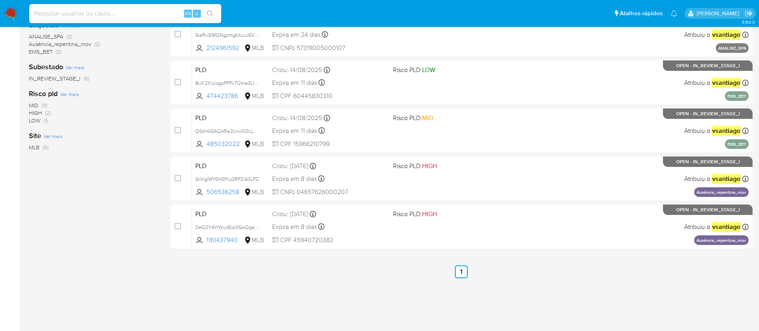
click at [395, 288] on div "select-all-cases-checkbox Asignarme a mí Remover seleção Agrupar por documento …" at bounding box center [462, 116] width 582 height 363
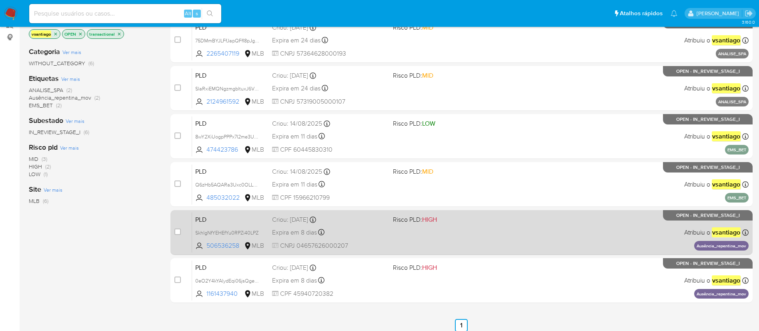
scroll to position [157, 0]
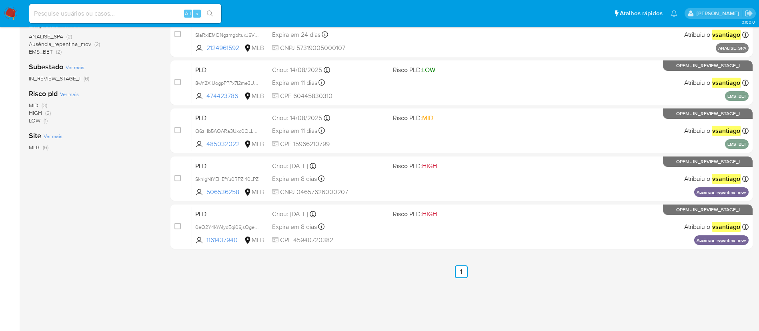
click at [300, 295] on div "select-all-cases-checkbox Asignarme a mí Remover seleção Agrupar por documento …" at bounding box center [462, 116] width 582 height 363
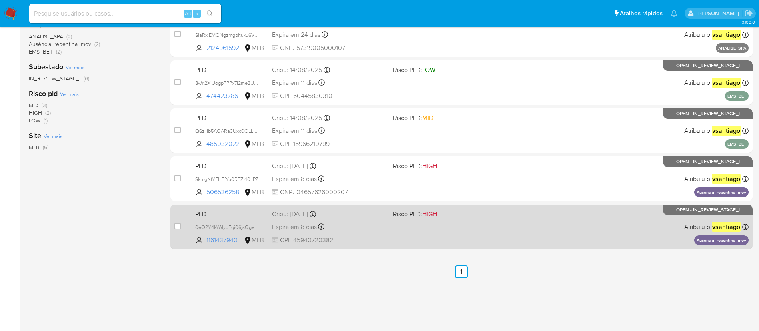
click at [357, 229] on div "Expira em 8 dias Expira em [DATE] 00:28:15" at bounding box center [329, 226] width 114 height 11
click at [257, 227] on span "0eO2Y4kYAlydEqi06jsQgeHV" at bounding box center [228, 226] width 66 height 9
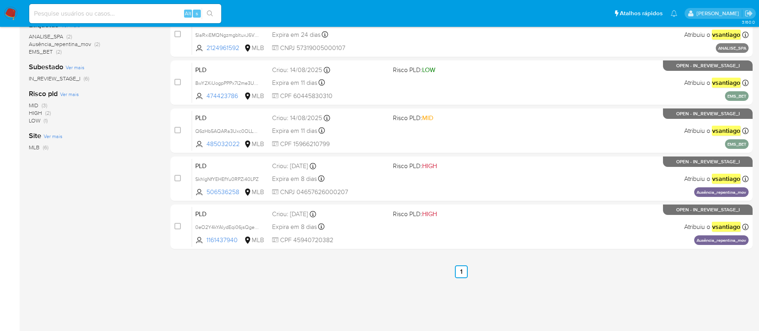
click at [340, 276] on ul "Anterior 1 Siguiente" at bounding box center [462, 271] width 582 height 13
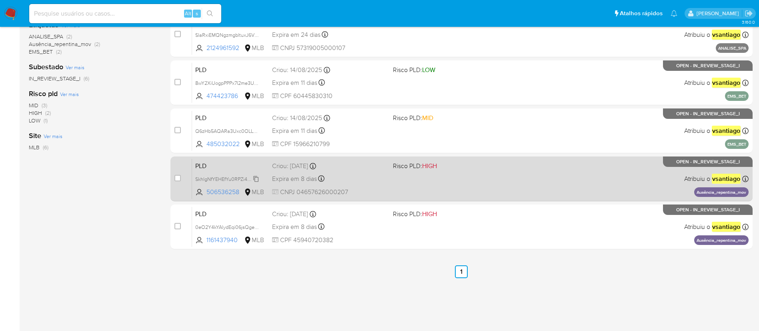
click at [257, 180] on span "SkhlgNfYEHEfYu0RPZi40LPZ" at bounding box center [226, 178] width 63 height 9
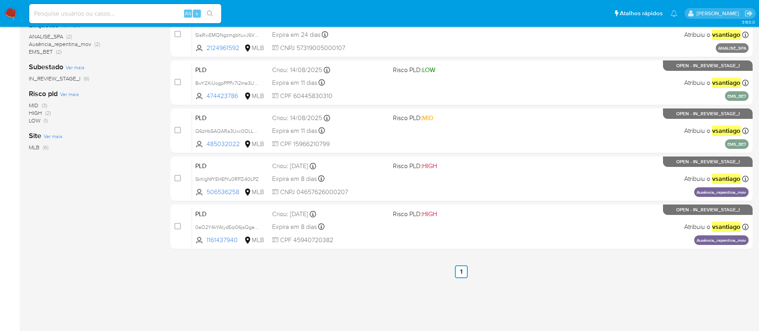
click at [375, 279] on div "select-all-cases-checkbox Asignarme a mí Remover seleção Agrupar por documento …" at bounding box center [462, 116] width 582 height 363
click at [373, 261] on div "select-all-cases-checkbox Asignarme a mí Remover seleção Agrupar por documento …" at bounding box center [462, 116] width 582 height 363
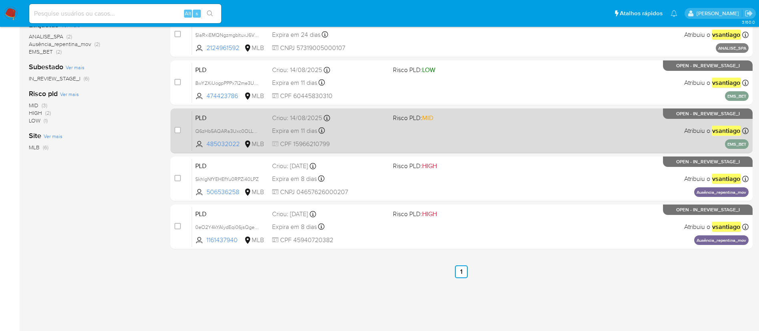
click at [362, 143] on span "CPF 15966210799" at bounding box center [329, 144] width 114 height 9
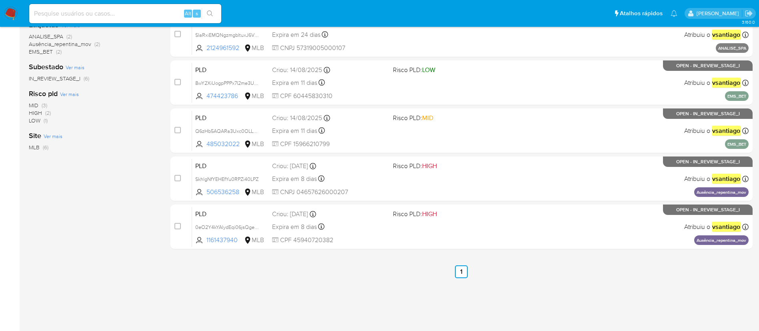
click at [324, 283] on div "select-all-cases-checkbox Asignarme a mí Remover seleção Agrupar por documento …" at bounding box center [462, 116] width 582 height 363
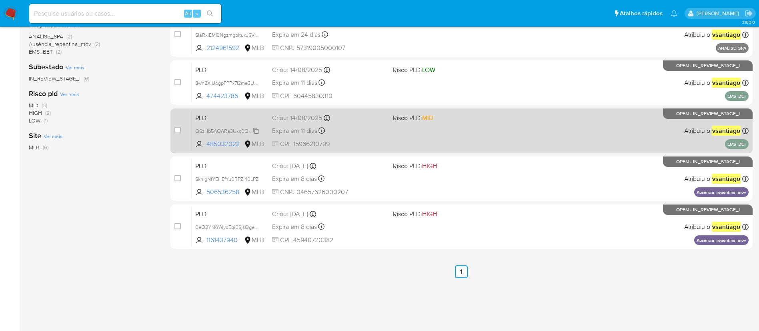
click at [254, 130] on span "Q6zHb5AQARa3Uxc0OLLDHRYm" at bounding box center [232, 130] width 75 height 9
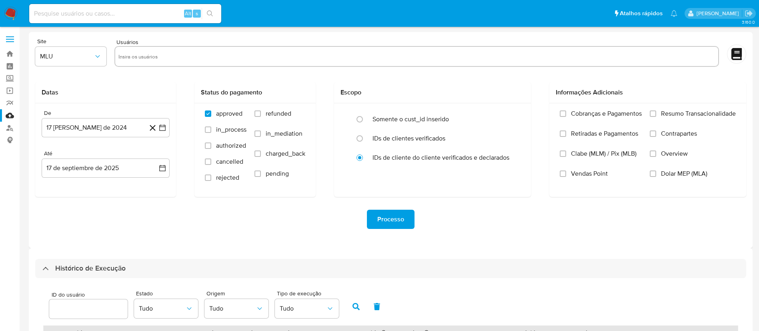
select select "10"
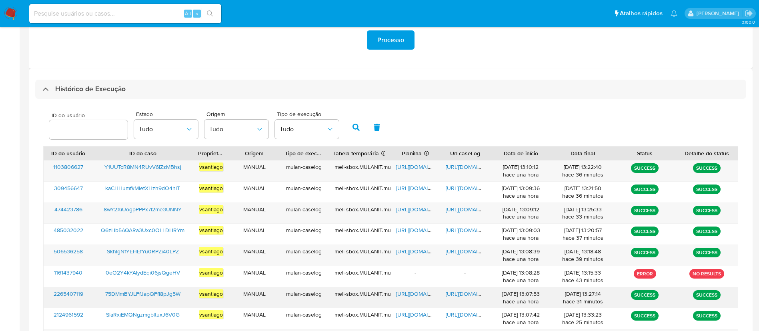
scroll to position [258, 0]
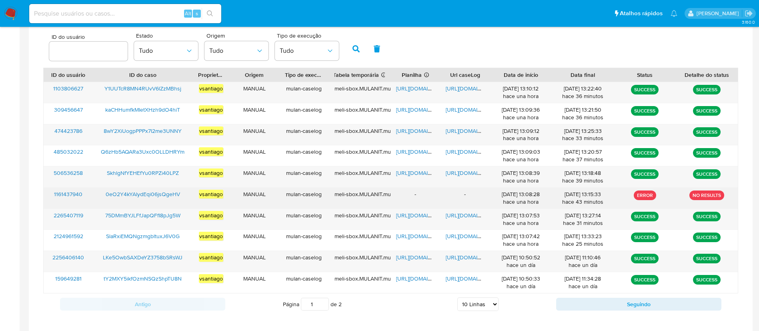
click at [174, 196] on span "0eO2Y4kYAlydEqi06jsQgeHV" at bounding box center [143, 194] width 74 height 8
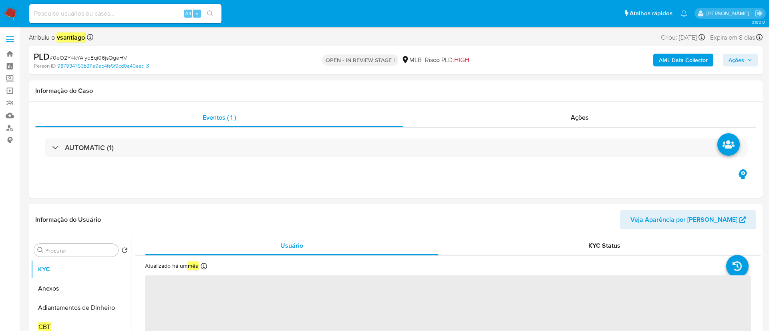
select select "10"
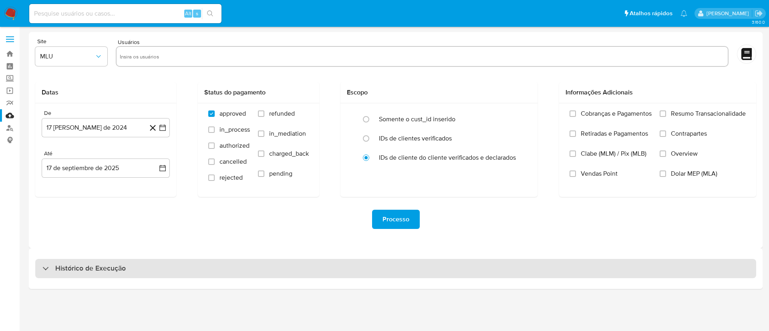
click at [187, 265] on div "Histórico de Execução" at bounding box center [395, 268] width 720 height 19
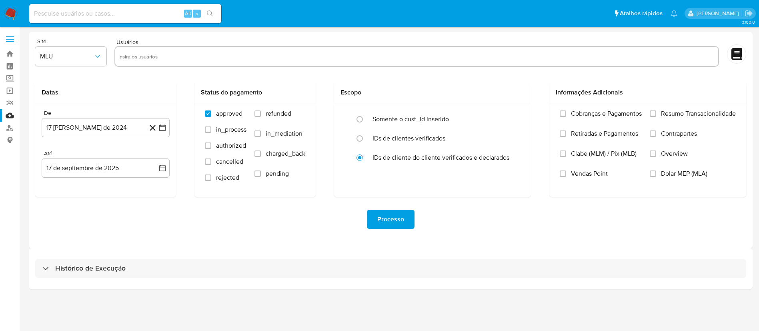
select select "10"
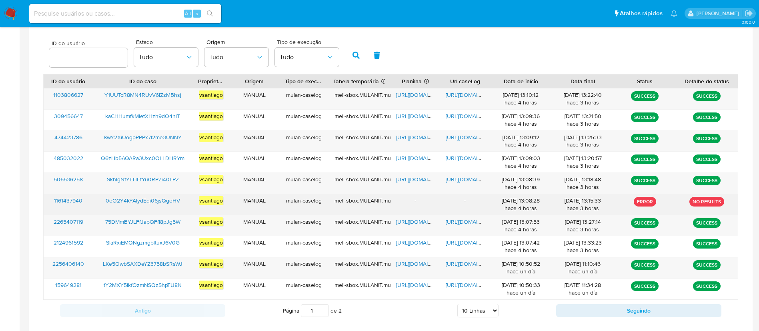
scroll to position [295, 0]
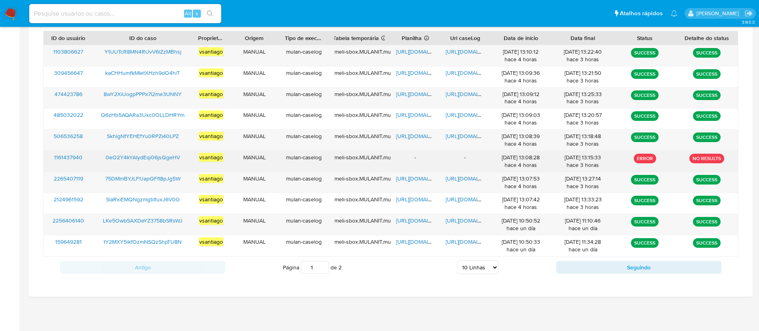
drag, startPoint x: 413, startPoint y: 159, endPoint x: 538, endPoint y: 160, distance: 124.9
click at [537, 160] on div "1161437940 0eO2Y4kYAlydEqi06jsQgeHV vsantiago MANUAL mulan-caselog meli-sbox.MU…" at bounding box center [391, 161] width 694 height 21
click at [538, 161] on div "[DATE] 13:08:28 hace 4 horas" at bounding box center [521, 161] width 51 height 15
click at [516, 164] on div "17/09/2025 13:08:28 hace 4 horas" at bounding box center [521, 161] width 51 height 15
click at [515, 165] on div "17/09/2025 13:08:28 hace 4 horas" at bounding box center [521, 161] width 51 height 15
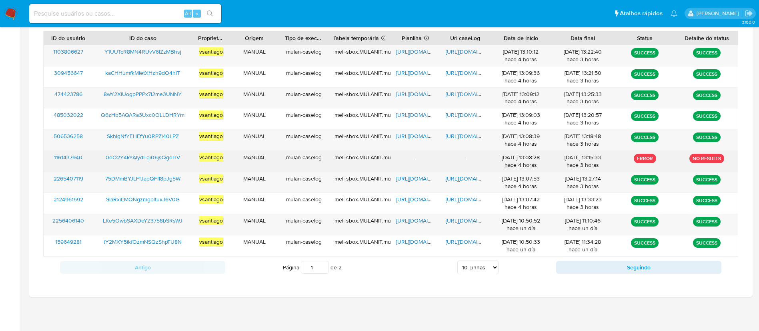
click at [550, 163] on div "17/09/2025 13:08:28 hace 4 horas" at bounding box center [521, 161] width 62 height 21
click at [516, 163] on div "17/09/2025 13:08:28 hace 4 horas" at bounding box center [521, 161] width 51 height 15
click at [643, 157] on p "ERROR" at bounding box center [645, 159] width 22 height 10
click at [166, 160] on span "0eO2Y4kYAlydEqi06jsQgeHV" at bounding box center [143, 157] width 74 height 8
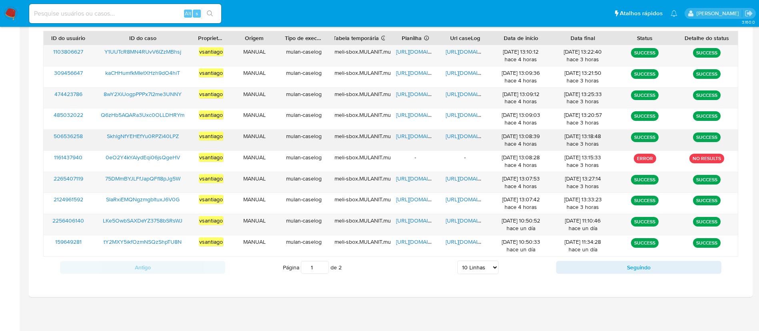
click at [139, 136] on span "SkhlgNfYEHEfYu0RPZi40LPZ" at bounding box center [143, 136] width 72 height 8
click at [416, 137] on span "https://docs.google.com/spreadsheets/d/1vjVHvla-pXgT9_fQvzCgNQpGhFIiwUNmLVecQI7…" at bounding box center [423, 136] width 55 height 8
click at [460, 136] on span "https://docs.google.com/document/d/1PFabdbsECuIv9uFGI7ql-HhqbXzL-WqScVdp_WugNAM…" at bounding box center [473, 136] width 55 height 8
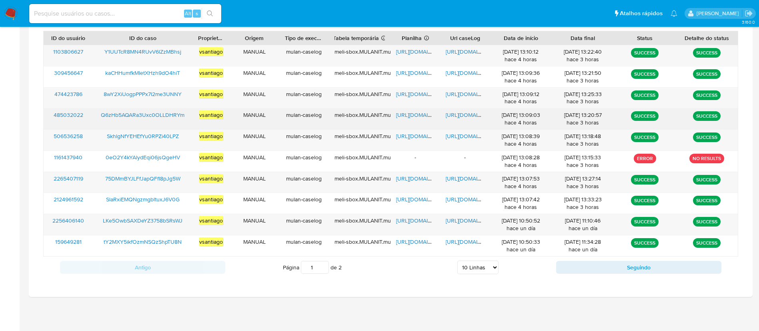
click at [168, 116] on span "Q6zHb5AQARa3Uxc0OLLDHRYm" at bounding box center [143, 115] width 84 height 8
click at [408, 112] on span "https://docs.google.com/spreadsheets/d/10o6Nqej64YJYkdEPjSM-pra9EILUsNS8_wNG_UN…" at bounding box center [423, 115] width 55 height 8
click at [453, 112] on span "https://docs.google.com/document/d/1wjw3mTaeHhb9NeQVtA0YKJcALgZF1FOC8WE_TfR2L4k…" at bounding box center [473, 115] width 55 height 8
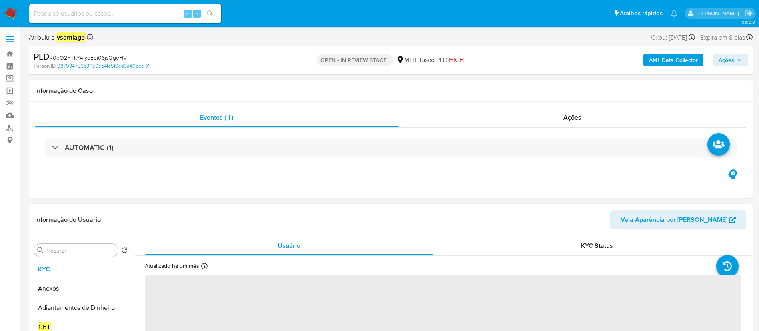
select select "10"
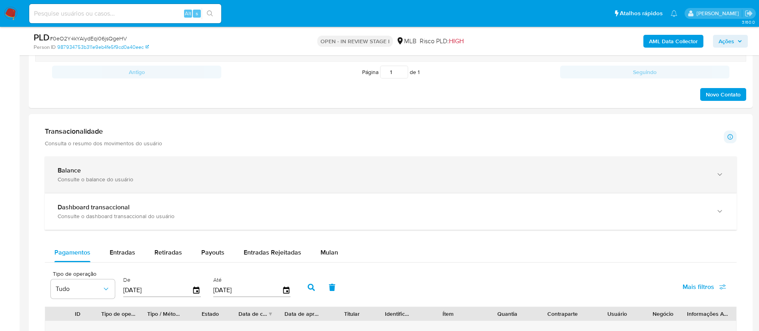
scroll to position [540, 0]
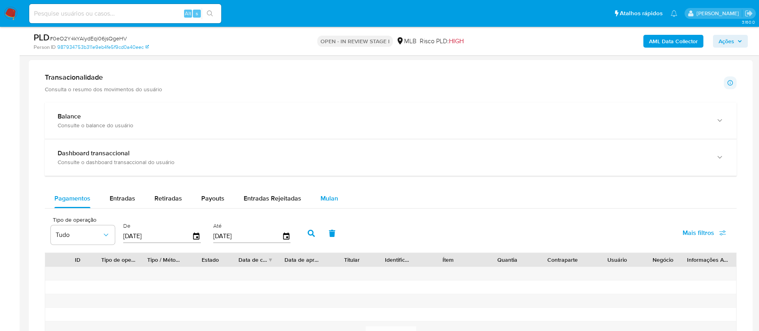
click at [331, 194] on span "Mulan" at bounding box center [330, 198] width 18 height 9
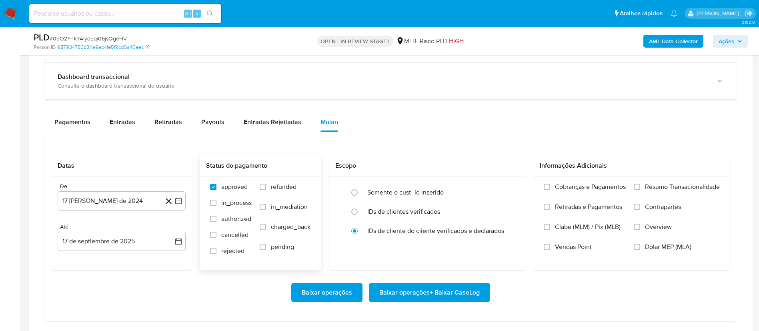
scroll to position [660, 0]
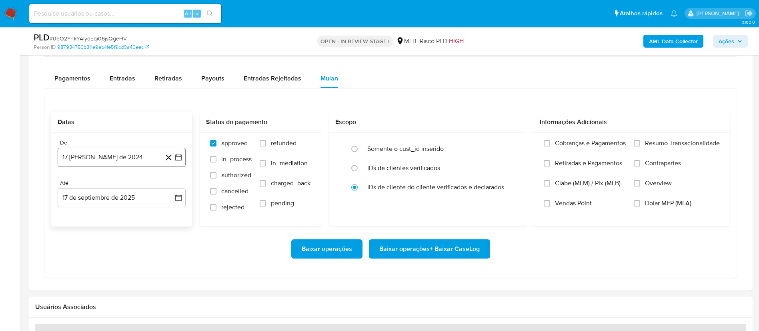
click at [132, 159] on button "17 de agosto de 2024" at bounding box center [122, 157] width 128 height 19
click at [168, 188] on icon "Mes siguiente" at bounding box center [172, 186] width 10 height 10
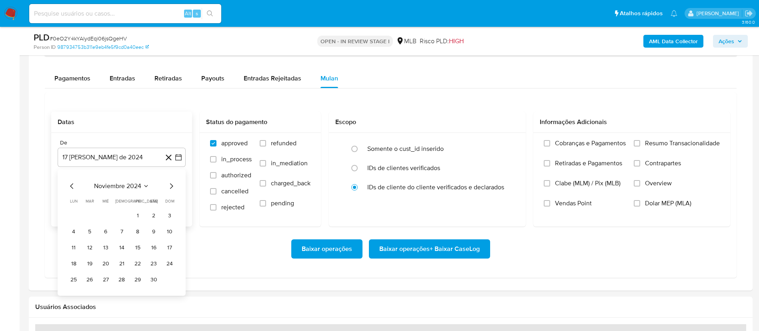
click at [168, 188] on icon "Mes siguiente" at bounding box center [172, 186] width 10 height 10
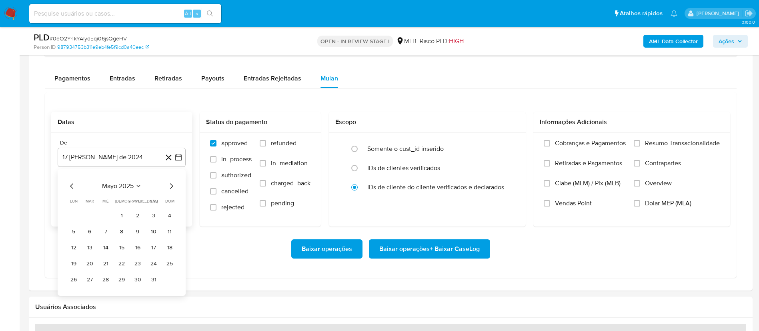
click at [168, 188] on icon "Mes siguiente" at bounding box center [172, 186] width 10 height 10
click at [168, 189] on icon "Mes siguiente" at bounding box center [172, 186] width 10 height 10
click at [70, 185] on icon "Mes anterior" at bounding box center [72, 186] width 10 height 10
click at [94, 216] on button "1" at bounding box center [89, 215] width 13 height 13
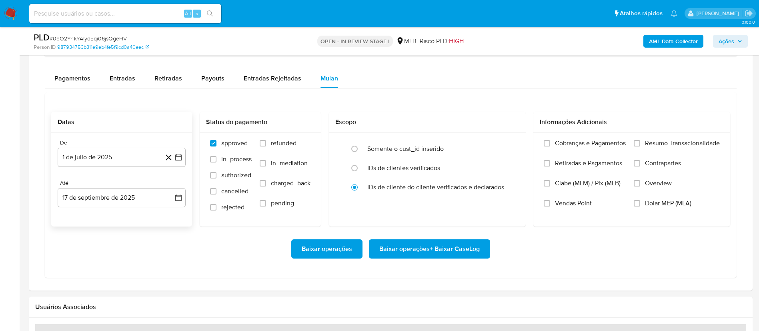
click at [221, 258] on div "Baixar operações Baixar operações + Baixar CaseLog" at bounding box center [390, 248] width 679 height 19
click at [434, 251] on span "Baixar operações + Baixar CaseLog" at bounding box center [429, 249] width 100 height 18
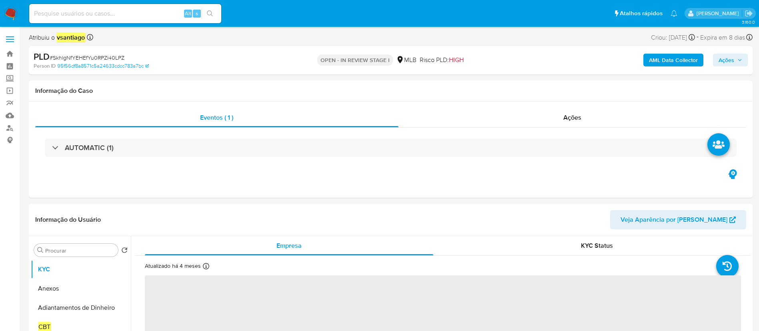
select select "10"
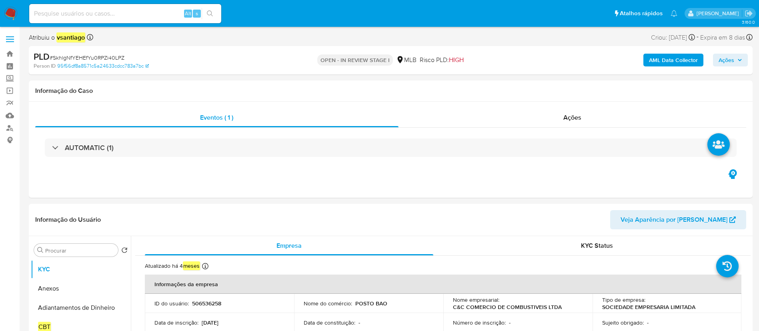
click at [266, 67] on div "Person ID 95f56df8a8571c5a24633cdcc783a7bc" at bounding box center [152, 65] width 236 height 7
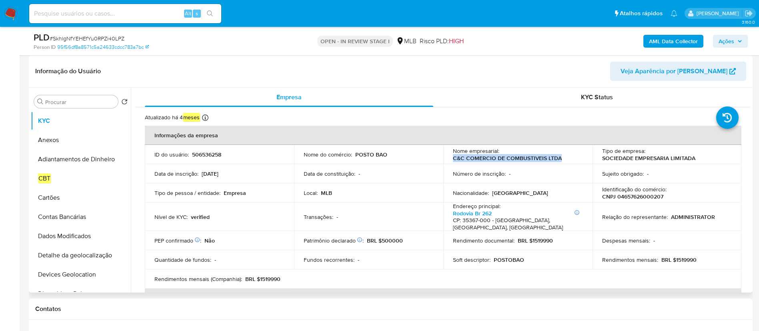
drag, startPoint x: 558, startPoint y: 161, endPoint x: 450, endPoint y: 160, distance: 108.1
click at [450, 160] on td "Nome empresarial : C&C COMERCIO DE COMBUSTIVEIS LTDA" at bounding box center [517, 154] width 149 height 19
copy p "C&C COMERCIO DE COMBUSTIVEIS LTDA"
click at [642, 196] on p "CNPJ 04657626000207" at bounding box center [632, 196] width 61 height 7
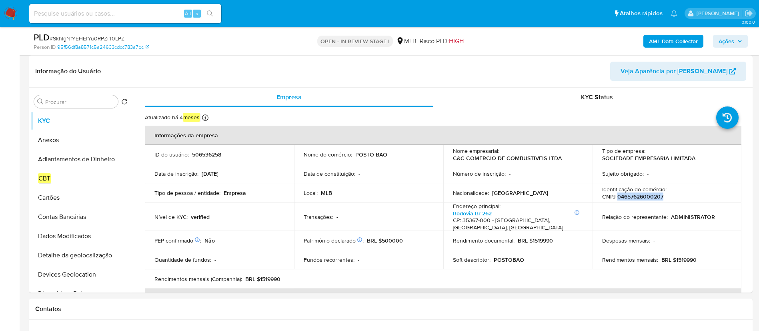
copy p "04657626000207"
click at [207, 118] on icon at bounding box center [205, 117] width 6 height 6
copy p "19/05/2025"
drag, startPoint x: 133, startPoint y: 122, endPoint x: 160, endPoint y: 124, distance: 27.3
click at [160, 124] on p "Atualizado: 19/05/2025 12:09:30" at bounding box center [150, 123] width 67 height 8
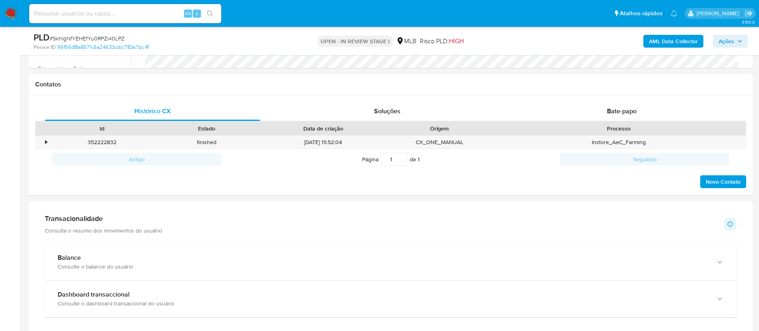
scroll to position [360, 0]
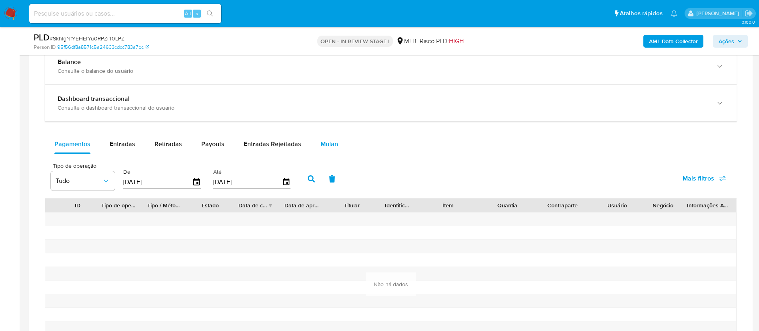
click at [335, 148] on span "Mulan" at bounding box center [330, 143] width 18 height 9
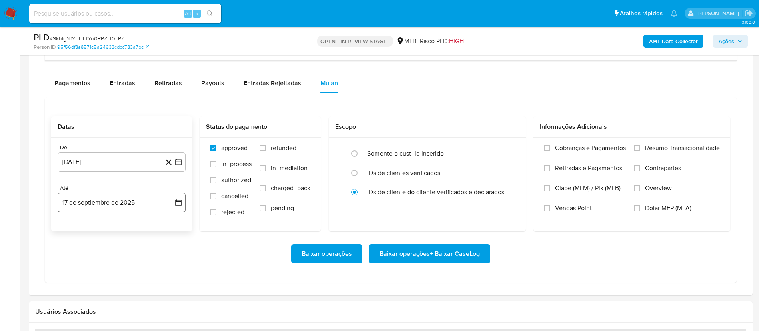
scroll to position [660, 0]
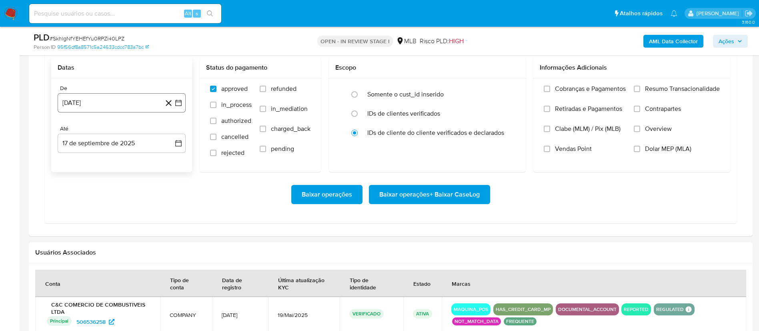
click at [109, 100] on button "17 de agosto de 2024" at bounding box center [122, 102] width 128 height 19
click at [168, 130] on icon "Mes siguiente" at bounding box center [172, 132] width 10 height 10
click at [168, 131] on icon "Mes siguiente" at bounding box center [172, 132] width 10 height 10
click at [169, 132] on icon "Mes siguiente" at bounding box center [172, 132] width 10 height 10
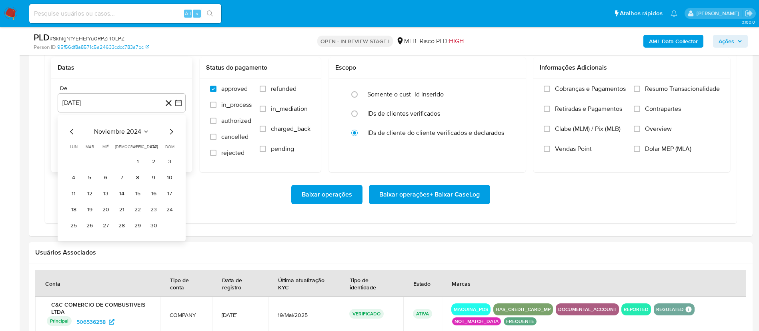
click at [169, 132] on icon "Mes siguiente" at bounding box center [172, 132] width 10 height 10
click at [169, 133] on icon "Mes siguiente" at bounding box center [172, 132] width 10 height 10
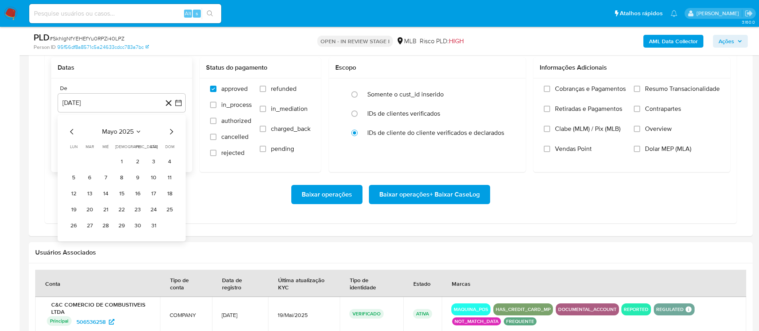
click at [169, 133] on icon "Mes siguiente" at bounding box center [172, 132] width 10 height 10
click at [69, 130] on icon "Mes anterior" at bounding box center [72, 132] width 10 height 10
click at [70, 130] on icon "Mes anterior" at bounding box center [72, 132] width 10 height 10
click at [90, 161] on button "1" at bounding box center [89, 161] width 13 height 13
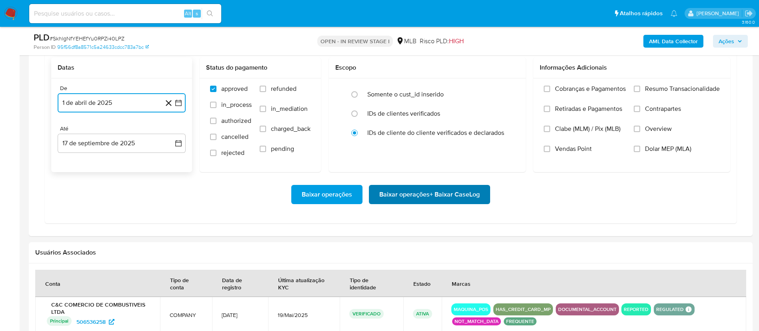
click at [451, 195] on span "Baixar operações + Baixar CaseLog" at bounding box center [429, 195] width 100 height 18
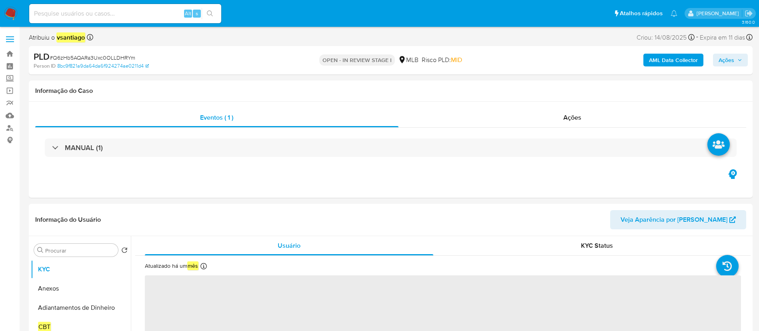
select select "10"
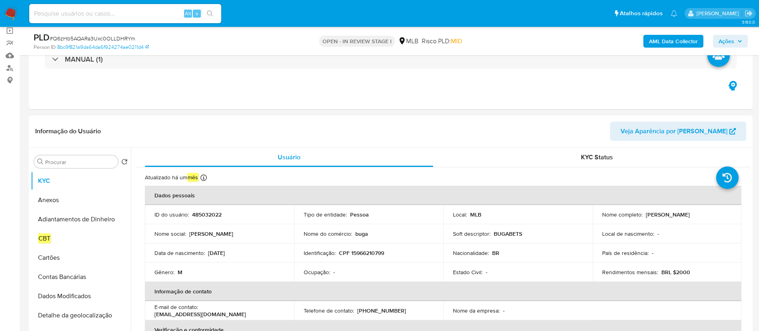
drag, startPoint x: 644, startPoint y: 215, endPoint x: 709, endPoint y: 214, distance: 65.2
click at [709, 214] on div "Nome completo : [PERSON_NAME]" at bounding box center [667, 214] width 130 height 7
copy p "[PERSON_NAME]"
click at [369, 253] on p "CPF 15966210799" at bounding box center [361, 252] width 45 height 7
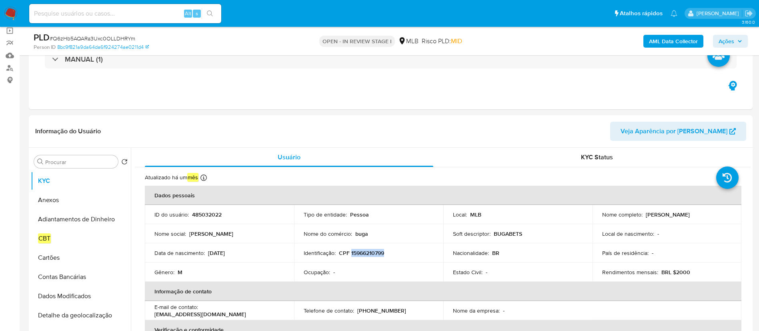
copy p "15966210799"
click at [207, 175] on icon at bounding box center [204, 178] width 6 height 6
copy p "[DATE]"
drag, startPoint x: 129, startPoint y: 182, endPoint x: 157, endPoint y: 182, distance: 28.4
click at [157, 182] on p "Atualizado: [DATE] 03:08:06" at bounding box center [148, 183] width 68 height 8
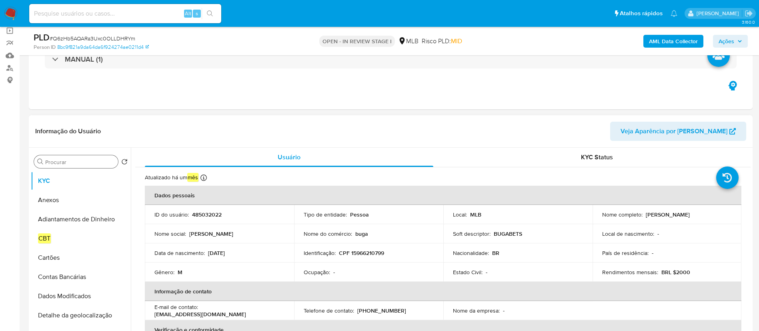
click at [77, 161] on input "Procurar" at bounding box center [80, 162] width 70 height 7
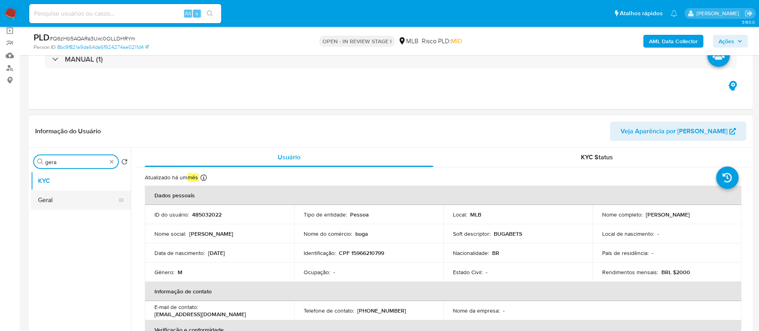
type input "gera"
click at [73, 207] on button "Geral" at bounding box center [78, 200] width 94 height 19
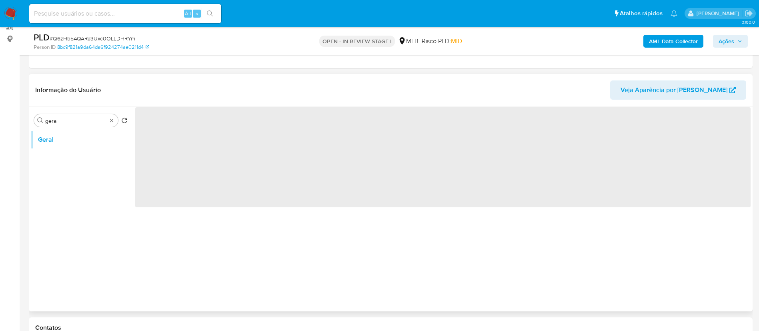
scroll to position [120, 0]
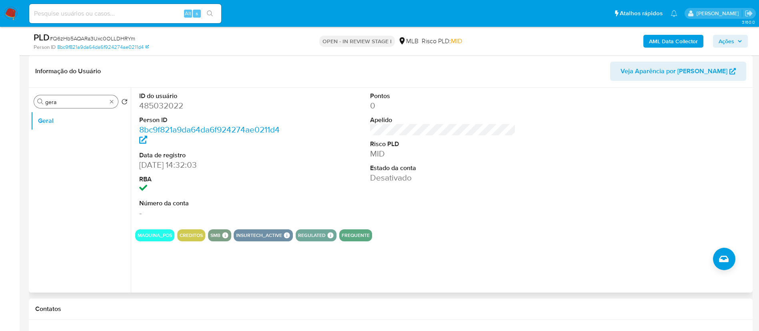
click at [76, 98] on input "gera" at bounding box center [76, 101] width 62 height 7
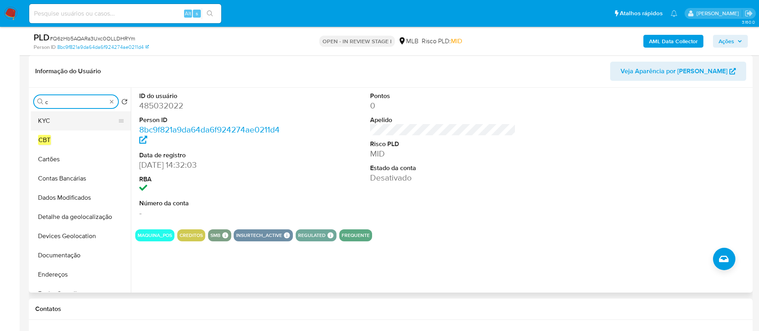
type input "c"
click at [56, 122] on button "KYC" at bounding box center [78, 120] width 94 height 19
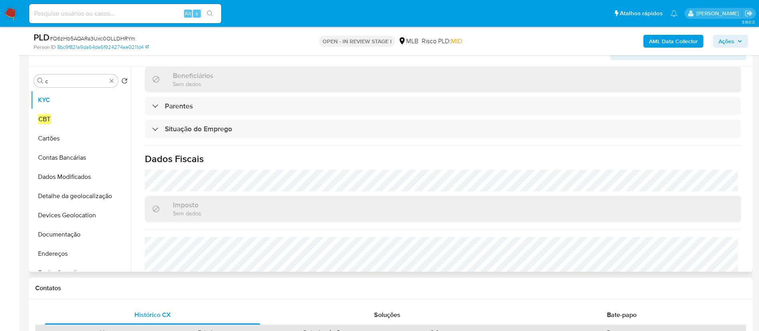
scroll to position [333, 0]
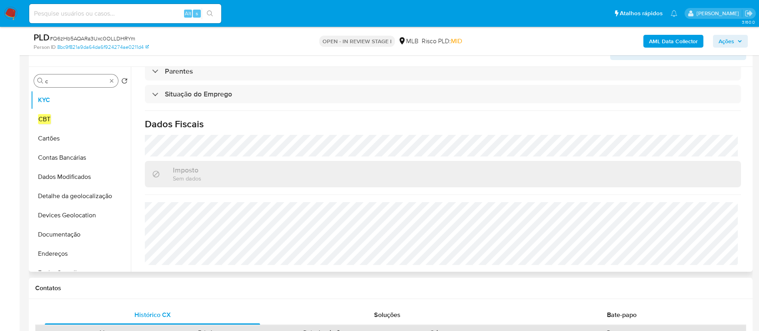
click at [66, 76] on div "Procurar c" at bounding box center [76, 80] width 84 height 13
click at [67, 82] on input "c" at bounding box center [76, 81] width 62 height 7
drag, startPoint x: 67, startPoint y: 82, endPoint x: 76, endPoint y: 84, distance: 8.6
click at [72, 84] on input "c" at bounding box center [76, 81] width 62 height 7
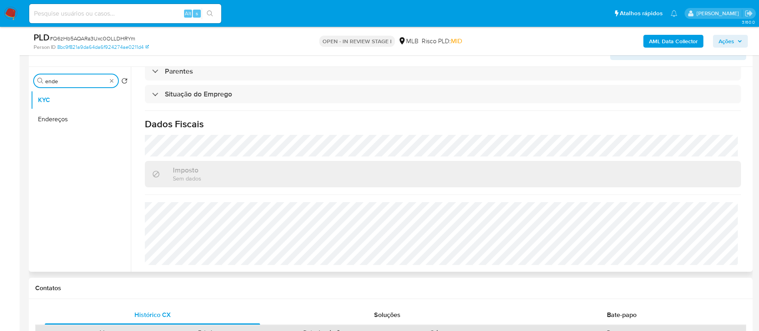
type input "ende"
drag, startPoint x: 68, startPoint y: 130, endPoint x: 70, endPoint y: 125, distance: 5.2
click at [69, 128] on ul "KYC Endereços" at bounding box center [81, 180] width 100 height 181
click at [72, 120] on button "Endereços" at bounding box center [78, 119] width 94 height 19
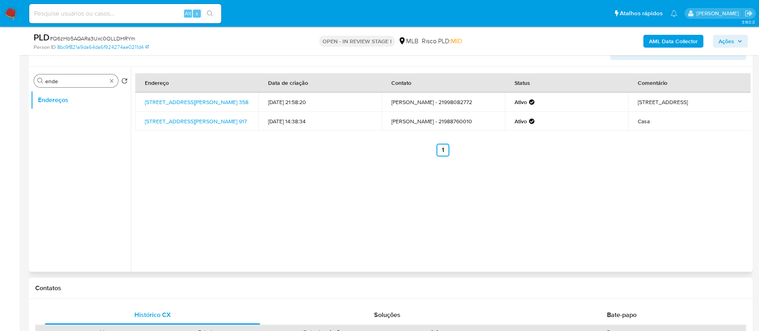
click at [98, 81] on input "ende" at bounding box center [76, 81] width 62 height 7
click at [102, 81] on input "ende" at bounding box center [76, 81] width 62 height 7
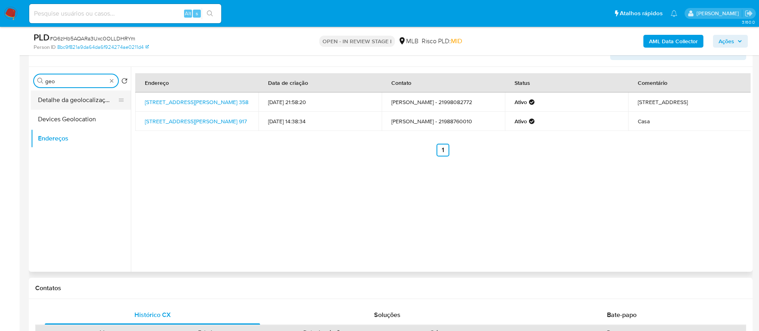
type input "geo"
click at [80, 108] on button "Detalhe da geolocalização" at bounding box center [78, 99] width 94 height 19
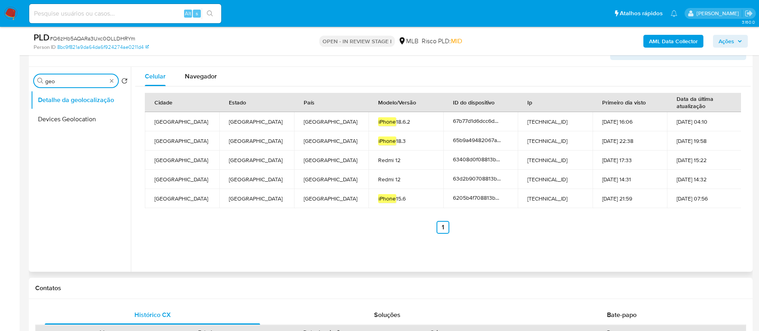
click at [76, 82] on input "geo" at bounding box center [76, 81] width 62 height 7
type input "res"
click at [70, 141] on button "Restrições Novo Mundo" at bounding box center [78, 138] width 94 height 19
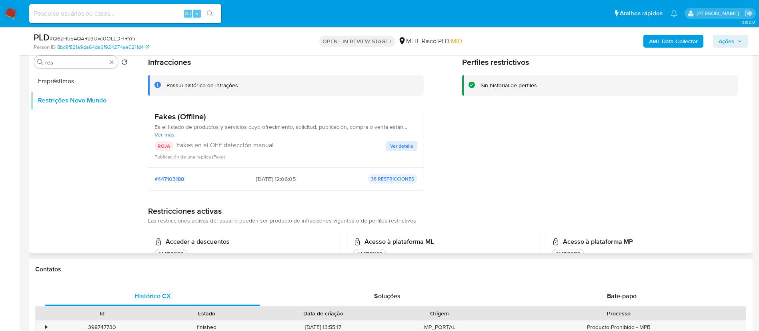
scroll to position [29, 0]
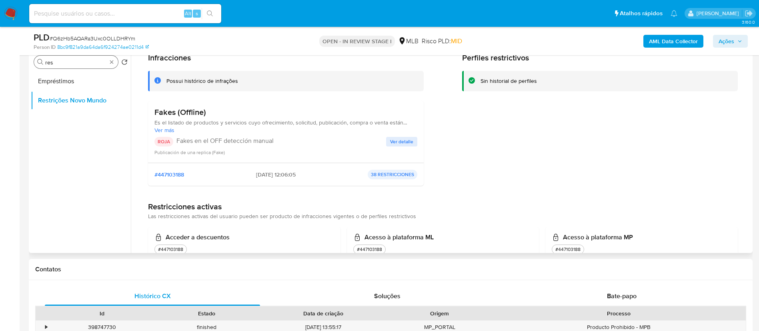
click at [80, 64] on input "res" at bounding box center [76, 62] width 62 height 7
type input "point"
click at [64, 82] on button "Dispositivos Point" at bounding box center [78, 81] width 94 height 19
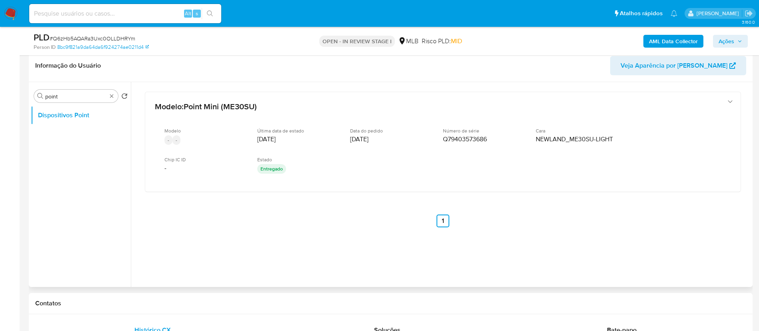
scroll to position [100, 0]
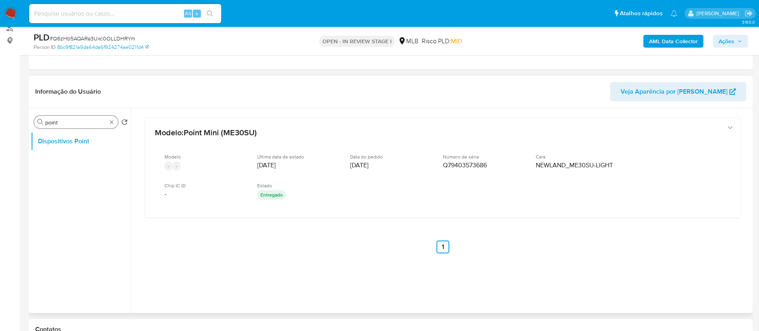
click at [70, 122] on input "point" at bounding box center [76, 122] width 62 height 7
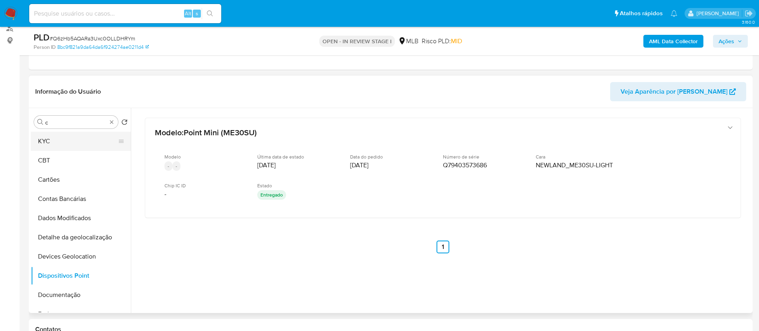
click at [70, 135] on button "KYC" at bounding box center [78, 141] width 94 height 19
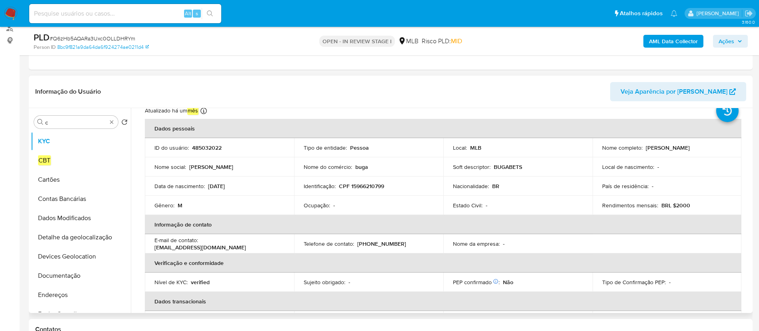
scroll to position [0, 0]
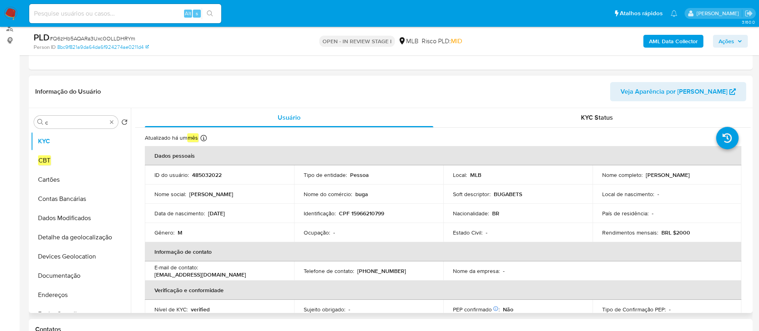
drag, startPoint x: 644, startPoint y: 177, endPoint x: 712, endPoint y: 177, distance: 67.6
click at [712, 177] on div "Nome completo : Joao Nascimento Ferreira" at bounding box center [667, 174] width 130 height 7
copy p "Joao Nascimento Ferreira"
click at [365, 215] on p "CPF 15966210799" at bounding box center [361, 213] width 45 height 7
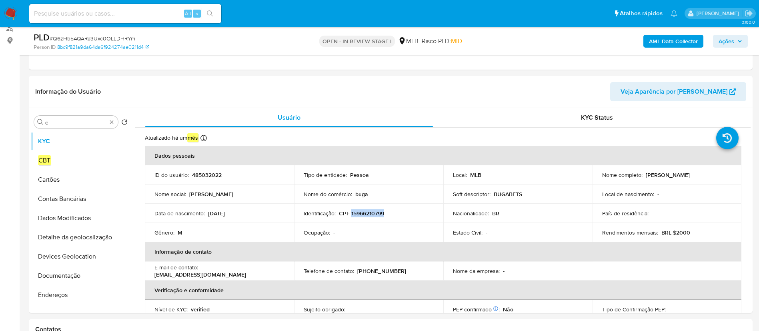
copy p "15966210799"
drag, startPoint x: 643, startPoint y: 176, endPoint x: 704, endPoint y: 183, distance: 61.7
click at [704, 183] on td "Nome completo : Joao Nascimento Ferreira" at bounding box center [667, 174] width 149 height 19
copy p "Joao Nascimento Ferreira"
click at [360, 217] on p "CPF 15966210799" at bounding box center [361, 213] width 45 height 7
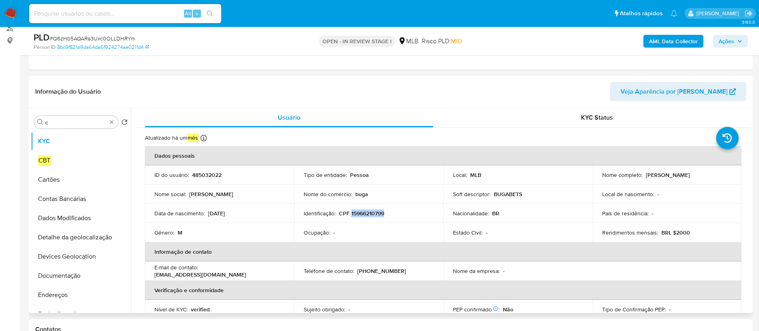
click at [360, 217] on p "CPF 15966210799" at bounding box center [361, 213] width 45 height 7
copy p "15966210799"
drag, startPoint x: 645, startPoint y: 175, endPoint x: 695, endPoint y: 179, distance: 50.2
click at [695, 179] on td "Nome completo : Joao Nascimento Ferreira" at bounding box center [667, 174] width 149 height 19
click at [696, 180] on td "Nome completo : Joao Nascimento Ferreira" at bounding box center [667, 174] width 149 height 19
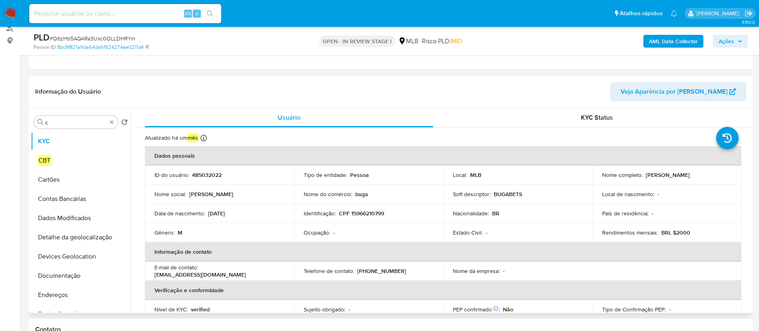
drag, startPoint x: 644, startPoint y: 175, endPoint x: 708, endPoint y: 180, distance: 63.9
click at [708, 180] on td "Nome completo : Joao Nascimento Ferreira" at bounding box center [667, 174] width 149 height 19
copy p "Joao Nascimento Ferreira"
click at [369, 217] on p "CPF 15966210799" at bounding box center [361, 213] width 45 height 7
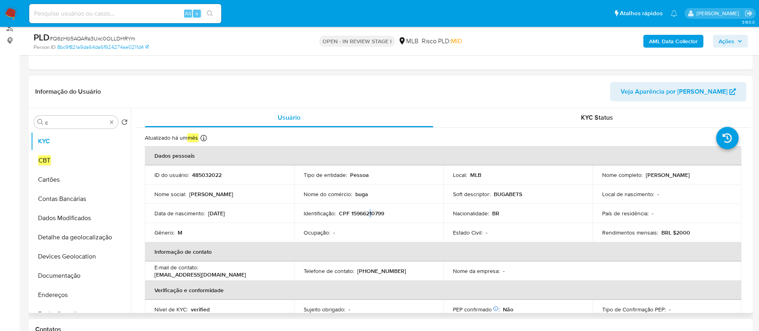
copy p "1"
click at [370, 214] on p "CPF 15966210799" at bounding box center [361, 213] width 45 height 7
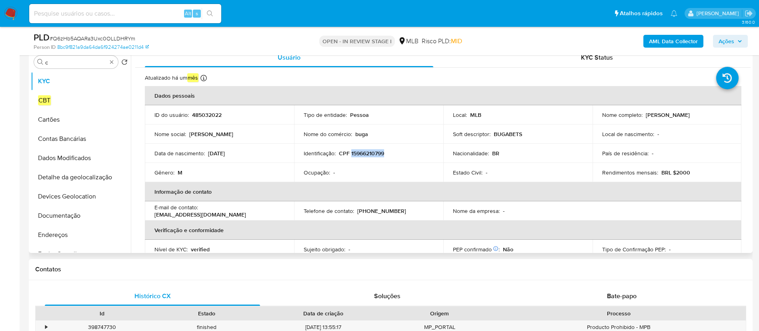
click at [372, 153] on p "CPF 15966210799" at bounding box center [361, 153] width 45 height 7
click at [358, 158] on td "Identificação : CPF 15966210799" at bounding box center [368, 153] width 149 height 19
click at [368, 153] on p "CPF 15966210799" at bounding box center [361, 153] width 45 height 7
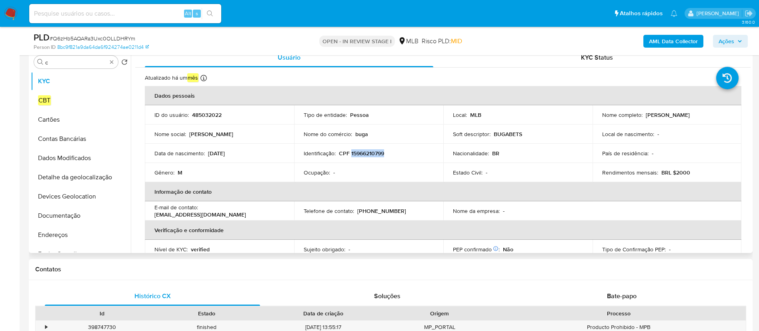
click at [368, 153] on p "CPF 15966210799" at bounding box center [361, 153] width 45 height 7
copy div "Identificação : CPF 15966210799"
click at [373, 153] on p "CPF 15966210799" at bounding box center [361, 153] width 45 height 7
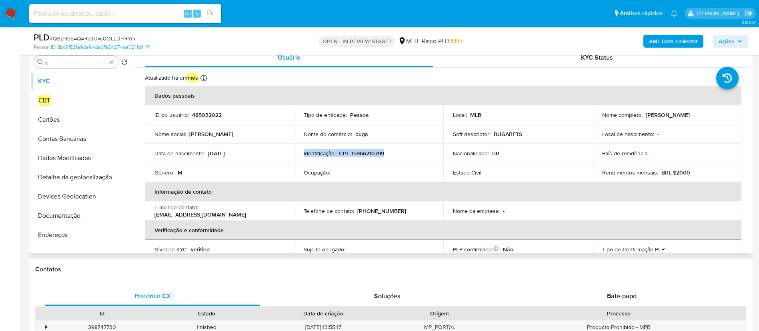
click at [367, 155] on p "CPF 15966210799" at bounding box center [361, 153] width 45 height 7
click at [79, 63] on input "c" at bounding box center [76, 62] width 62 height 7
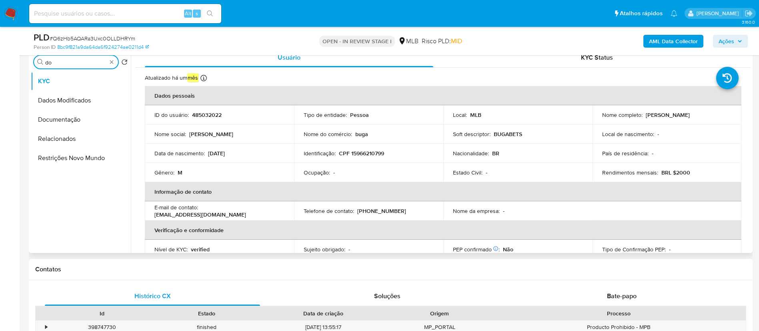
type input "d"
type input "doc"
click at [82, 87] on button "KYC" at bounding box center [78, 81] width 94 height 19
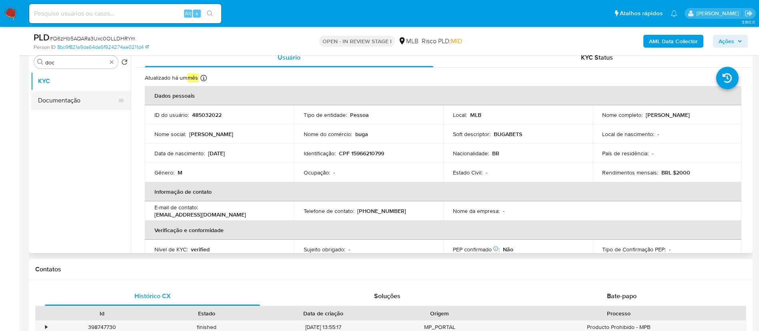
click at [78, 100] on button "Documentação" at bounding box center [78, 100] width 94 height 19
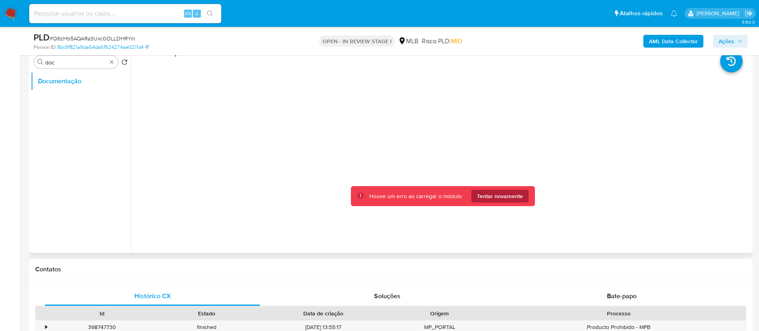
click at [504, 196] on span "Tentar novamente" at bounding box center [500, 196] width 46 height 13
click at [508, 199] on span "Tentar novamente" at bounding box center [500, 196] width 46 height 13
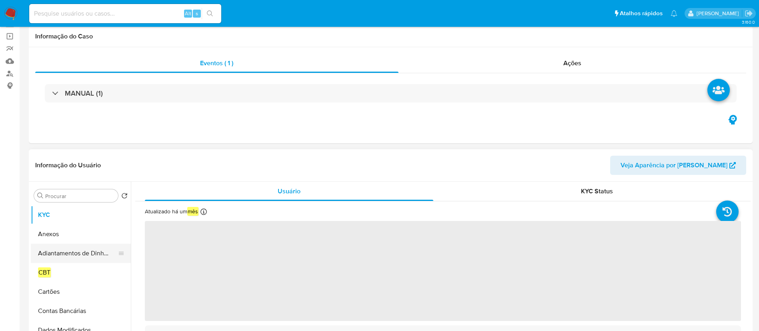
select select "10"
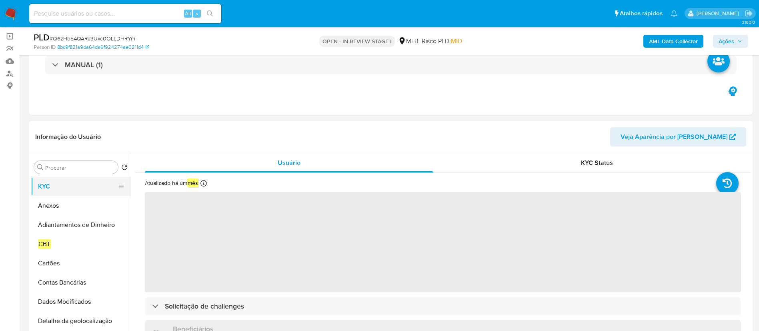
scroll to position [60, 0]
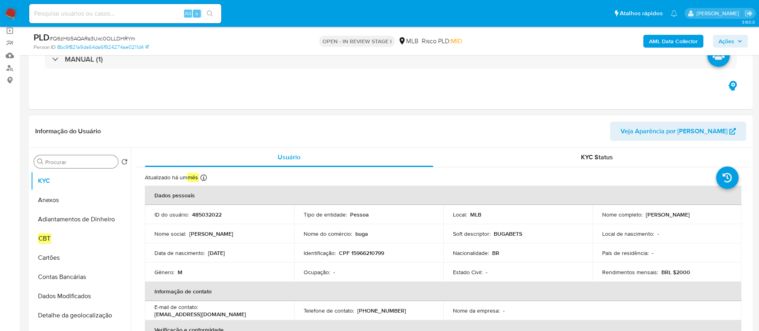
click at [92, 160] on input "Procurar" at bounding box center [80, 162] width 70 height 7
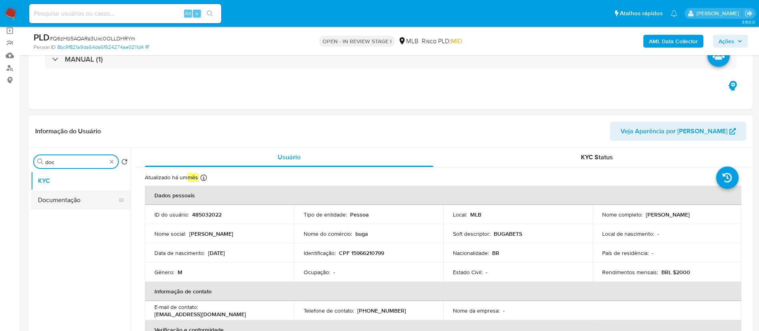
click at [82, 199] on button "Documentação" at bounding box center [78, 200] width 94 height 19
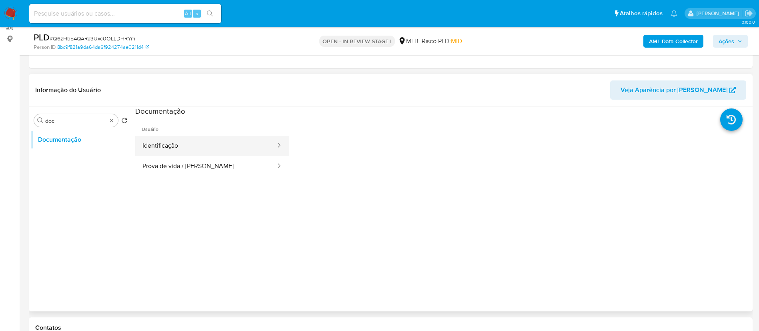
scroll to position [120, 0]
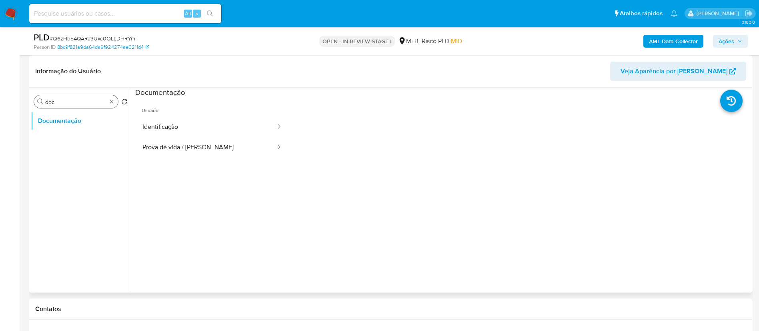
click at [76, 104] on input "doc" at bounding box center [76, 101] width 62 height 7
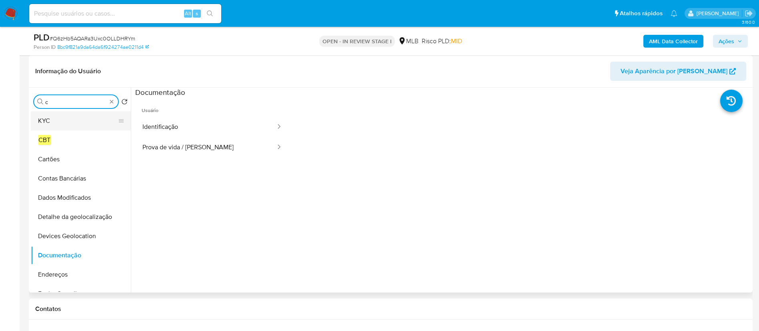
type input "c"
click at [67, 117] on button "KYC" at bounding box center [78, 120] width 94 height 19
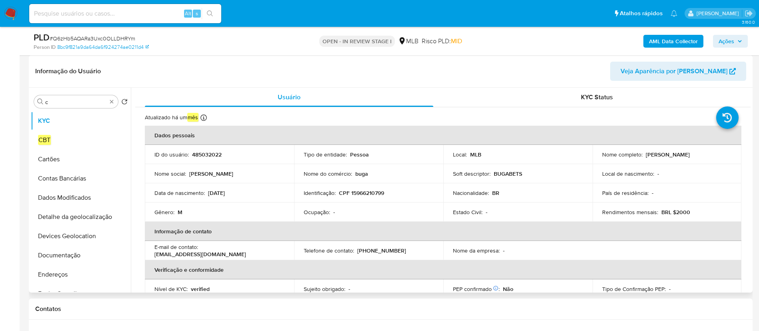
click at [210, 154] on p "485032022" at bounding box center [207, 154] width 30 height 7
copy p "485032022"
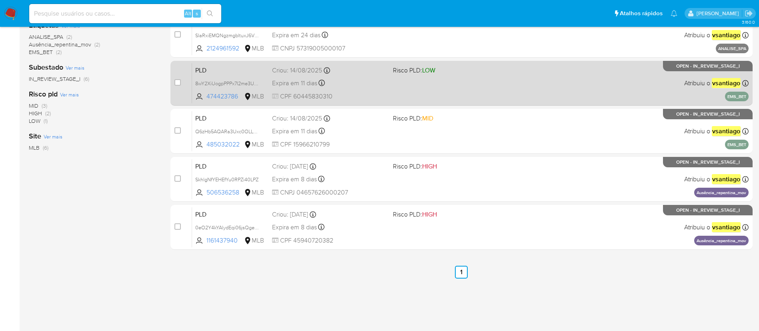
scroll to position [157, 0]
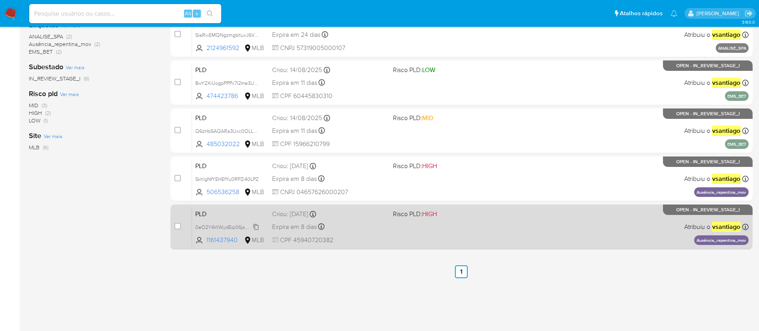
click at [239, 225] on span "0eO2Y4kYAlydEqi06jsQgeHV" at bounding box center [228, 226] width 66 height 9
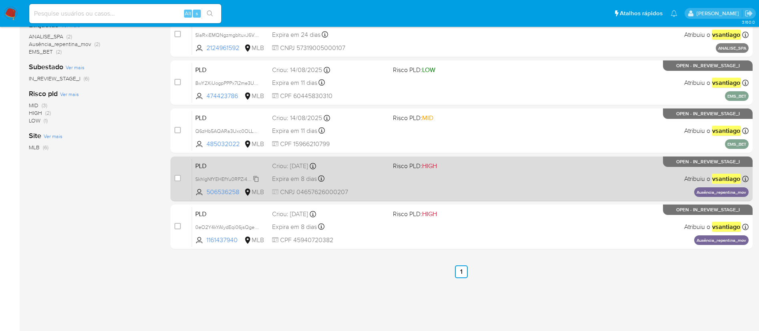
click at [251, 181] on span "SkhlgNfYEHEfYu0RPZi40LPZ" at bounding box center [226, 178] width 63 height 9
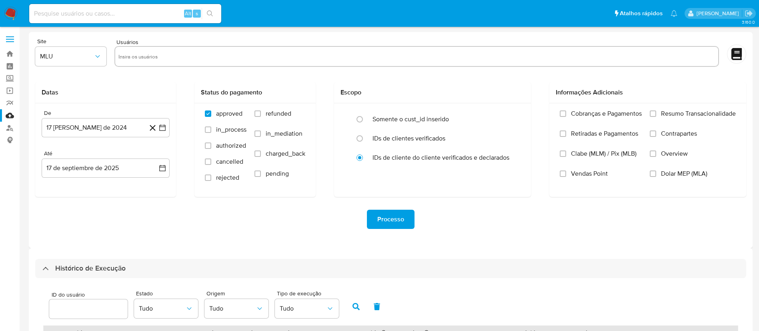
select select "10"
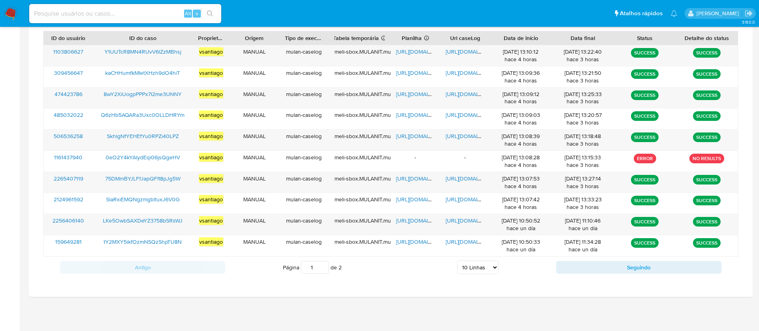
click at [12, 15] on img at bounding box center [11, 14] width 14 height 14
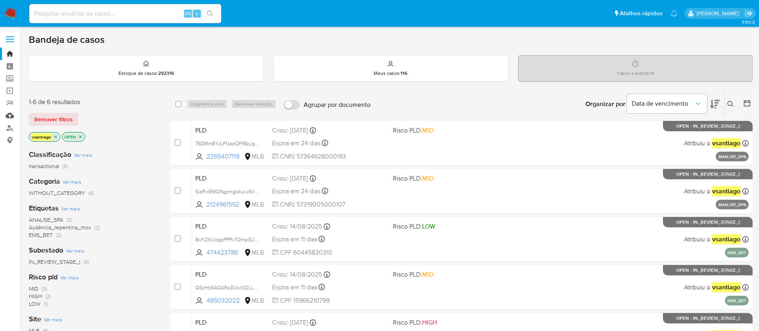
click at [10, 114] on link "Mulan" at bounding box center [47, 115] width 95 height 12
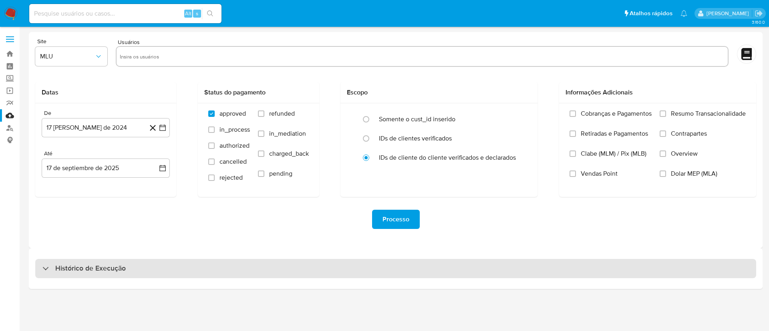
click at [215, 274] on div "Histórico de Execução" at bounding box center [395, 268] width 720 height 19
select select "10"
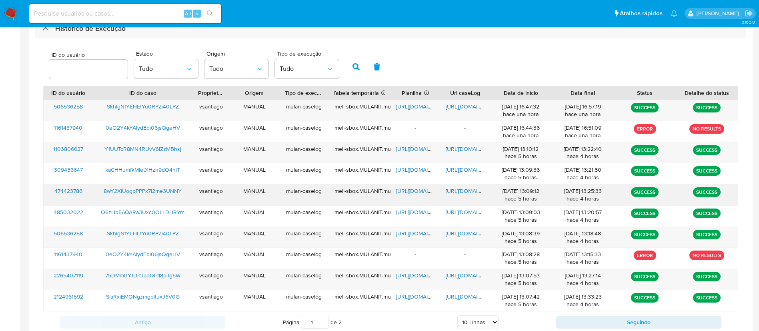
scroll to position [240, 0]
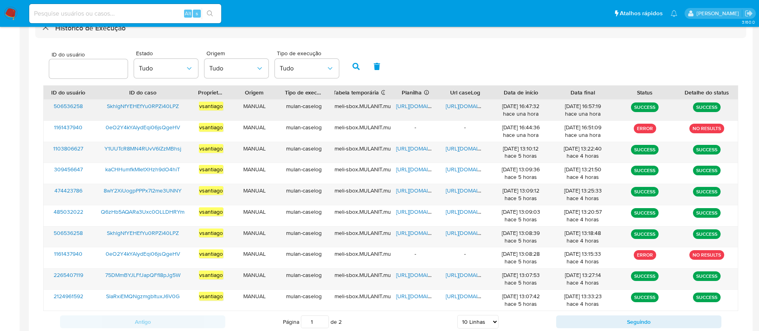
click at [165, 107] on span "SkhlgNfYEHEfYu0RPZi40LPZ" at bounding box center [143, 106] width 72 height 8
click at [413, 107] on span "[URL][DOMAIN_NAME]" at bounding box center [423, 106] width 55 height 8
click at [465, 107] on span "[URL][DOMAIN_NAME]" at bounding box center [473, 106] width 55 height 8
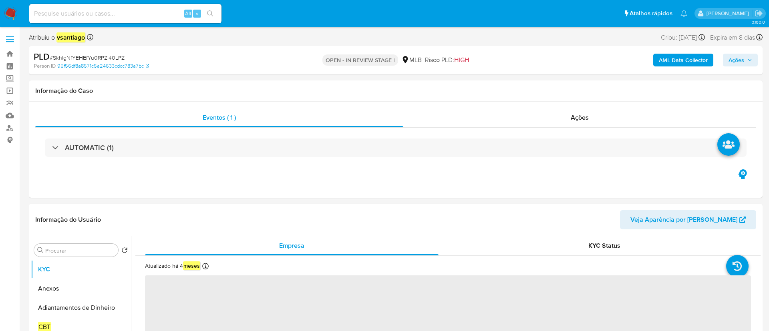
select select "10"
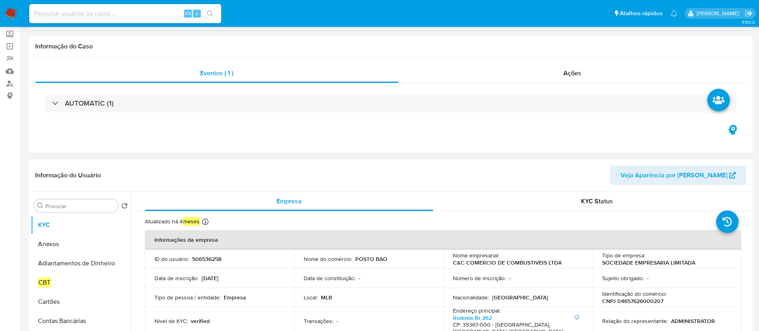
scroll to position [120, 0]
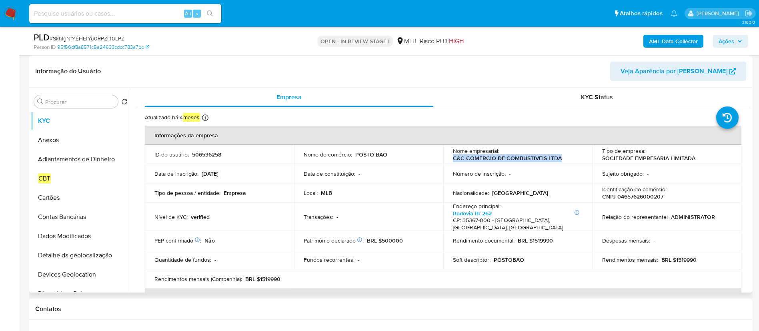
drag, startPoint x: 566, startPoint y: 159, endPoint x: 452, endPoint y: 159, distance: 114.1
click at [453, 159] on div "Nome empresarial : C&C COMERCIO DE COMBUSTIVEIS LTDA" at bounding box center [518, 154] width 130 height 14
copy p "C&C COMERCIO DE COMBUSTIVEIS LTDA"
click at [650, 198] on p "CNPJ 04657626000207" at bounding box center [632, 196] width 61 height 7
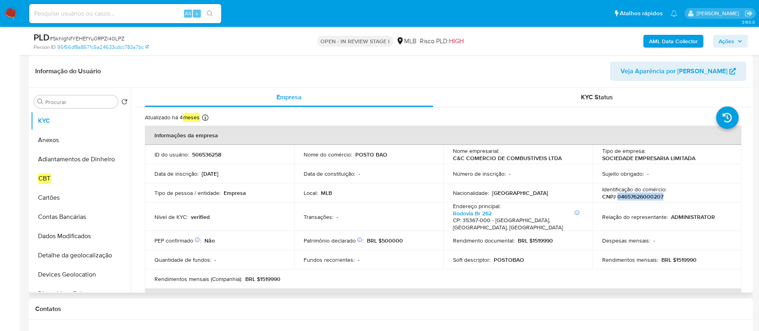
copy p "04657626000207"
click at [203, 122] on div at bounding box center [205, 118] width 6 height 9
click at [206, 118] on icon at bounding box center [205, 117] width 6 height 6
copy p "[DATE]"
drag, startPoint x: 132, startPoint y: 122, endPoint x: 188, endPoint y: 23, distance: 113.4
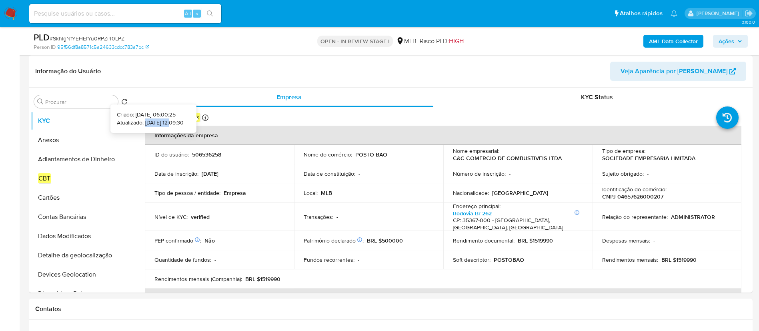
click at [163, 122] on p "Atualizado: [DATE] 12:09:30" at bounding box center [150, 123] width 67 height 8
click at [85, 100] on input "Procurar" at bounding box center [80, 101] width 70 height 7
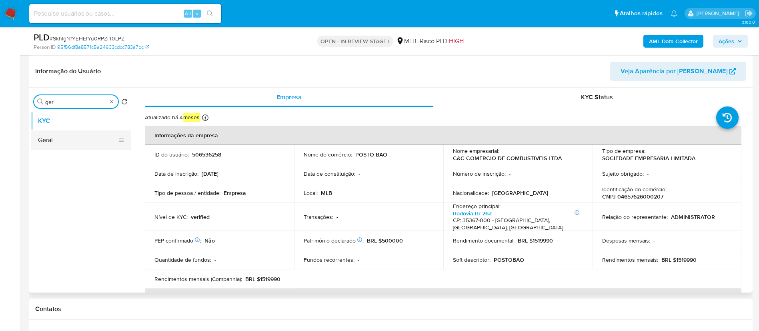
type input "ger"
click at [69, 138] on button "Geral" at bounding box center [78, 139] width 94 height 19
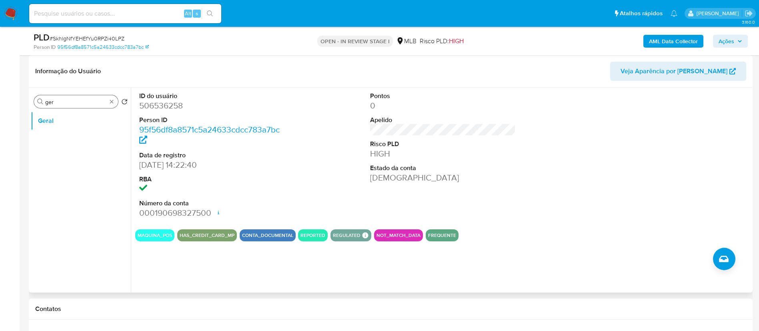
click at [84, 102] on input "ger" at bounding box center [76, 101] width 62 height 7
click at [84, 102] on input "c" at bounding box center [76, 101] width 62 height 7
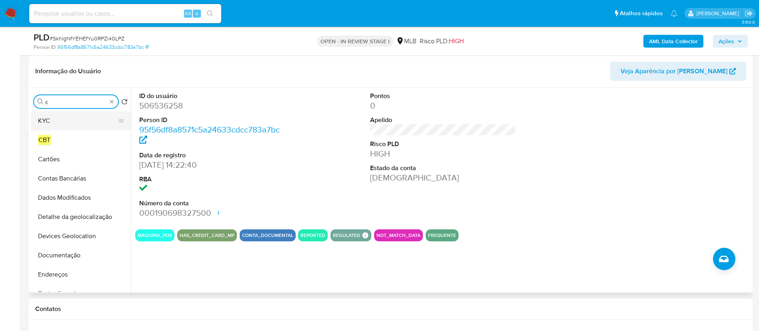
type input "c"
click at [67, 122] on button "KYC" at bounding box center [78, 120] width 94 height 19
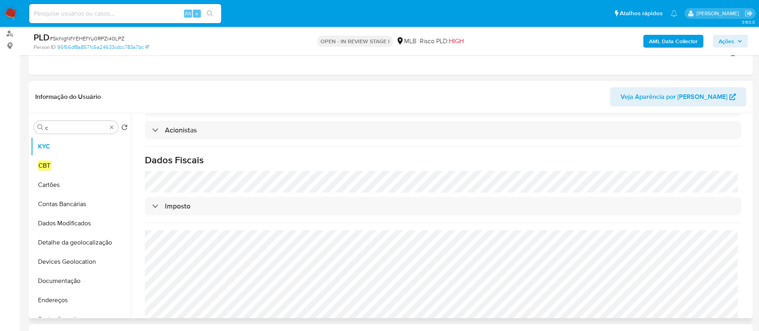
scroll to position [60, 0]
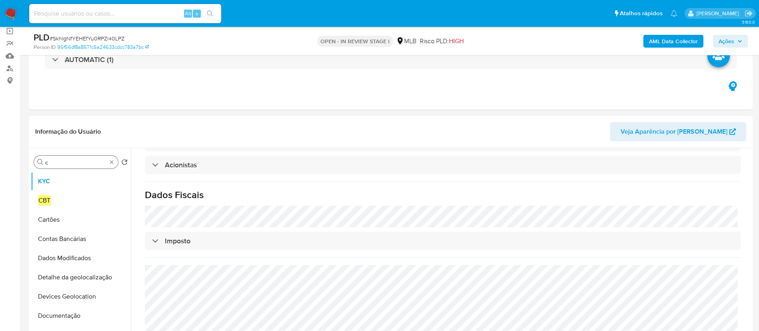
click at [69, 158] on div "Procurar c" at bounding box center [76, 162] width 84 height 13
click at [70, 167] on div "Procurar c" at bounding box center [76, 162] width 84 height 13
click at [60, 160] on input "c" at bounding box center [76, 162] width 62 height 7
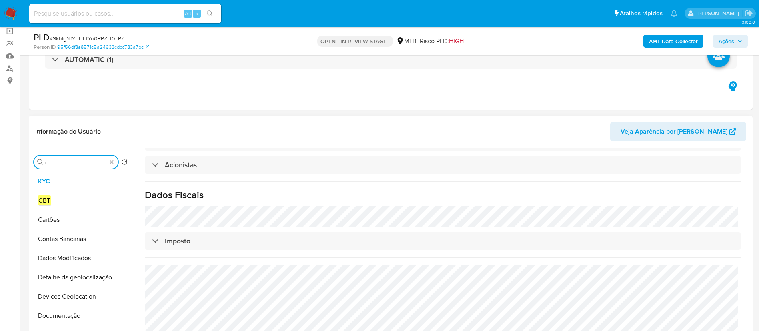
click at [60, 160] on input "c" at bounding box center [76, 162] width 62 height 7
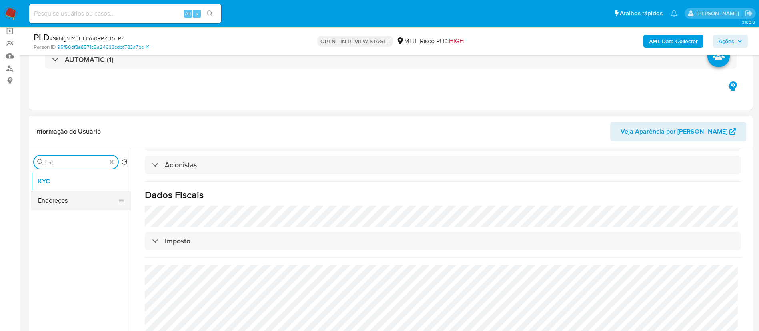
type input "end"
click at [56, 202] on button "Endereços" at bounding box center [78, 200] width 94 height 19
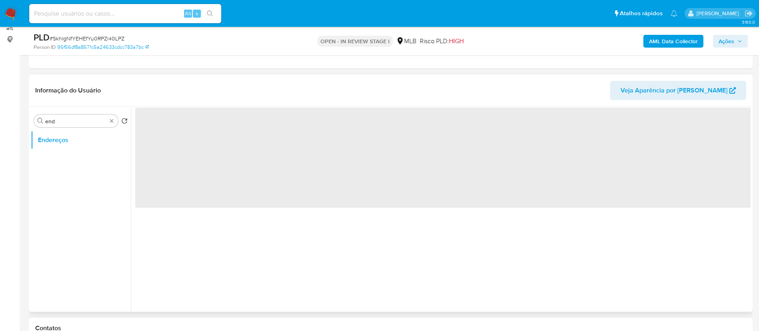
scroll to position [120, 0]
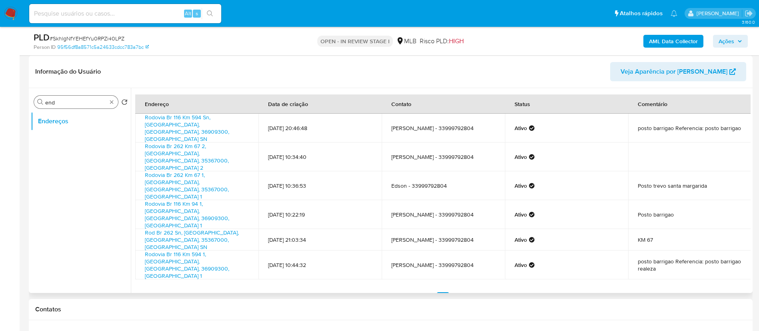
click at [80, 100] on input "end" at bounding box center [76, 102] width 62 height 7
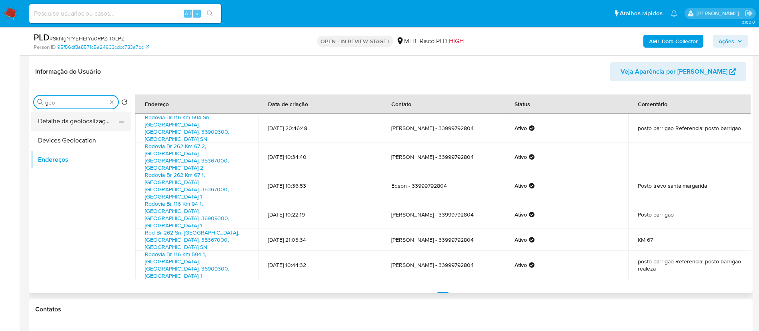
type input "geo"
click at [68, 124] on button "Detalhe da geolocalização" at bounding box center [78, 121] width 94 height 19
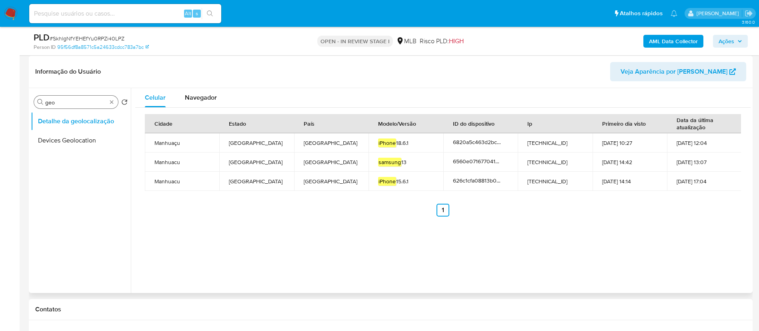
click at [70, 96] on div "Procurar geo" at bounding box center [76, 102] width 84 height 13
click at [67, 102] on input "geo" at bounding box center [76, 102] width 62 height 7
type input "res"
click at [67, 159] on button "Restrições Novo Mundo" at bounding box center [78, 159] width 94 height 19
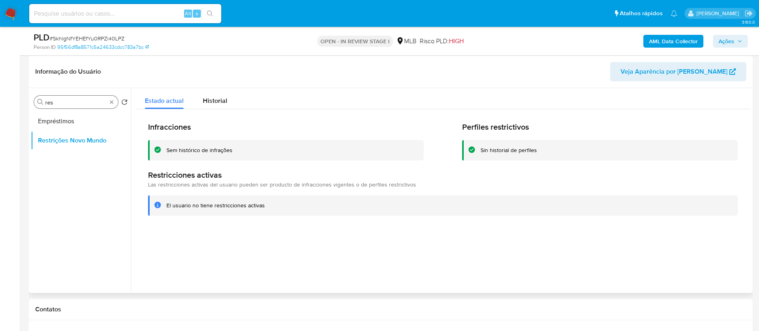
click at [78, 99] on input "res" at bounding box center [76, 102] width 62 height 7
type input "point"
click at [85, 126] on button "Dispositivos Point" at bounding box center [78, 121] width 94 height 19
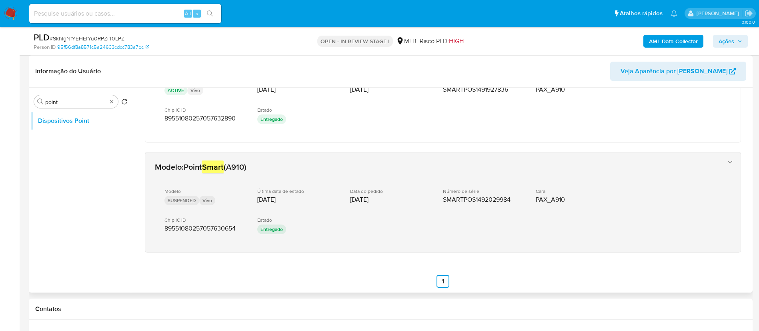
scroll to position [394, 0]
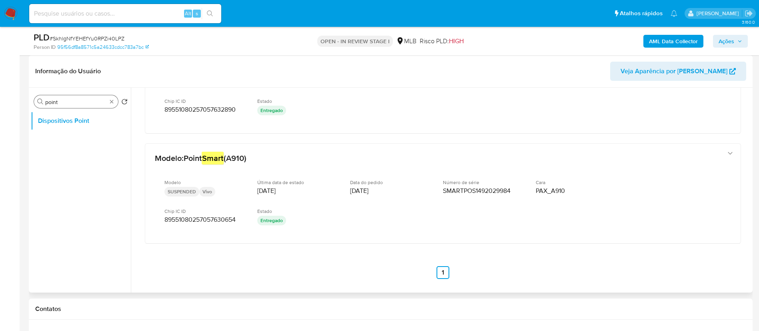
click at [62, 102] on input "point" at bounding box center [76, 101] width 62 height 7
click at [60, 139] on button "Documentação" at bounding box center [78, 139] width 94 height 19
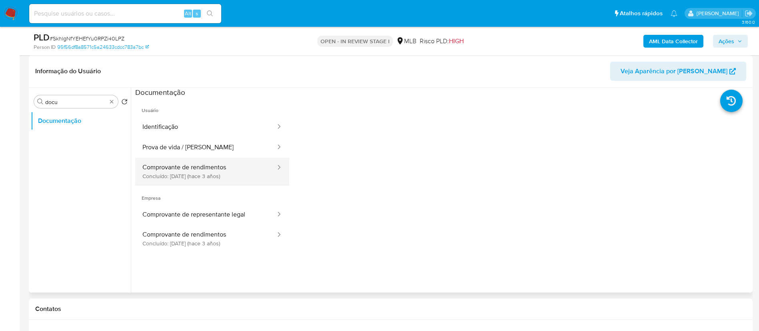
click at [198, 173] on button "Comprovante de rendimentos Concluído: [DATE] (hace 3 años)" at bounding box center [205, 171] width 141 height 27
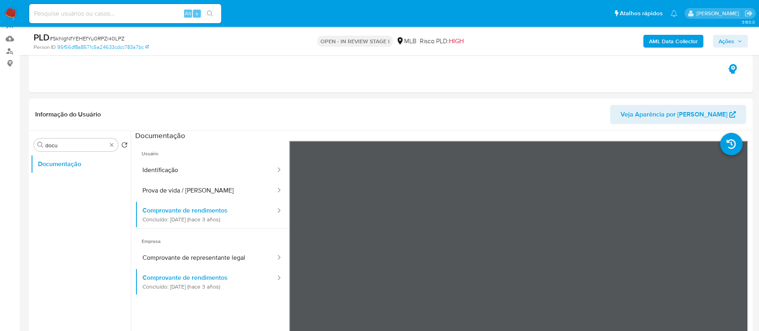
scroll to position [60, 0]
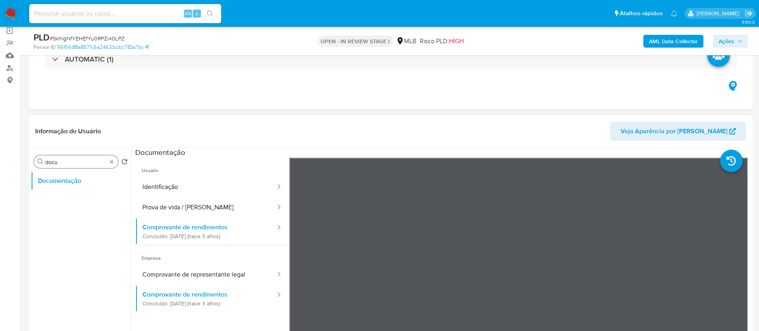
click at [68, 159] on input "docu" at bounding box center [76, 162] width 62 height 7
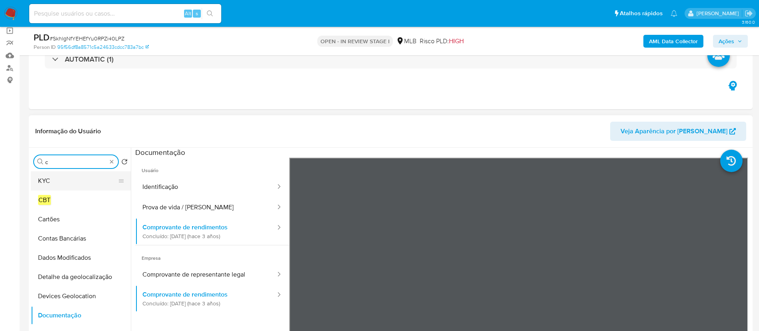
type input "c"
click at [59, 183] on button "KYC" at bounding box center [78, 180] width 94 height 19
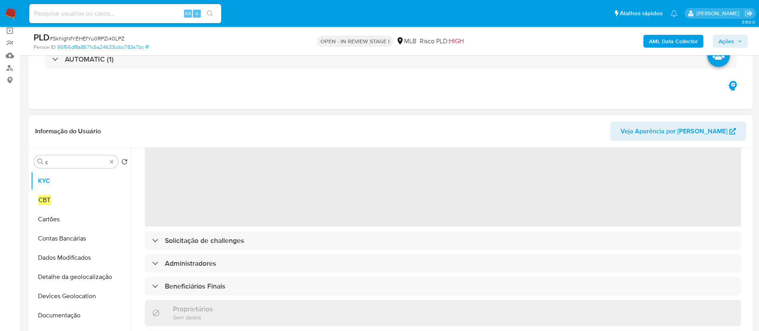
scroll to position [0, 0]
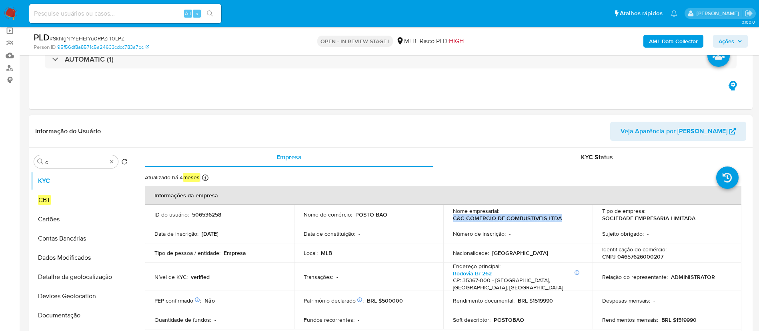
drag, startPoint x: 563, startPoint y: 221, endPoint x: 448, endPoint y: 219, distance: 114.9
click at [448, 219] on td "Nome empresarial : C&C COMERCIO DE COMBUSTIVEIS LTDA" at bounding box center [517, 214] width 149 height 19
click at [641, 257] on p "CNPJ 04657626000207" at bounding box center [632, 256] width 61 height 7
copy p "04657626000207"
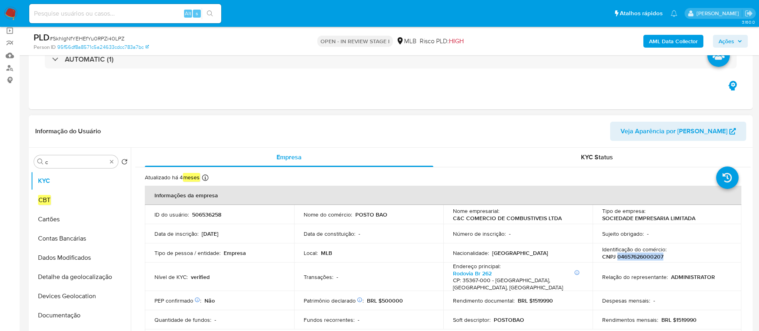
click at [624, 255] on p "CNPJ 04657626000207" at bounding box center [632, 256] width 61 height 7
click at [627, 258] on p "CNPJ 04657626000207" at bounding box center [632, 256] width 61 height 7
click at [636, 258] on p "CNPJ 04657626000207" at bounding box center [632, 256] width 61 height 7
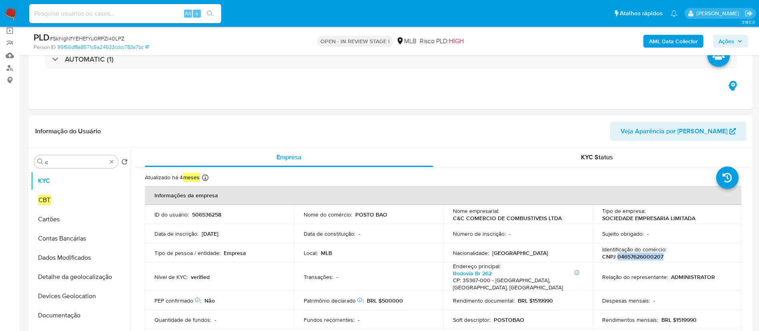
click at [636, 258] on p "CNPJ 04657626000207" at bounding box center [632, 256] width 61 height 7
drag, startPoint x: 561, startPoint y: 219, endPoint x: 451, endPoint y: 221, distance: 109.3
click at [453, 221] on div "Nome empresarial : C&C COMERCIO DE COMBUSTIVEIS LTDA" at bounding box center [518, 214] width 130 height 14
copy p "C&C COMERCIO DE COMBUSTIVEIS LTDA"
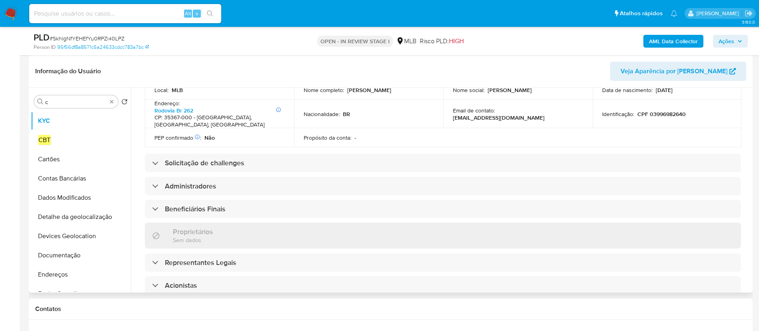
scroll to position [26, 0]
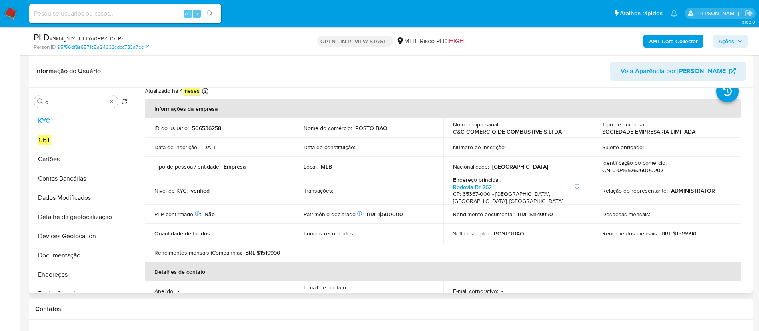
click at [642, 168] on p "CNPJ 04657626000207" at bounding box center [632, 170] width 61 height 7
copy p "04657626000207"
drag, startPoint x: 560, startPoint y: 134, endPoint x: 447, endPoint y: 133, distance: 113.7
click at [447, 133] on td "Nome empresarial : C&C COMERCIO DE COMBUSTIVEIS LTDA" at bounding box center [517, 127] width 149 height 19
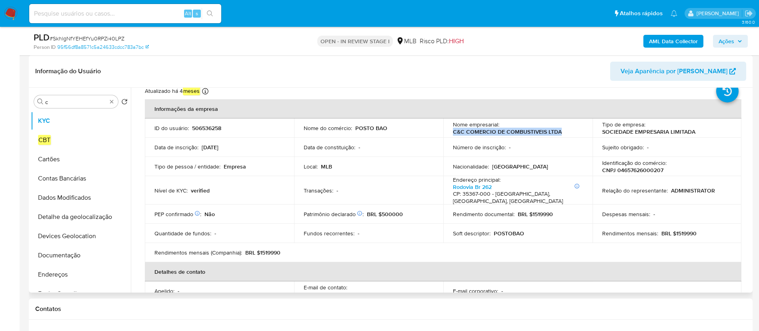
copy p "C&C COMERCIO DE COMBUSTIVEIS LTDA"
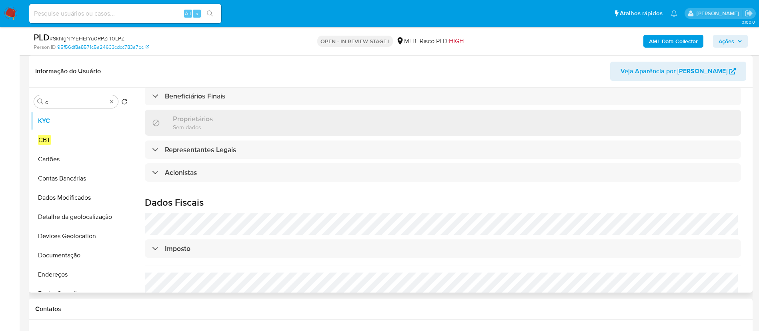
scroll to position [447, 0]
